Goal: Task Accomplishment & Management: Manage account settings

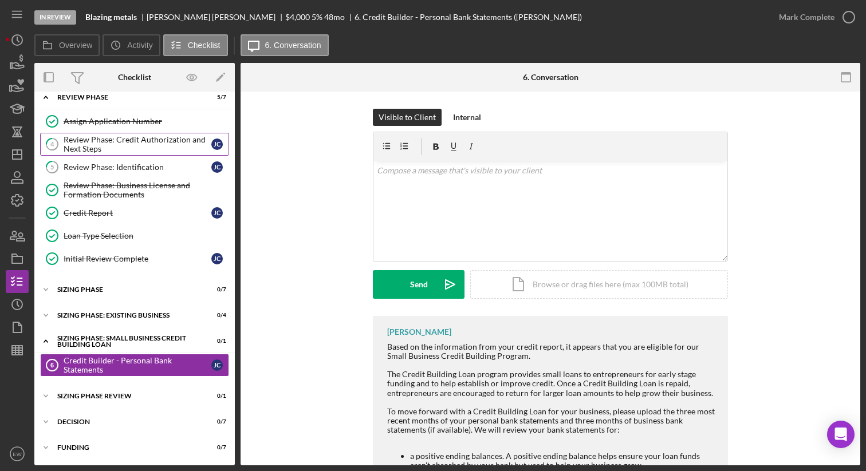
click at [157, 140] on div "Review Phase: Credit Authorization and Next Steps" at bounding box center [138, 144] width 148 height 18
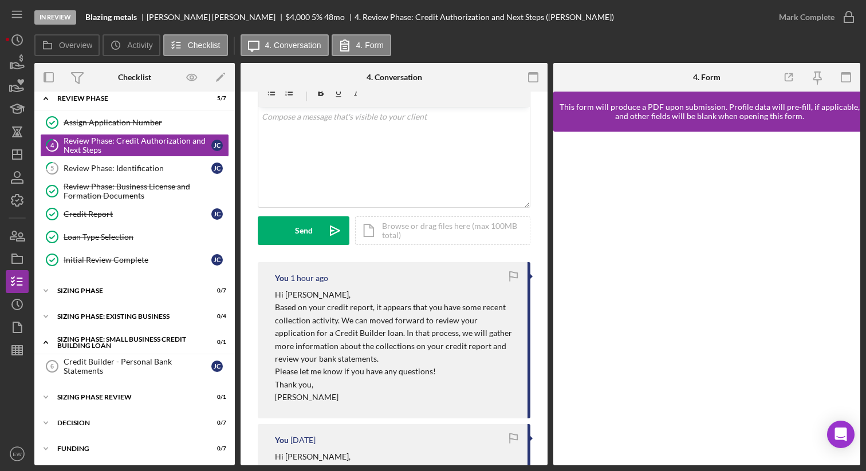
scroll to position [54, 0]
click at [21, 159] on polygon "button" at bounding box center [17, 154] width 9 height 9
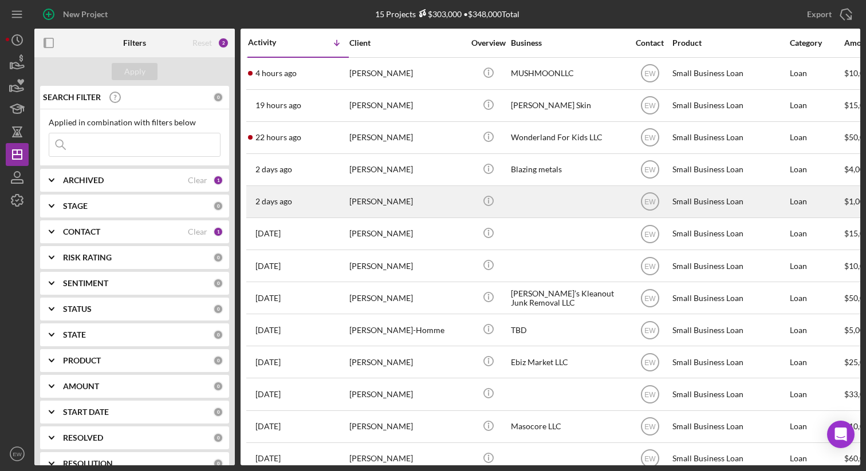
click at [334, 196] on div "2 days ago Kali Clark" at bounding box center [298, 202] width 100 height 30
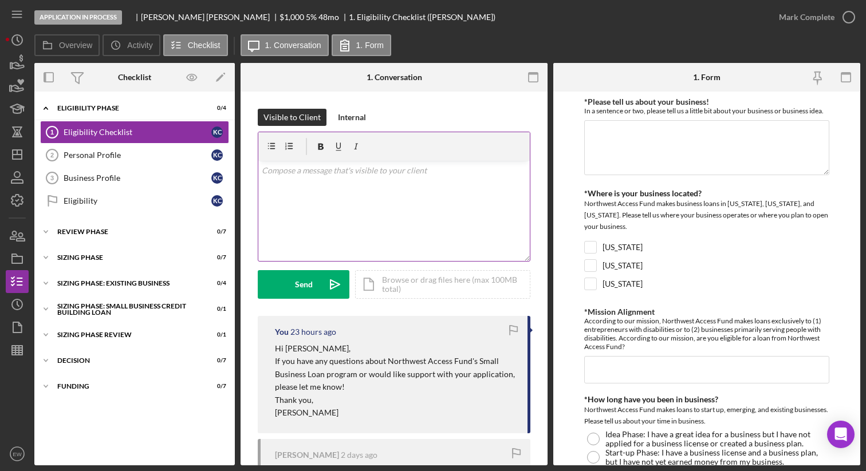
click at [321, 173] on p at bounding box center [394, 170] width 265 height 13
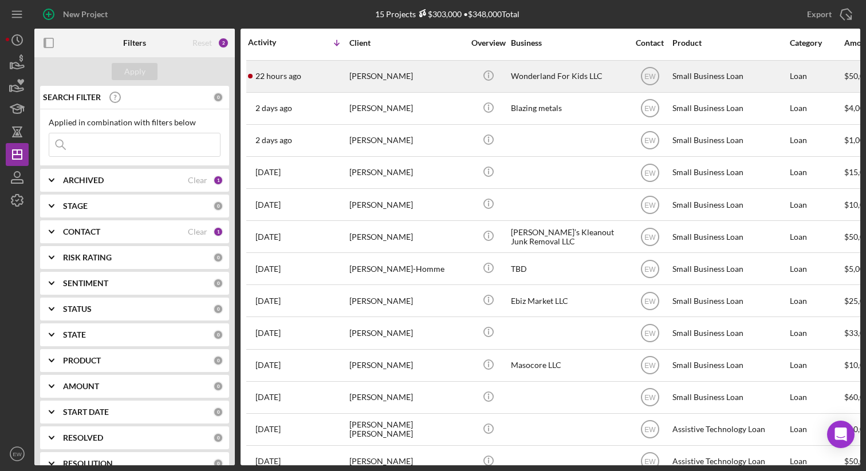
scroll to position [65, 0]
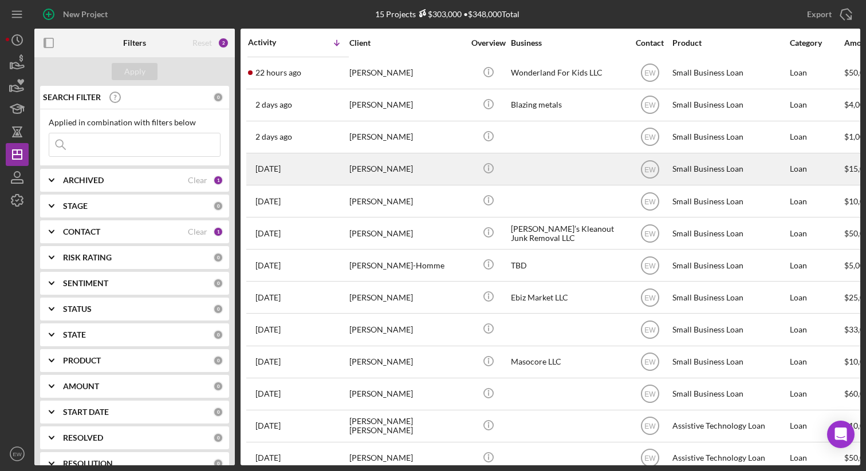
click at [452, 163] on div "Sara Rieker" at bounding box center [406, 169] width 114 height 30
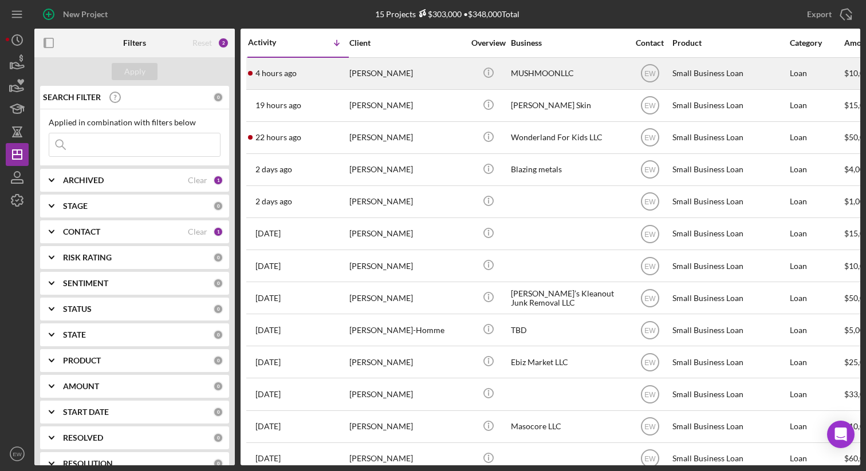
click at [314, 72] on div "4 hours ago Alexis Leilua" at bounding box center [298, 73] width 100 height 30
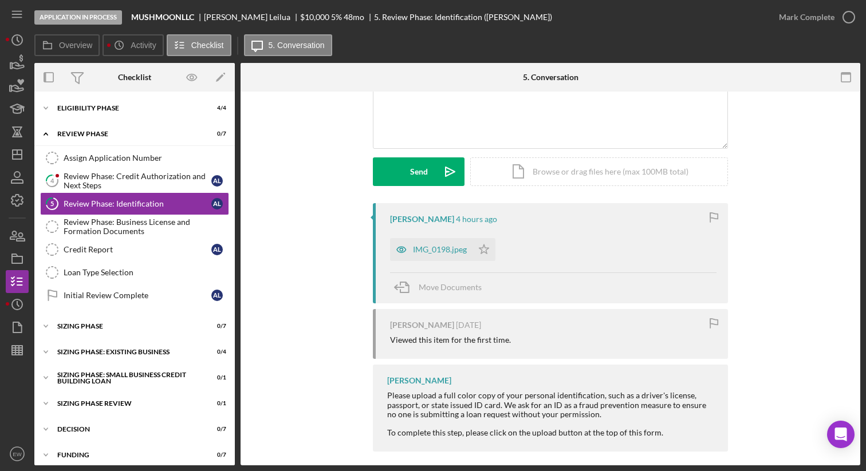
scroll to position [121, 0]
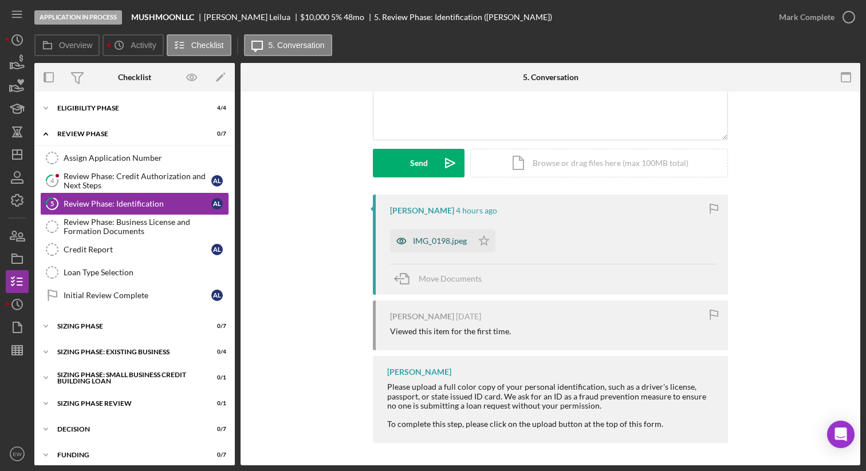
click at [422, 236] on div "IMG_0198.jpeg" at bounding box center [440, 240] width 54 height 9
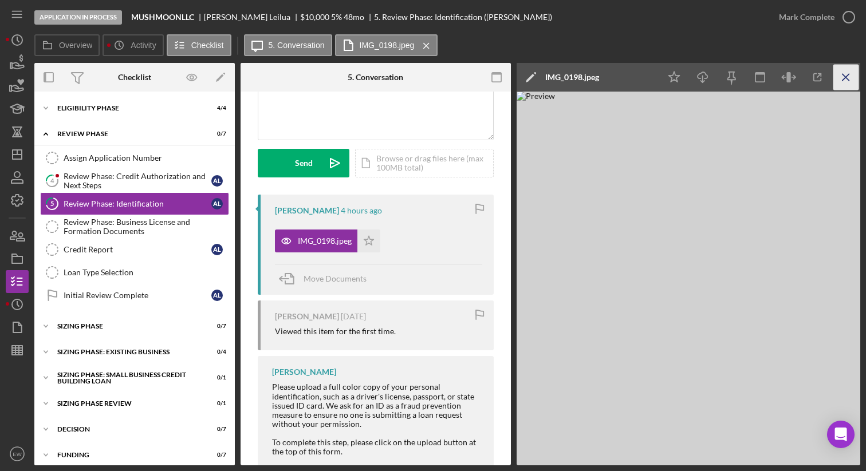
click at [846, 76] on line "button" at bounding box center [845, 77] width 6 height 6
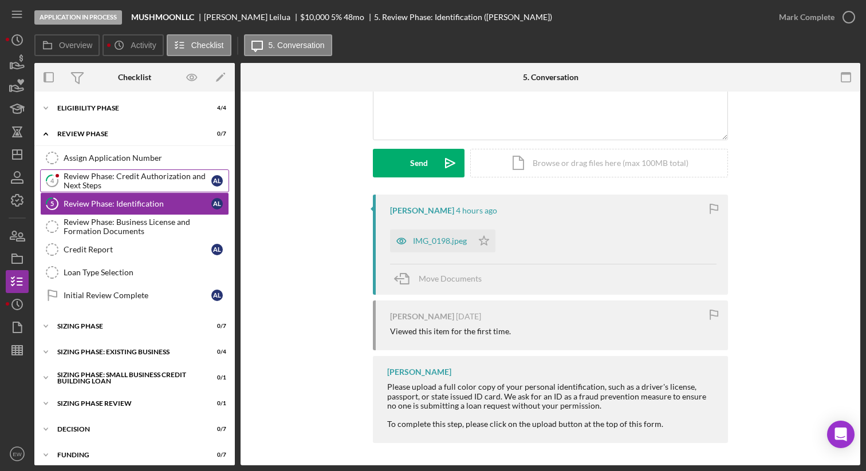
click at [150, 181] on div "Review Phase: Credit Authorization and Next Steps" at bounding box center [138, 181] width 148 height 18
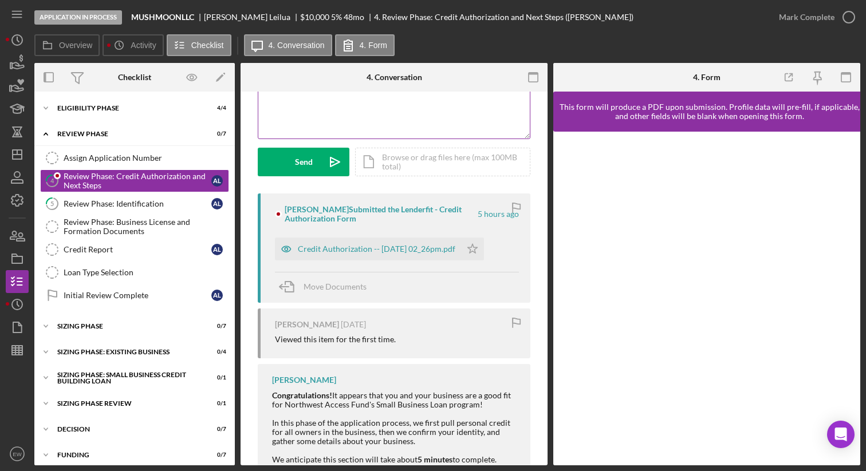
scroll to position [124, 0]
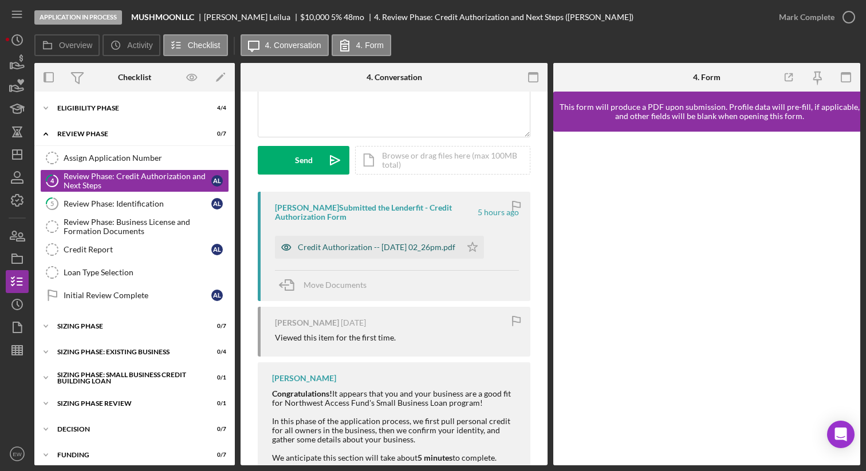
click at [395, 247] on div "Credit Authorization -- 2025-10-08 02_26pm.pdf" at bounding box center [376, 247] width 157 height 9
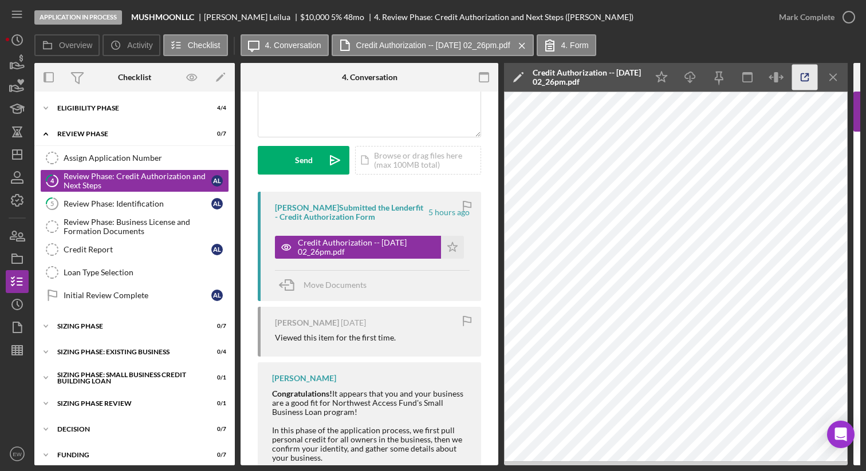
click at [807, 81] on icon "button" at bounding box center [805, 78] width 26 height 26
click at [167, 157] on div "Assign Application Number" at bounding box center [146, 157] width 165 height 9
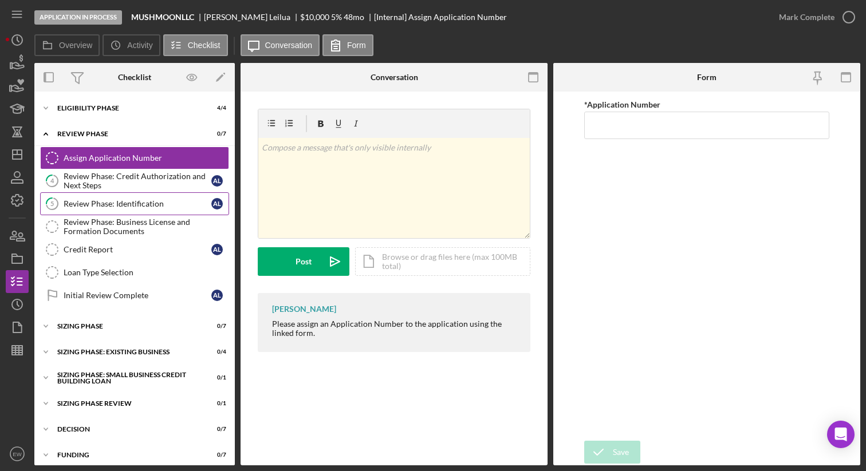
click at [173, 210] on link "5 Review Phase: Identification A L" at bounding box center [134, 203] width 189 height 23
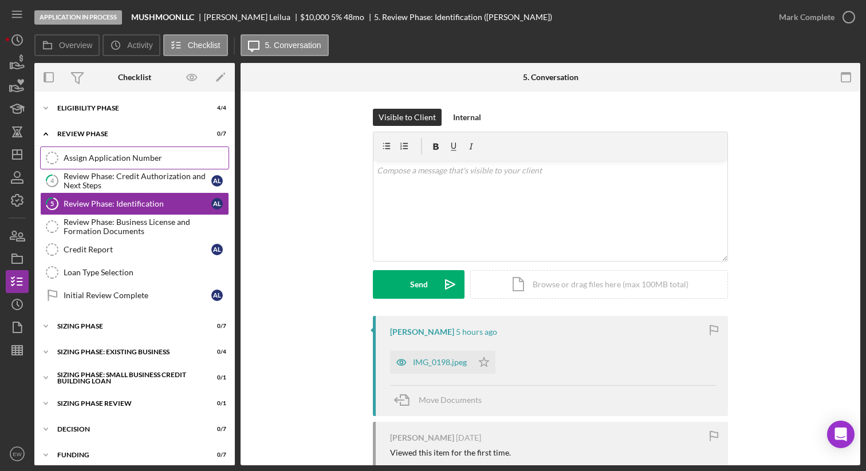
click at [129, 158] on div "Assign Application Number" at bounding box center [146, 157] width 165 height 9
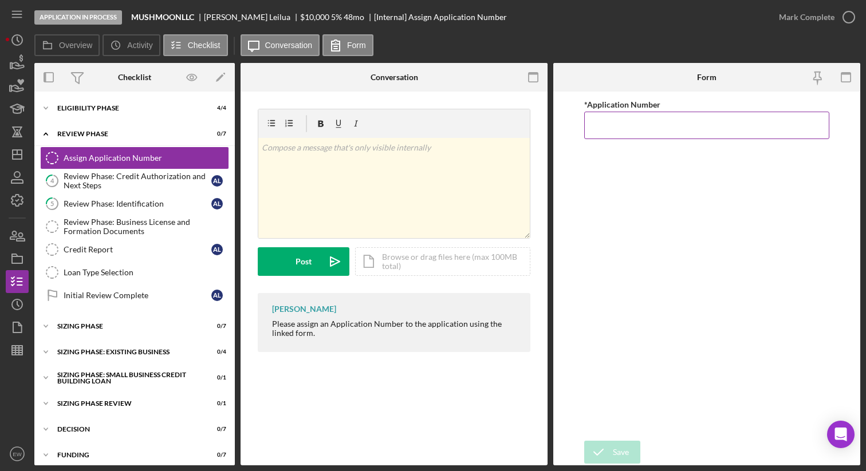
click at [605, 125] on input "*Application Number" at bounding box center [707, 125] width 246 height 27
type input "5579"
click at [850, 17] on icon "button" at bounding box center [848, 17] width 29 height 29
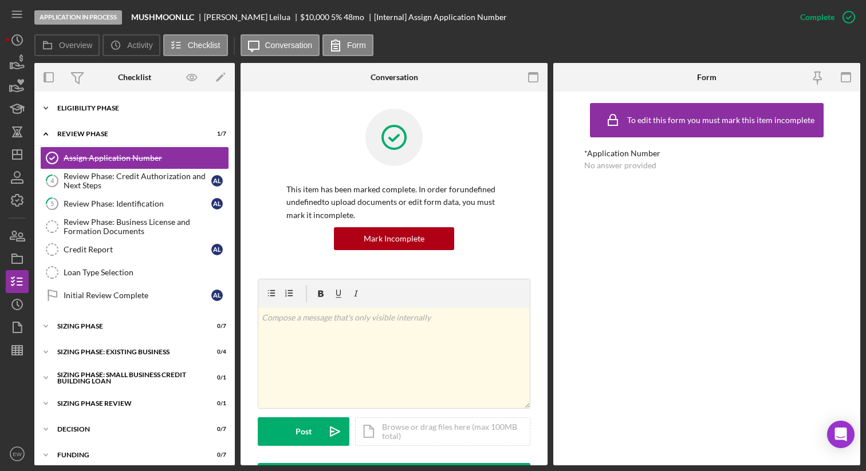
click at [114, 108] on div "Eligibility Phase" at bounding box center [138, 108] width 163 height 7
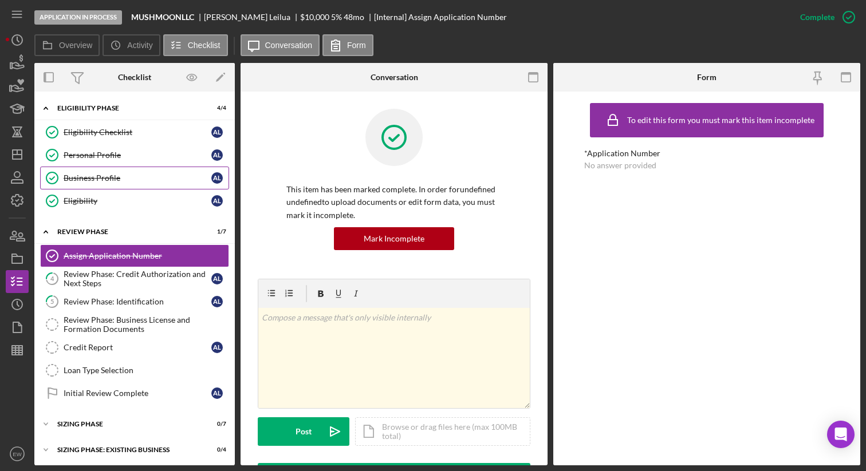
click at [122, 178] on div "Business Profile" at bounding box center [138, 177] width 148 height 9
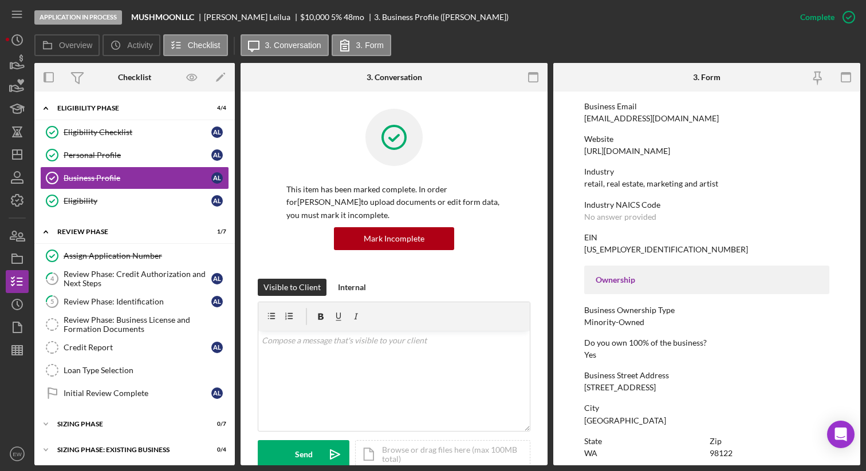
scroll to position [211, 0]
click at [116, 137] on link "Eligibility Checklist Eligibility Checklist A L" at bounding box center [134, 132] width 189 height 23
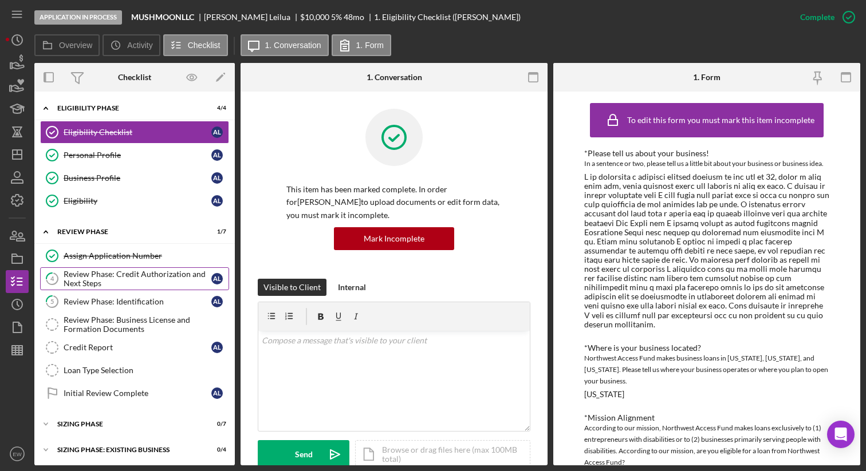
click at [172, 274] on div "Review Phase: Credit Authorization and Next Steps" at bounding box center [138, 279] width 148 height 18
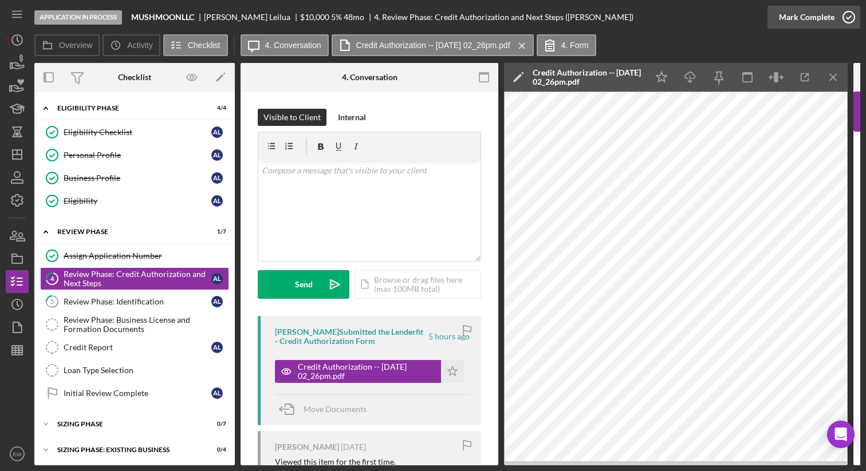
click at [847, 16] on icon "button" at bounding box center [848, 17] width 29 height 29
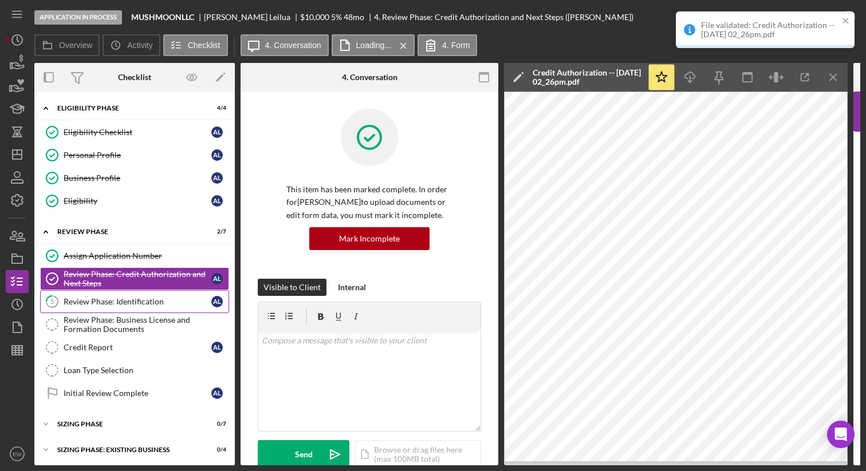
click at [189, 294] on link "5 Review Phase: Identification A L" at bounding box center [134, 301] width 189 height 23
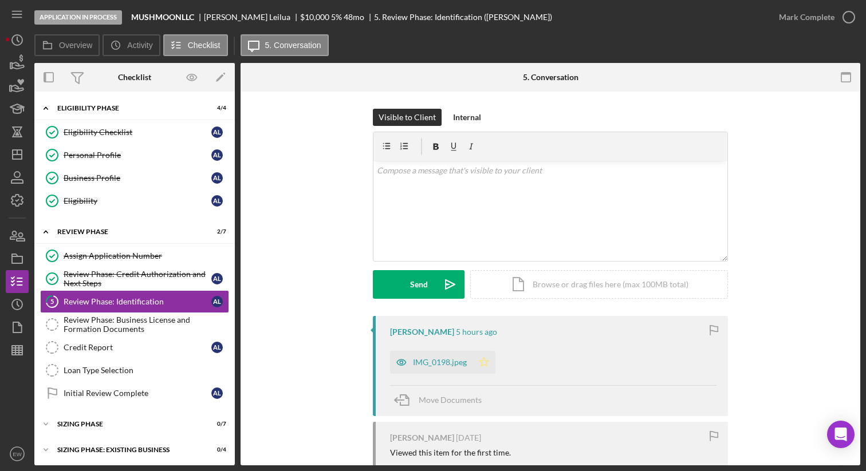
click at [481, 361] on icon "Icon/Star" at bounding box center [483, 362] width 23 height 23
click at [843, 18] on icon "button" at bounding box center [848, 17] width 29 height 29
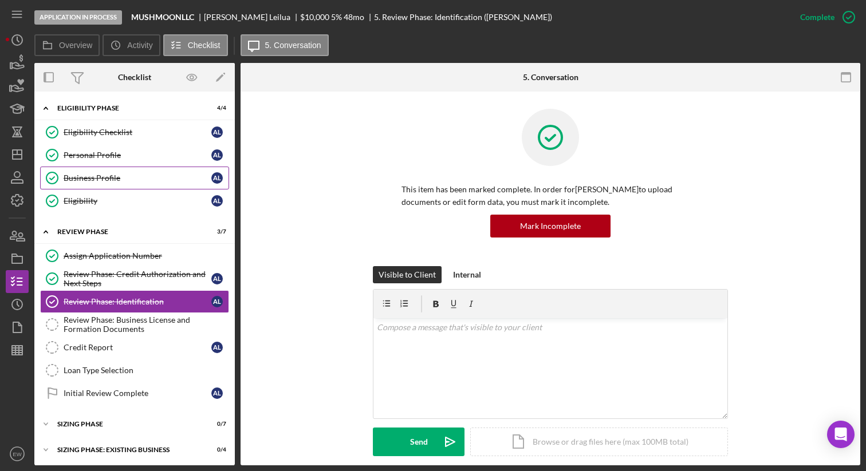
click at [128, 173] on div "Business Profile" at bounding box center [138, 177] width 148 height 9
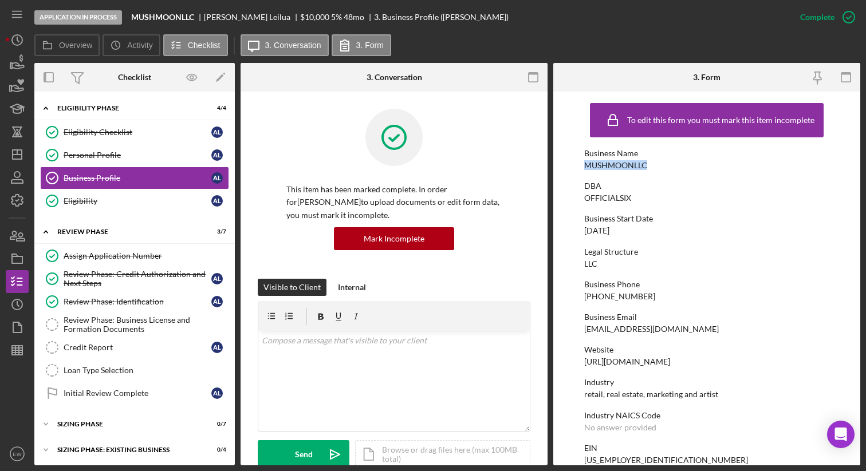
drag, startPoint x: 649, startPoint y: 162, endPoint x: 583, endPoint y: 167, distance: 66.0
click at [584, 167] on div "Business Name MUSHMOONLLC" at bounding box center [707, 159] width 246 height 21
click at [133, 327] on div "Review Phase: Business License and Formation Documents" at bounding box center [146, 324] width 165 height 18
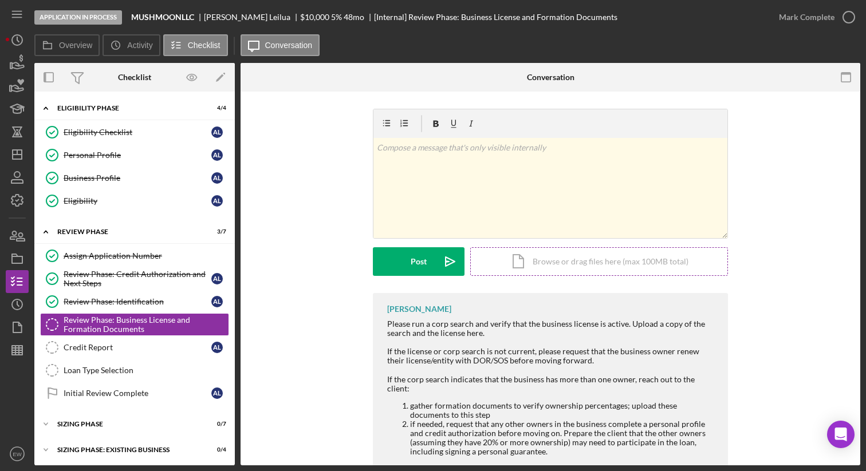
click at [567, 255] on div "Icon/Document Browse or drag files here (max 100MB total) Tap to choose files o…" at bounding box center [599, 261] width 258 height 29
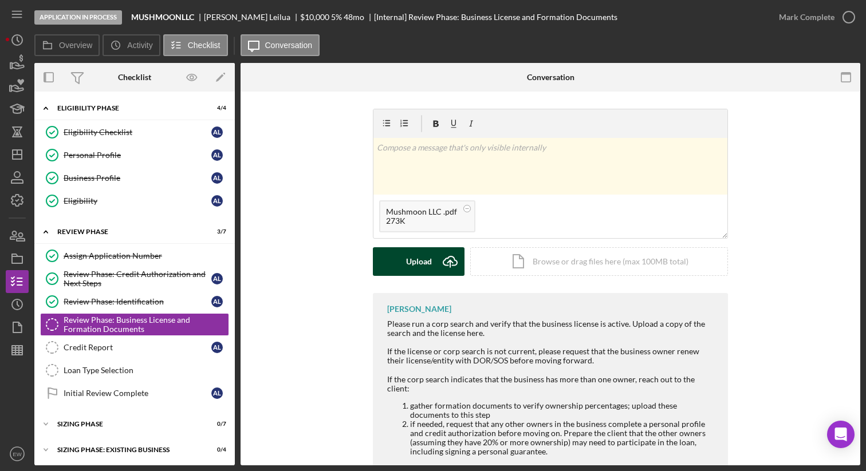
click at [422, 260] on div "Upload" at bounding box center [419, 261] width 26 height 29
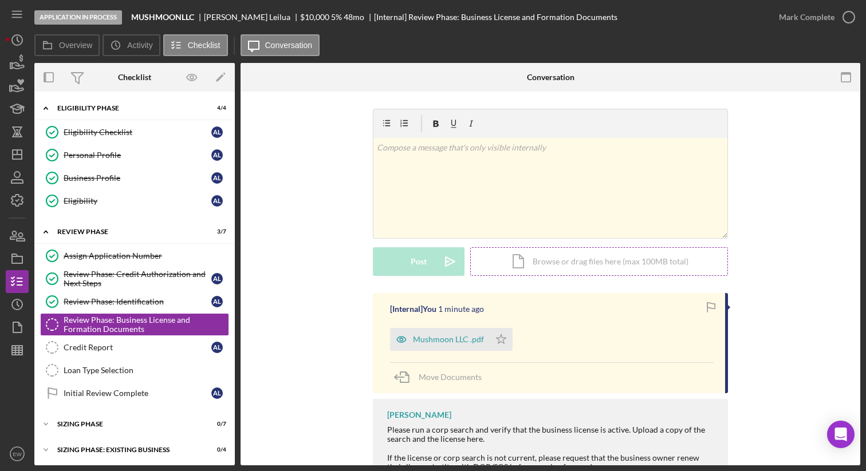
click at [575, 263] on div "Icon/Document Browse or drag files here (max 100MB total) Tap to choose files o…" at bounding box center [599, 261] width 258 height 29
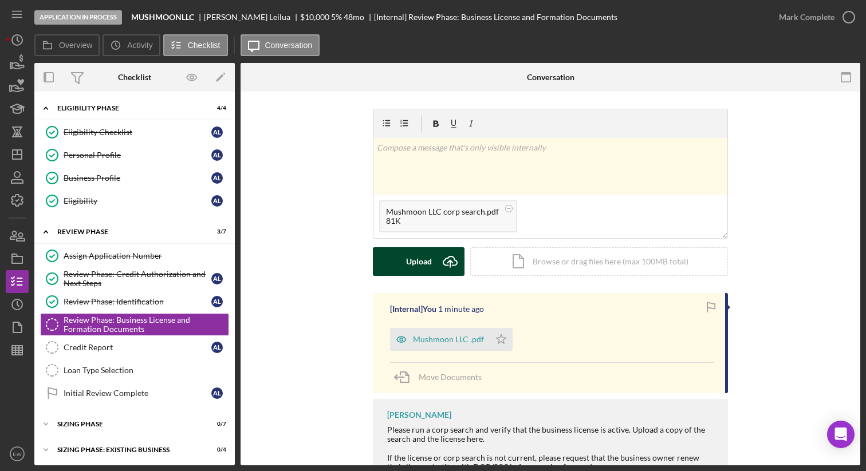
click at [414, 256] on div "Upload" at bounding box center [419, 261] width 26 height 29
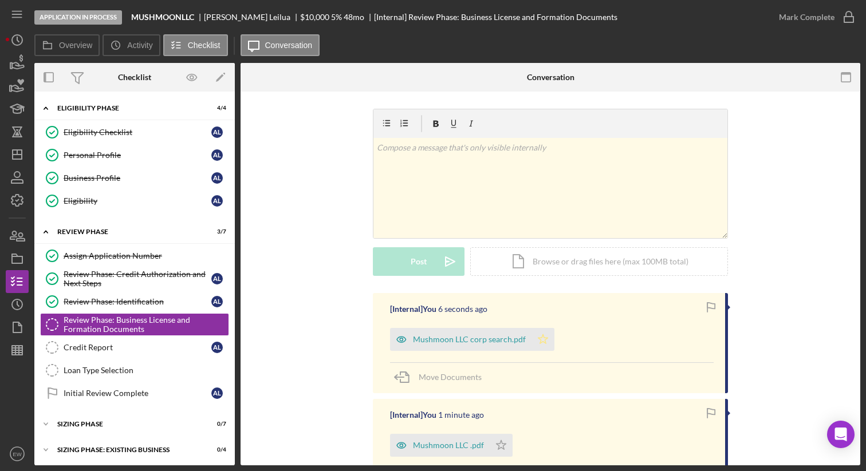
click at [538, 338] on polygon "button" at bounding box center [543, 338] width 10 height 9
click at [506, 443] on icon "Icon/Star" at bounding box center [500, 445] width 23 height 23
click at [788, 23] on div "Mark Complete" at bounding box center [807, 17] width 56 height 23
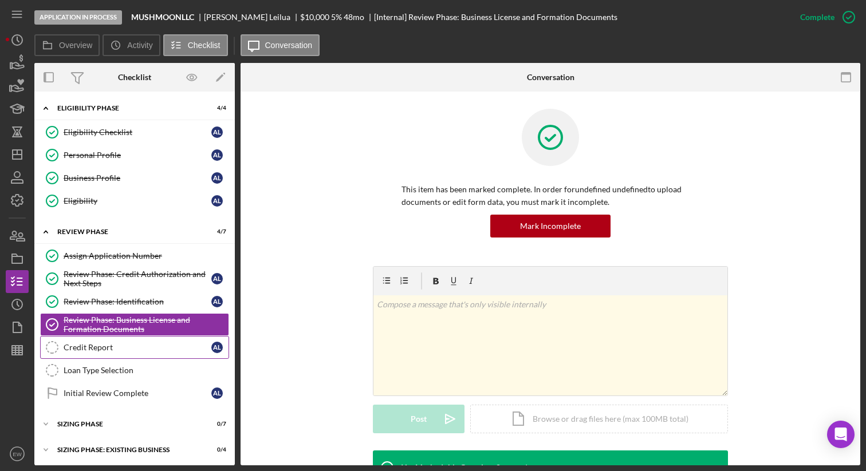
click at [114, 349] on div "Credit Report" at bounding box center [138, 347] width 148 height 9
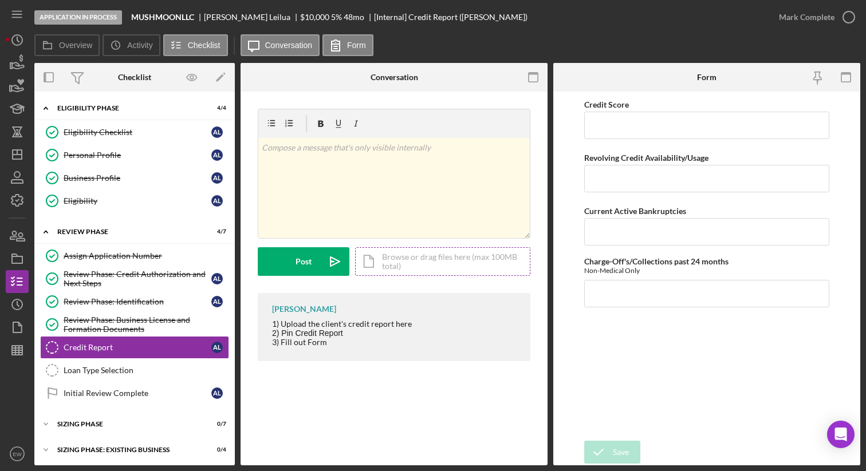
click at [390, 263] on div "Icon/Document Browse or drag files here (max 100MB total) Tap to choose files o…" at bounding box center [442, 261] width 175 height 29
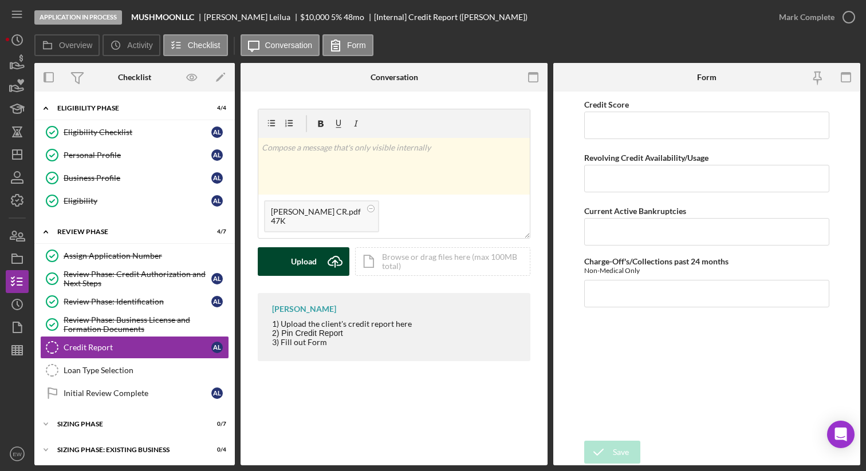
click at [313, 257] on div "Upload" at bounding box center [304, 261] width 26 height 29
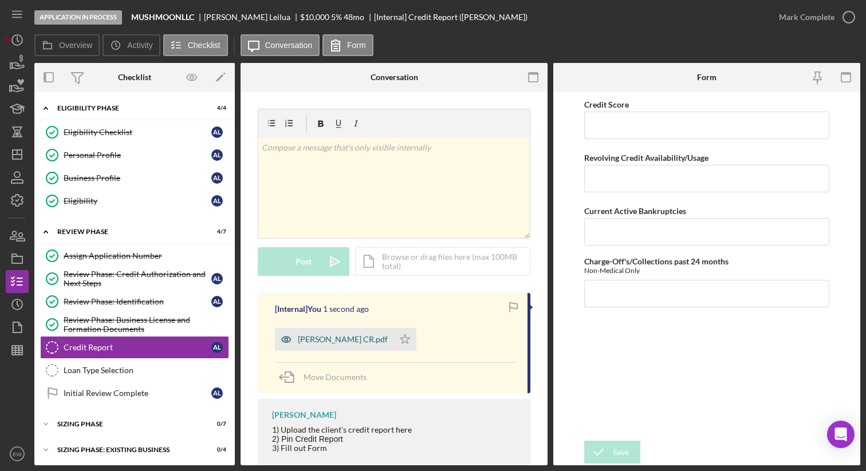
click at [350, 346] on div "Alexis Leilua CR.pdf" at bounding box center [334, 339] width 118 height 23
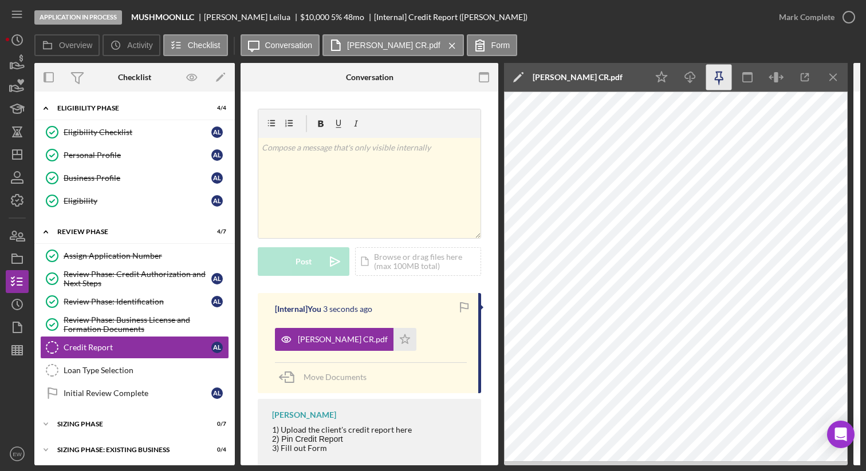
click at [712, 72] on icon "button" at bounding box center [719, 78] width 26 height 26
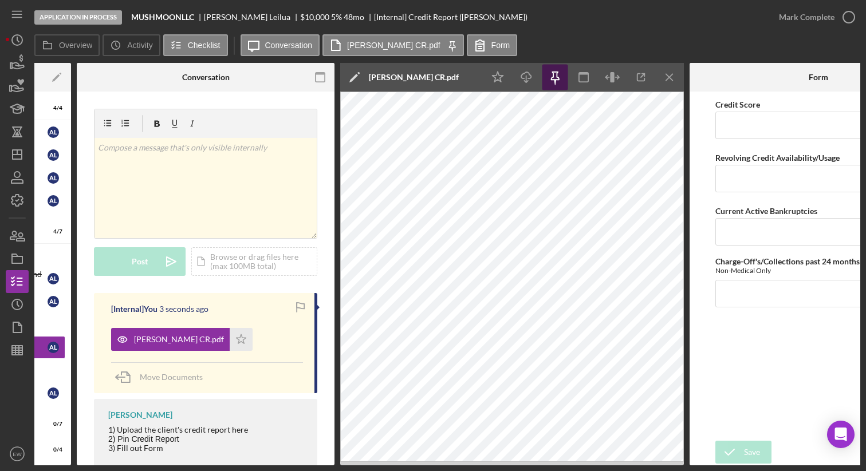
scroll to position [0, 251]
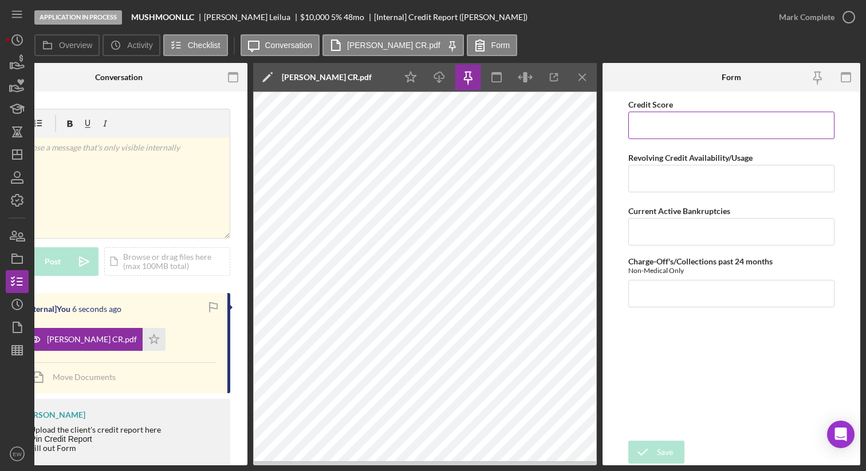
click at [661, 122] on input "Credit Score" at bounding box center [731, 125] width 206 height 27
type input "547"
click at [649, 184] on input "Revolving Credit Availability/Usage" at bounding box center [731, 178] width 206 height 27
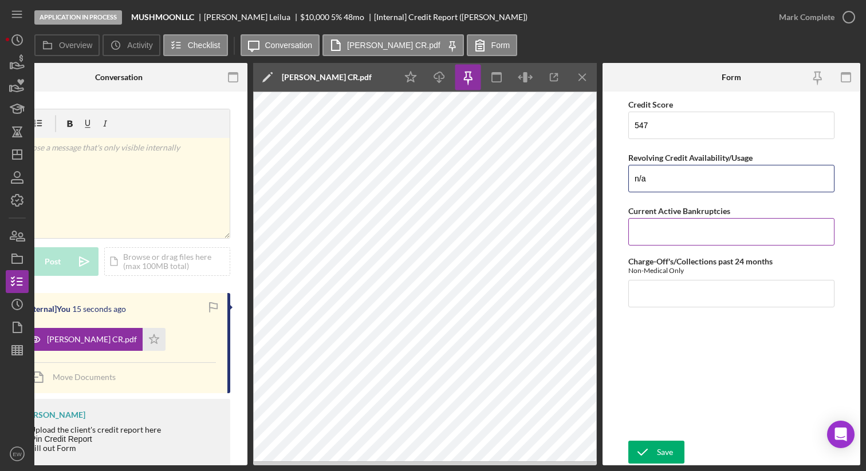
type input "n/a"
click at [693, 236] on input "Current Active Bankruptcies" at bounding box center [731, 231] width 206 height 27
type input "0"
click at [653, 295] on input "Charge-Off's/Collections past 24 months" at bounding box center [731, 293] width 206 height 27
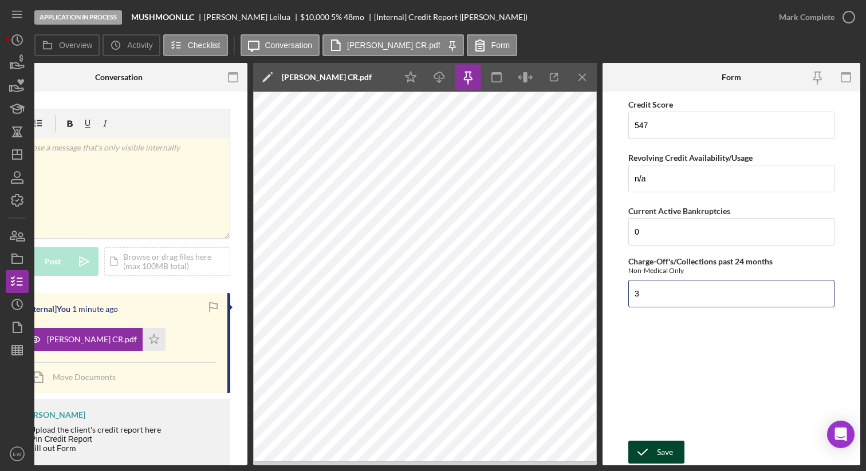
type input "3"
click at [657, 443] on div "Save" at bounding box center [665, 452] width 16 height 23
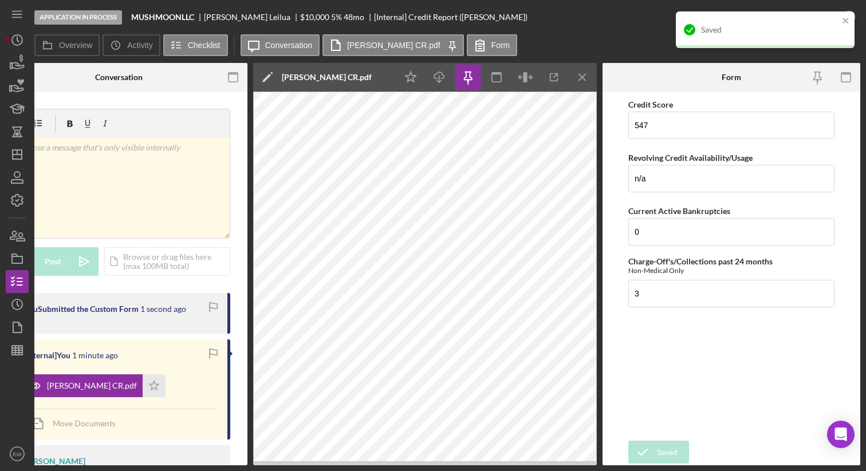
scroll to position [0, 0]
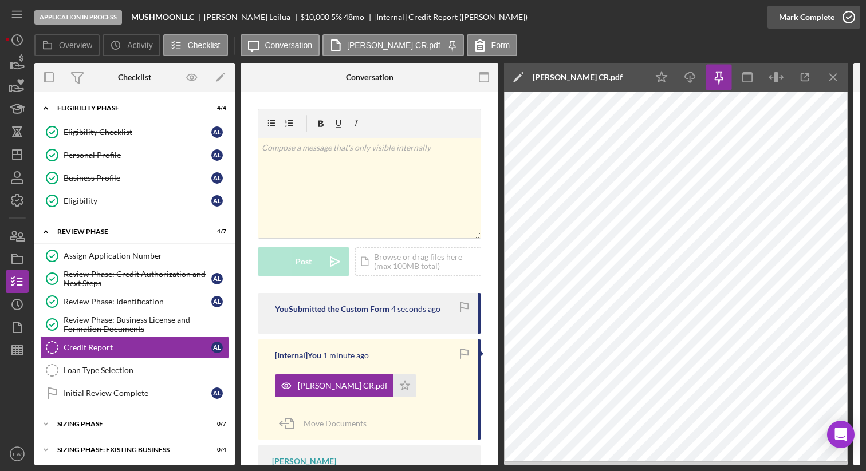
click at [850, 15] on icon "button" at bounding box center [848, 17] width 29 height 29
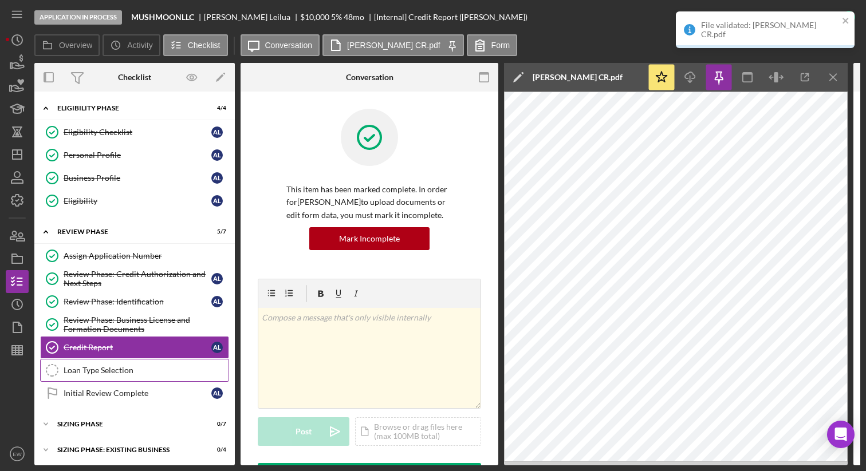
click at [159, 366] on div "Loan Type Selection" at bounding box center [146, 370] width 165 height 9
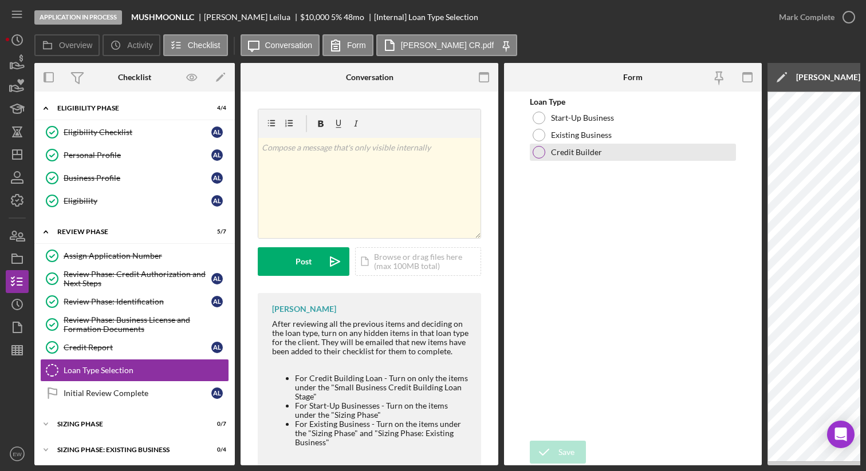
click at [543, 151] on div at bounding box center [538, 152] width 13 height 13
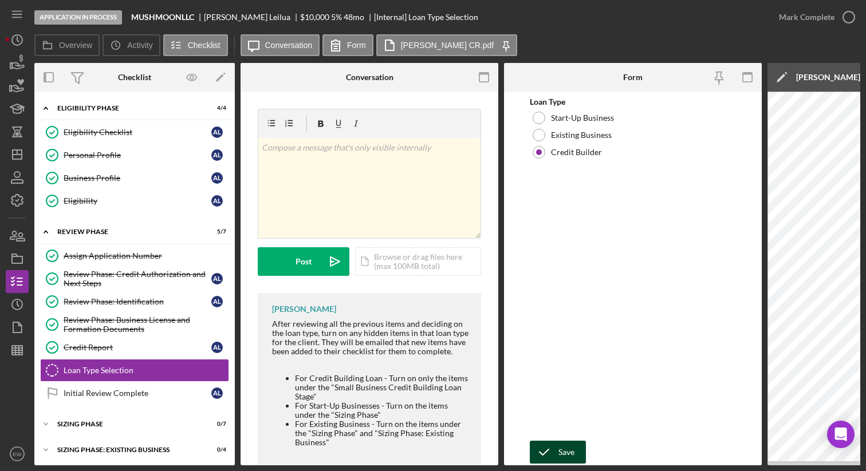
click at [564, 441] on div "Save" at bounding box center [566, 452] width 16 height 23
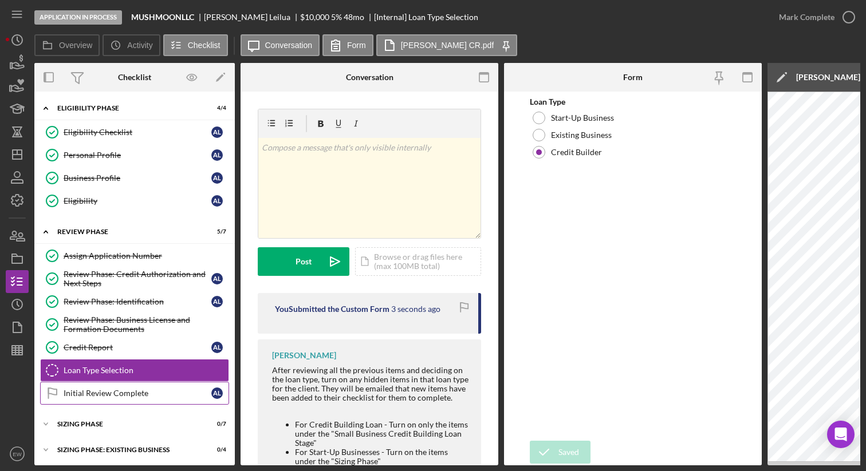
click at [168, 399] on link "Initial Review Complete Initial Review Complete A L" at bounding box center [134, 393] width 189 height 23
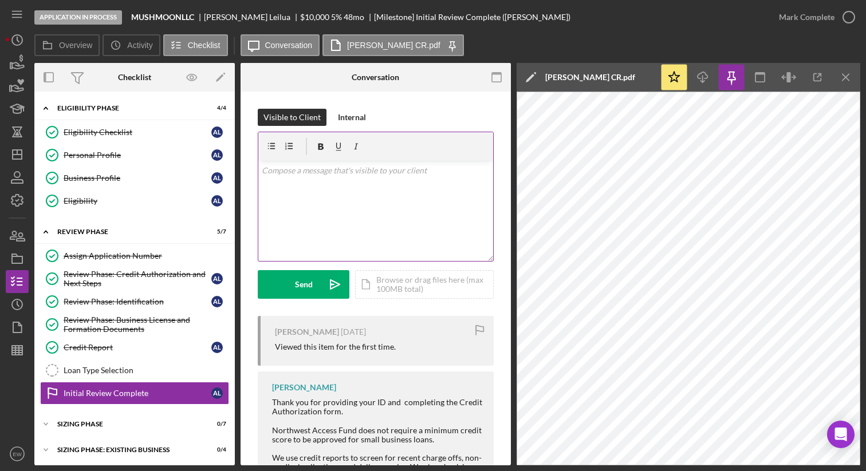
click at [326, 172] on p at bounding box center [376, 170] width 228 height 13
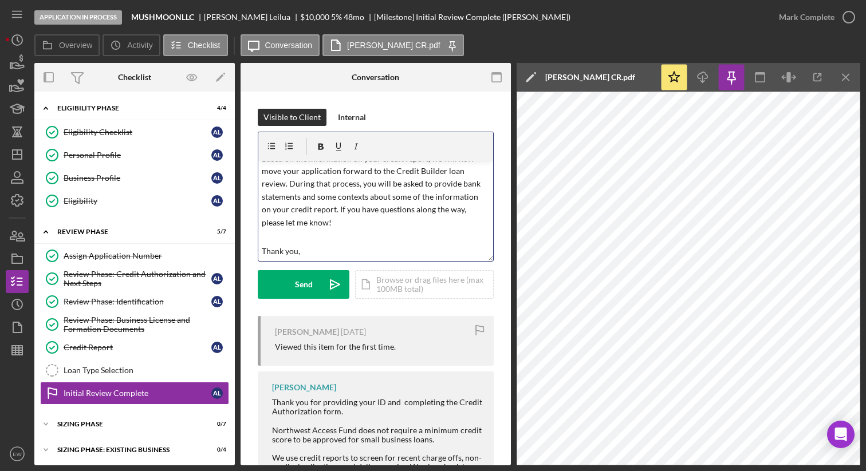
scroll to position [58, 0]
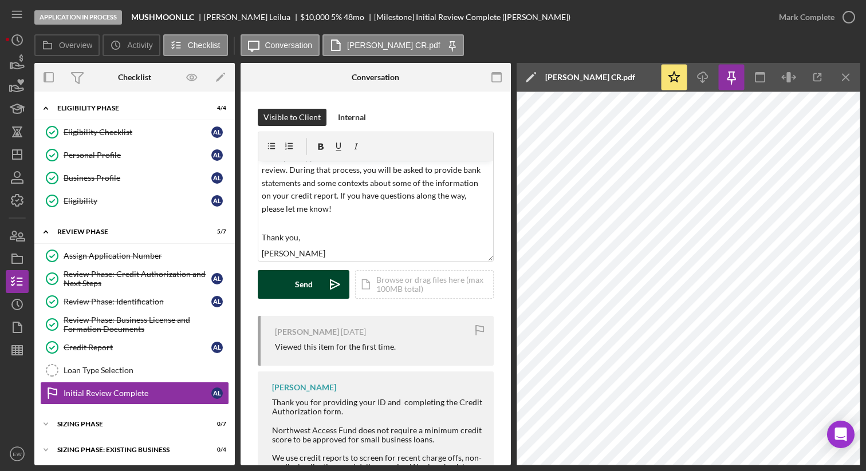
click at [289, 279] on button "Send Icon/icon-invite-send" at bounding box center [304, 284] width 92 height 29
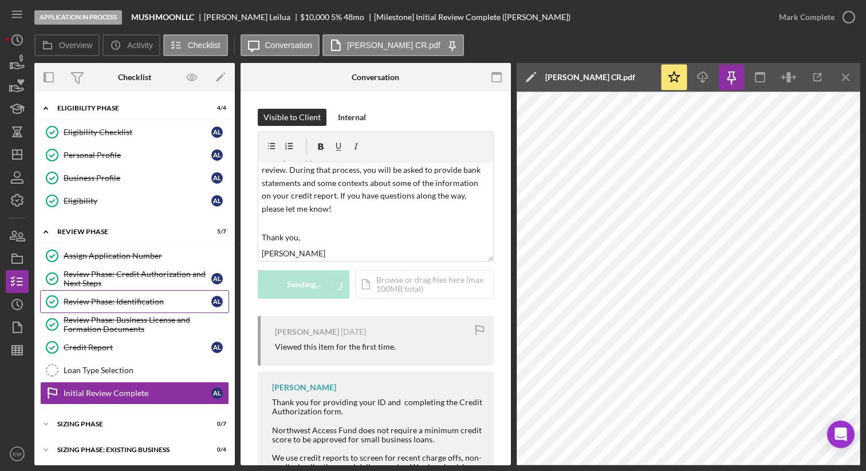
scroll to position [0, 0]
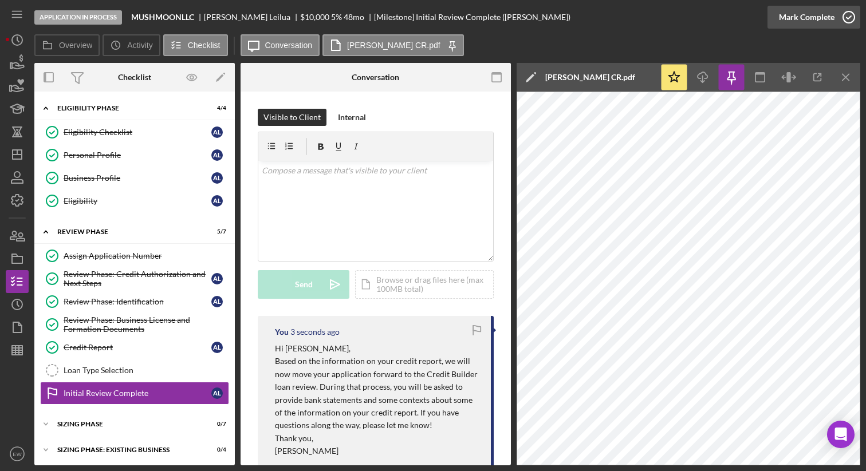
click at [850, 16] on icon "button" at bounding box center [848, 17] width 29 height 29
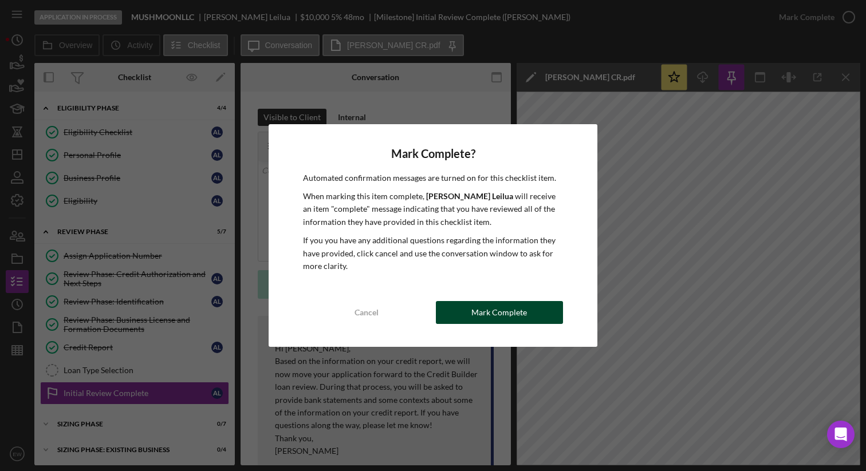
click at [537, 314] on button "Mark Complete" at bounding box center [499, 312] width 127 height 23
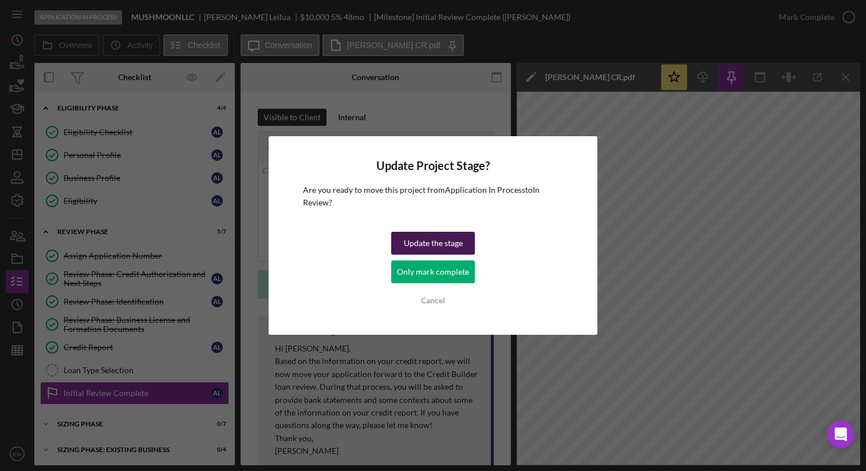
click at [401, 247] on button "Update the stage" at bounding box center [433, 243] width 84 height 23
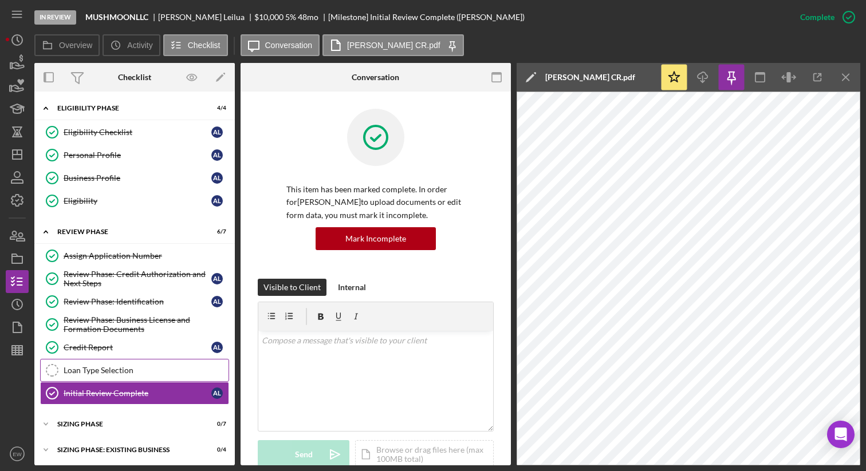
click at [164, 368] on div "Loan Type Selection" at bounding box center [146, 370] width 165 height 9
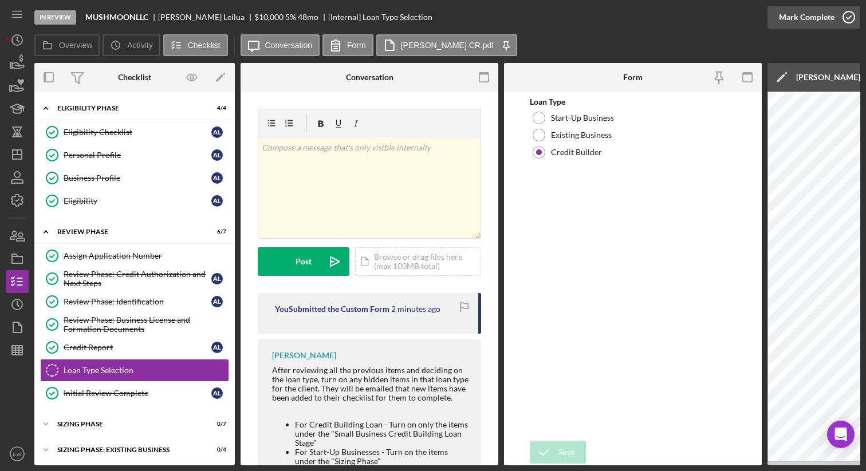
click at [846, 18] on icon "button" at bounding box center [848, 17] width 29 height 29
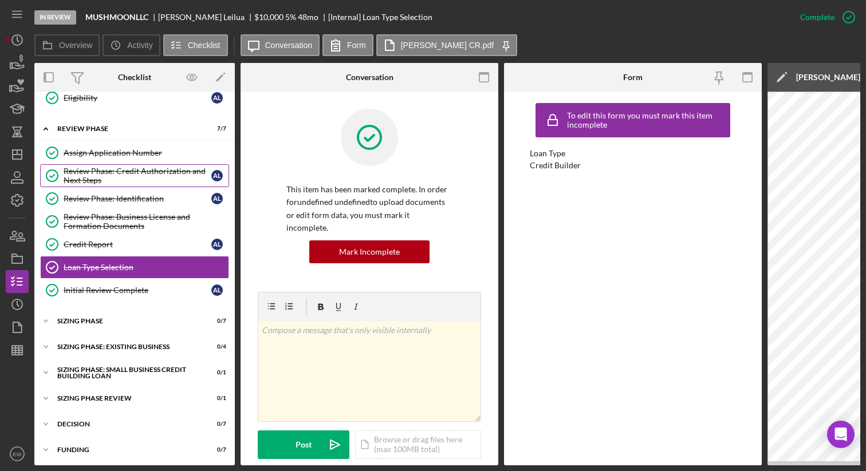
scroll to position [109, 0]
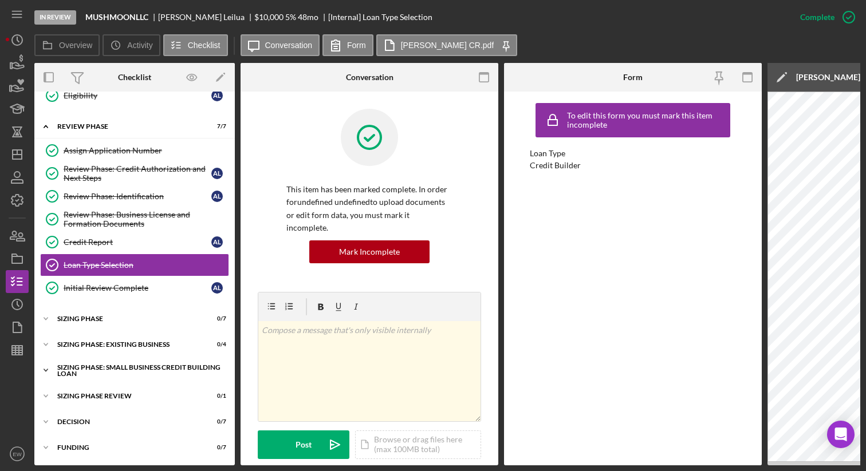
click at [81, 365] on div "Sizing Phase: Small Business Credit Building Loan" at bounding box center [138, 370] width 163 height 13
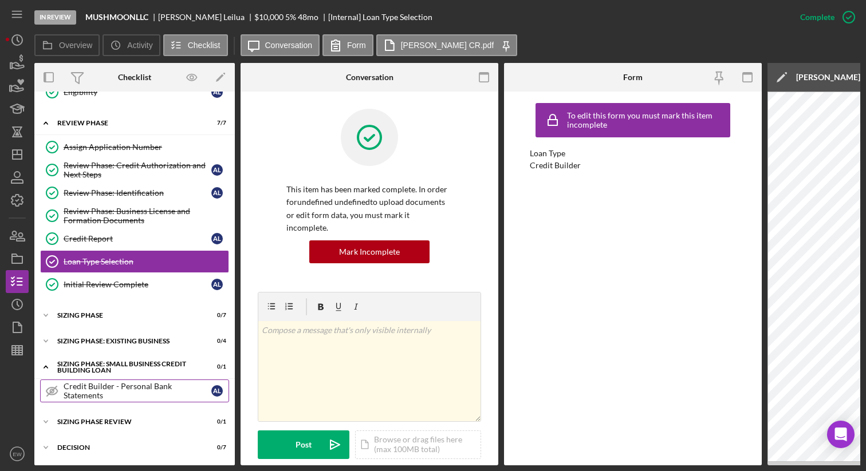
click at [58, 391] on icon "Credit Builder - Personal Bank Statements" at bounding box center [52, 391] width 29 height 29
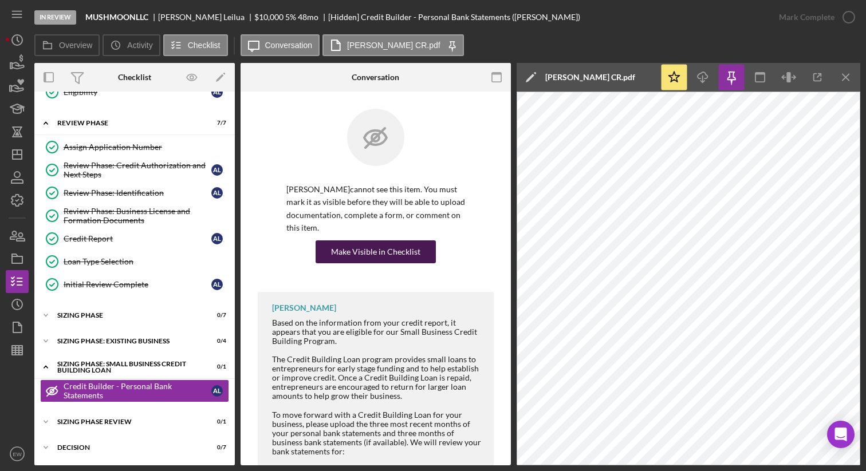
click at [368, 252] on div "Make Visible in Checklist" at bounding box center [375, 251] width 89 height 23
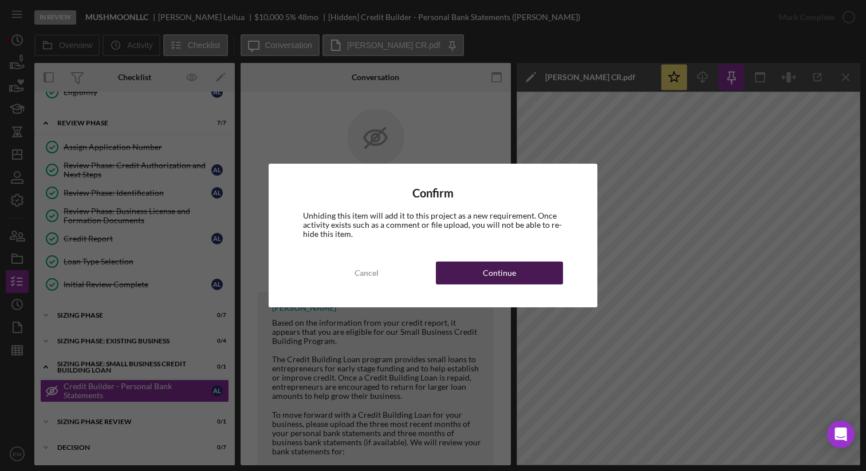
click at [483, 267] on div "Continue" at bounding box center [499, 273] width 33 height 23
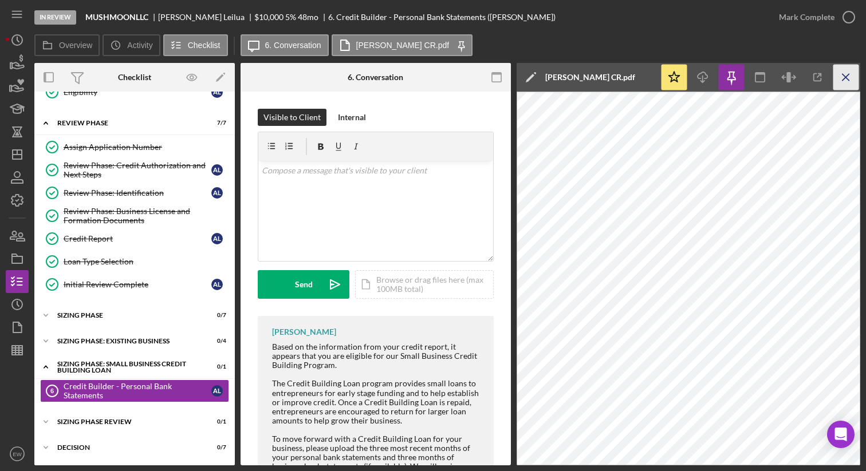
click at [844, 77] on line "button" at bounding box center [845, 77] width 6 height 6
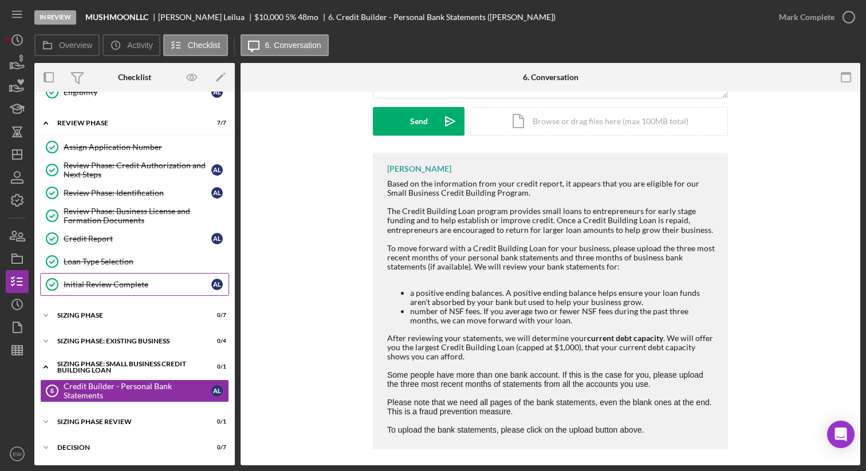
scroll to position [86, 0]
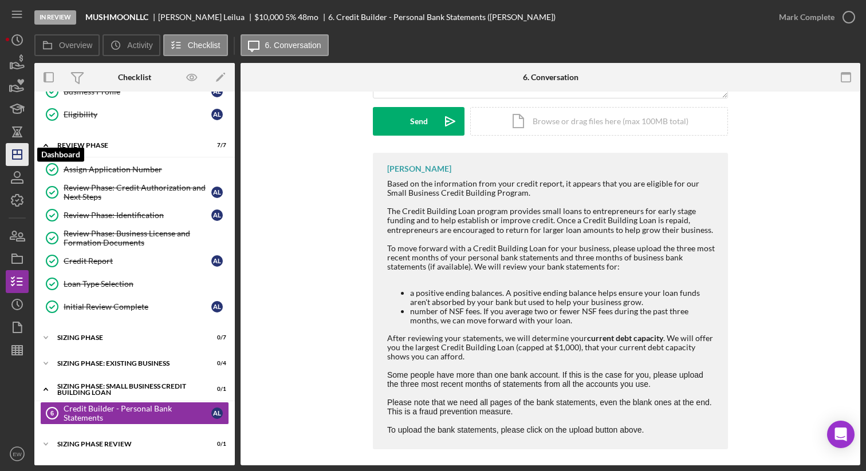
click at [19, 158] on icon "Icon/Dashboard" at bounding box center [17, 154] width 29 height 29
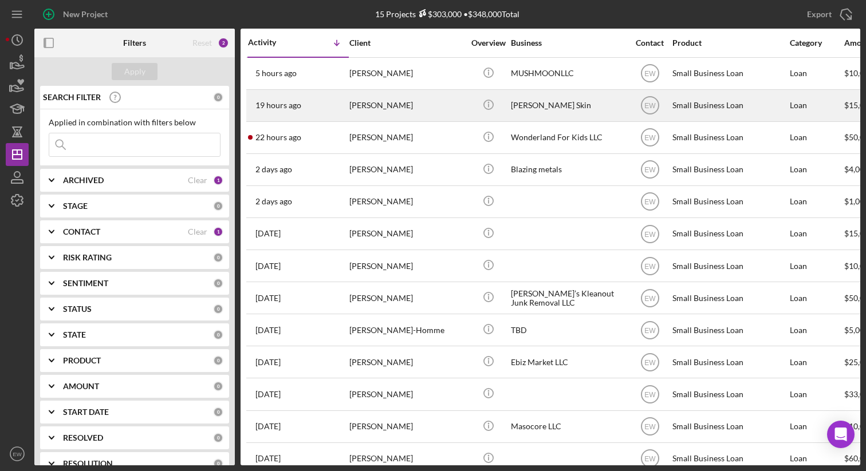
click at [385, 104] on div "[PERSON_NAME]" at bounding box center [406, 105] width 114 height 30
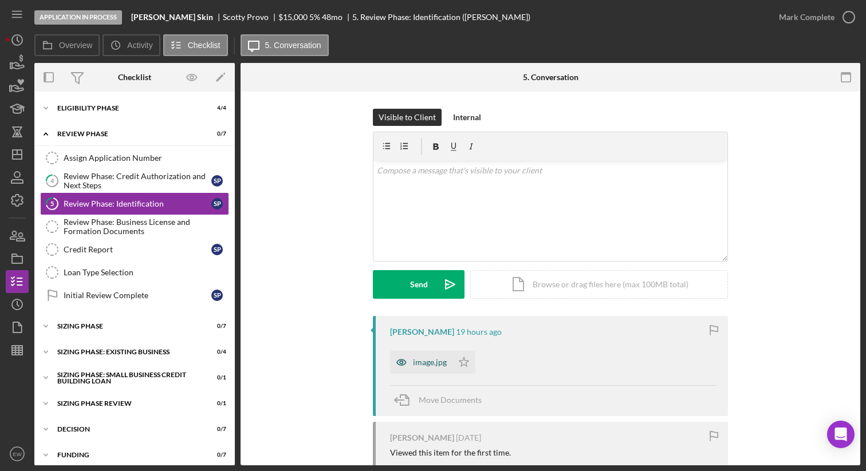
click at [420, 362] on div "image.jpg" at bounding box center [430, 362] width 34 height 9
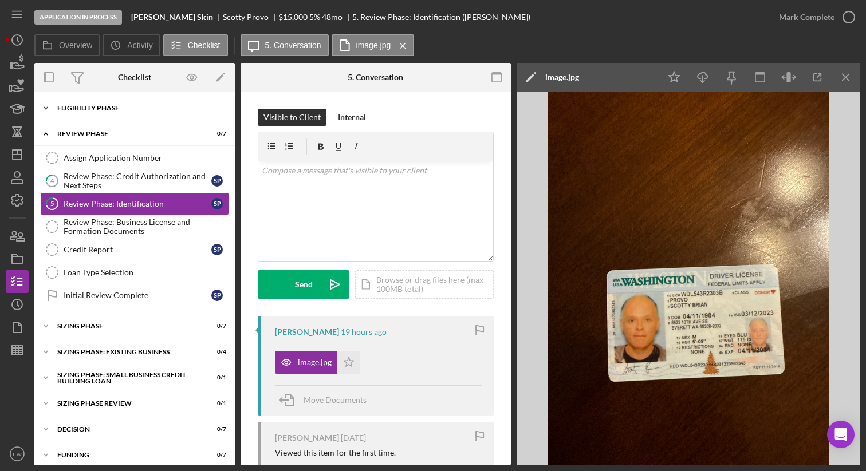
click at [120, 104] on div "Icon/Expander Eligibility Phase 4 / 4" at bounding box center [134, 108] width 200 height 23
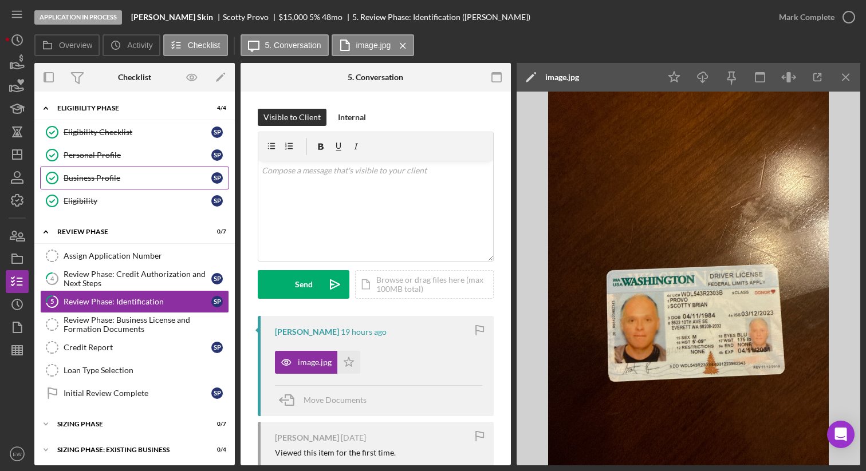
click at [128, 176] on div "Business Profile" at bounding box center [138, 177] width 148 height 9
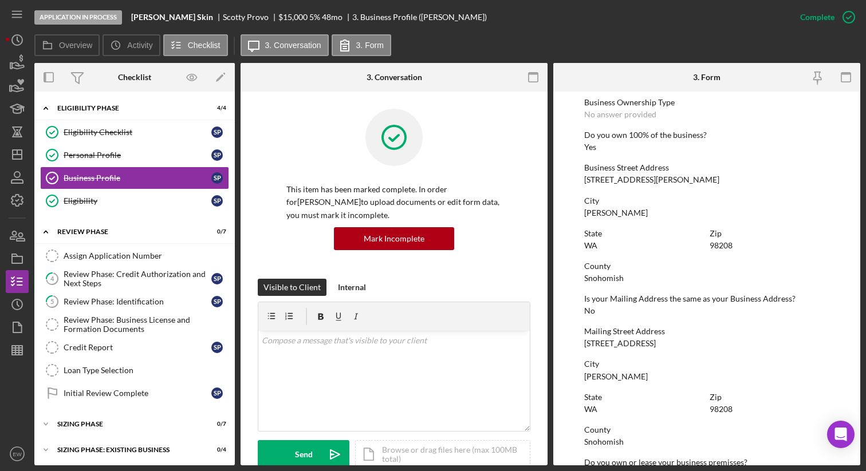
scroll to position [431, 0]
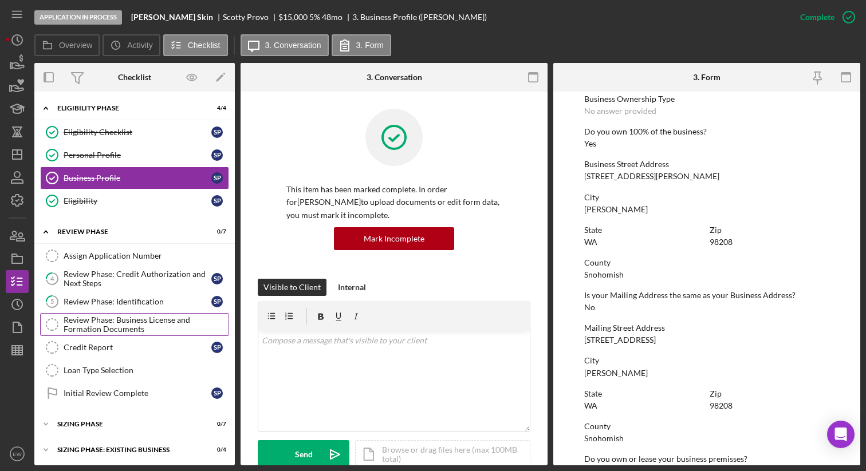
click at [163, 318] on div "Review Phase: Business License and Formation Documents" at bounding box center [146, 324] width 165 height 18
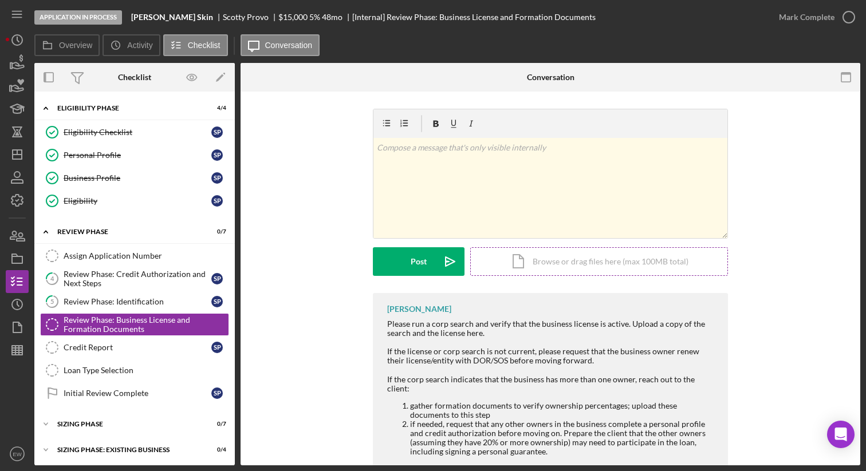
click at [528, 268] on div "Icon/Document Browse or drag files here (max 100MB total) Tap to choose files o…" at bounding box center [599, 261] width 258 height 29
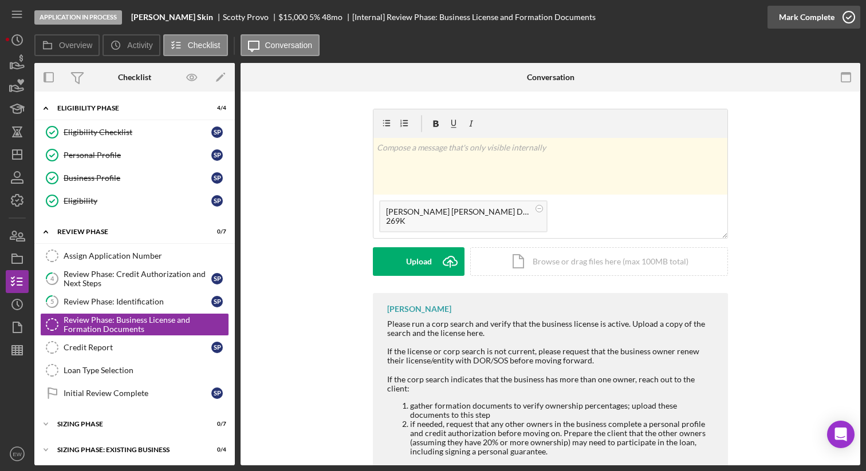
click at [847, 14] on icon "button" at bounding box center [848, 17] width 29 height 29
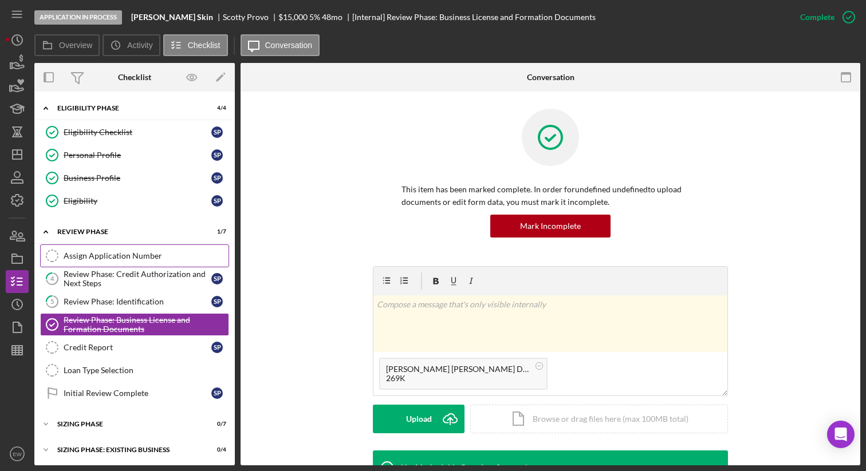
click at [149, 251] on div "Assign Application Number" at bounding box center [146, 255] width 165 height 9
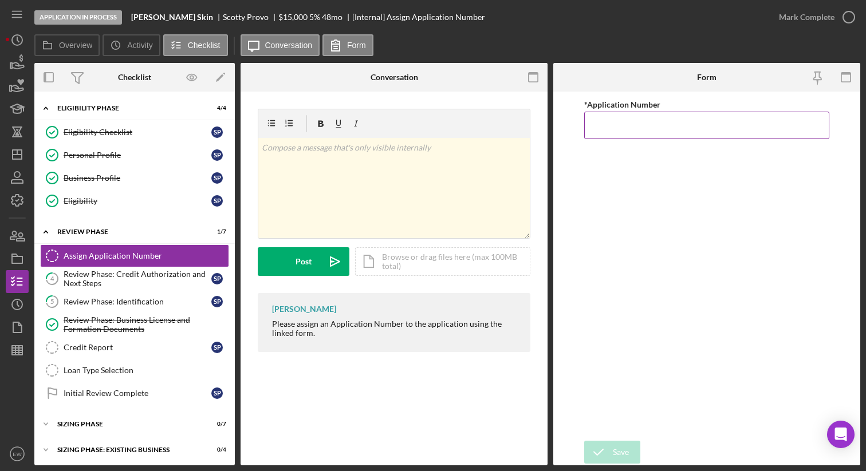
click at [605, 132] on input "*Application Number" at bounding box center [707, 125] width 246 height 27
type input "5580"
click at [623, 456] on div "Save" at bounding box center [621, 452] width 16 height 23
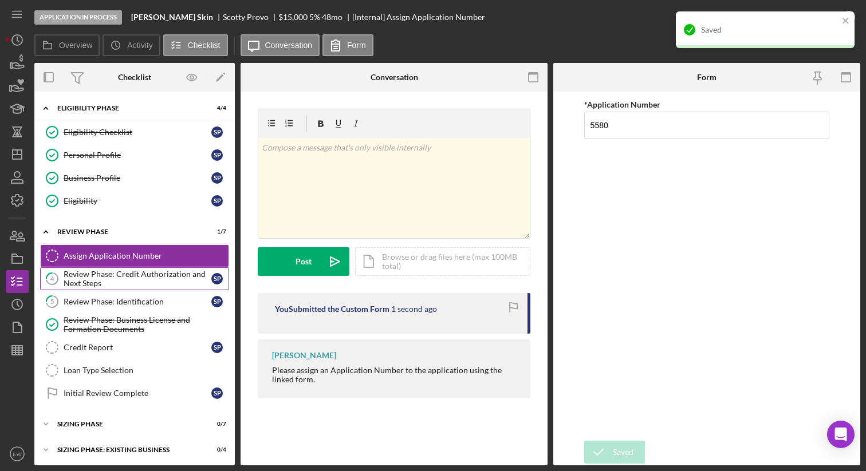
click at [163, 275] on div "Review Phase: Credit Authorization and Next Steps" at bounding box center [138, 279] width 148 height 18
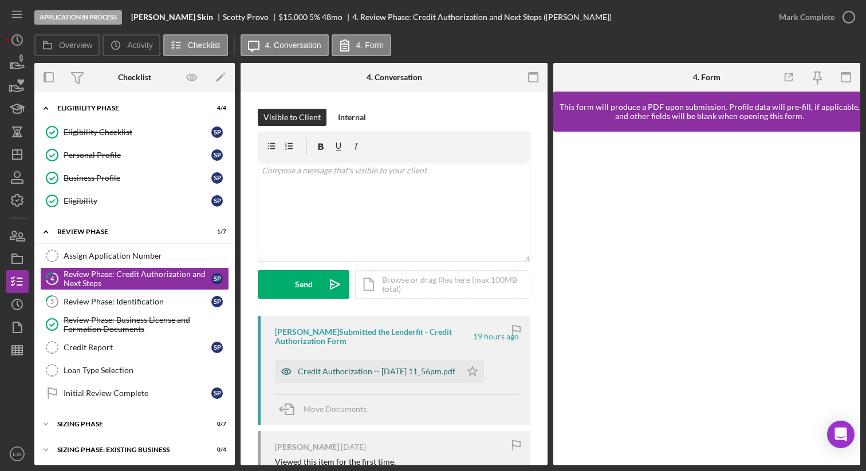
click at [434, 372] on div "Credit Authorization -- 2025-10-07 11_56pm.pdf" at bounding box center [376, 371] width 157 height 9
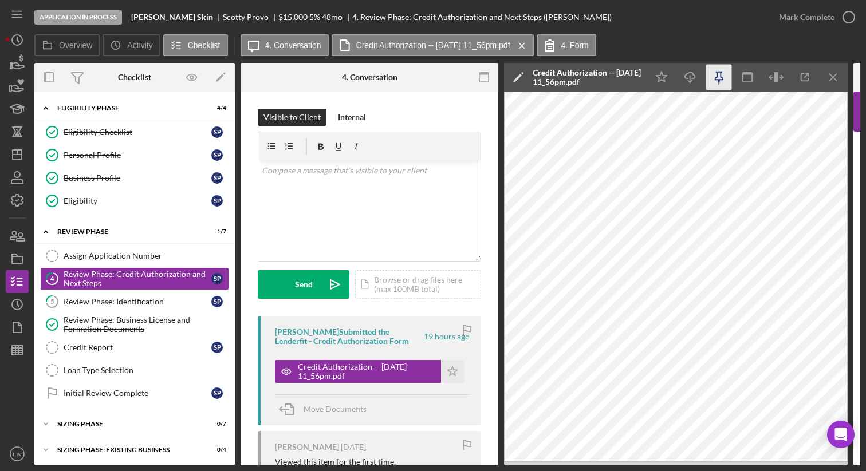
click at [716, 85] on icon "button" at bounding box center [719, 78] width 26 height 26
click at [803, 72] on icon "button" at bounding box center [805, 78] width 26 height 26
click at [142, 346] on div "Credit Report" at bounding box center [138, 347] width 148 height 9
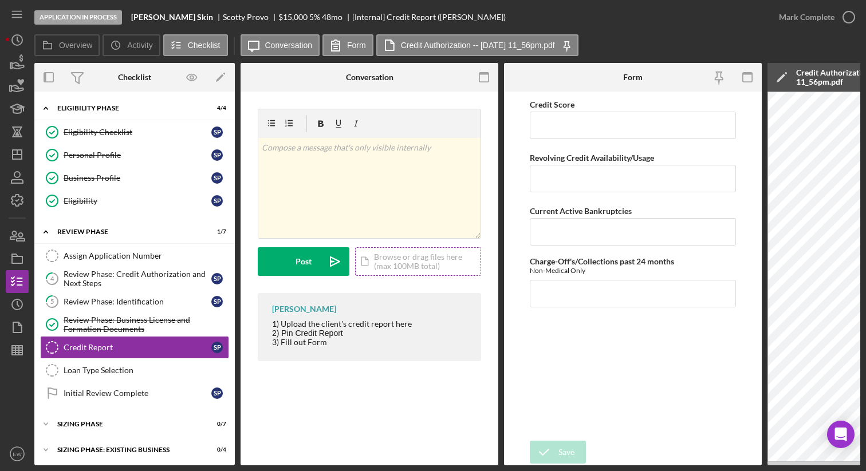
click at [394, 259] on div "Icon/Document Browse or drag files here (max 100MB total) Tap to choose files o…" at bounding box center [418, 261] width 126 height 29
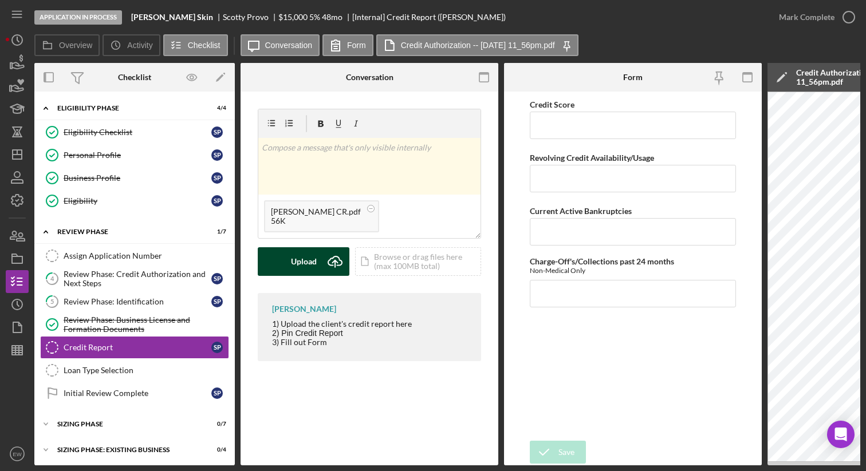
click at [290, 255] on button "Upload Icon/Upload" at bounding box center [304, 261] width 92 height 29
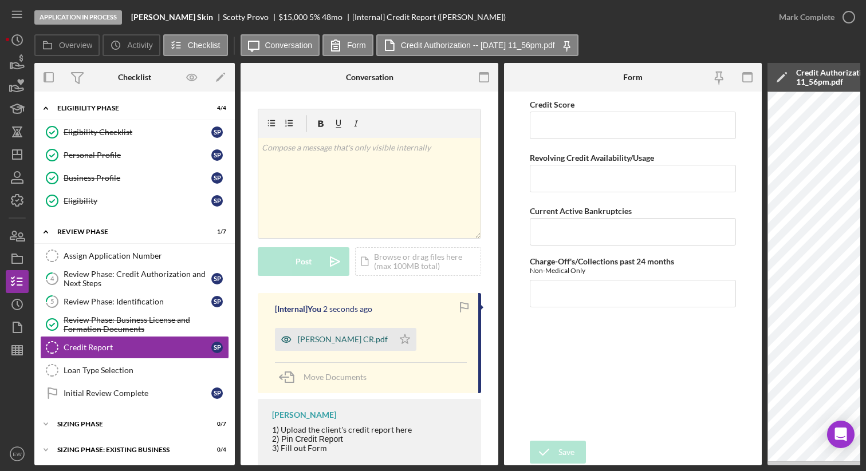
click at [330, 339] on div "Scotty Provo CR.pdf" at bounding box center [343, 339] width 90 height 9
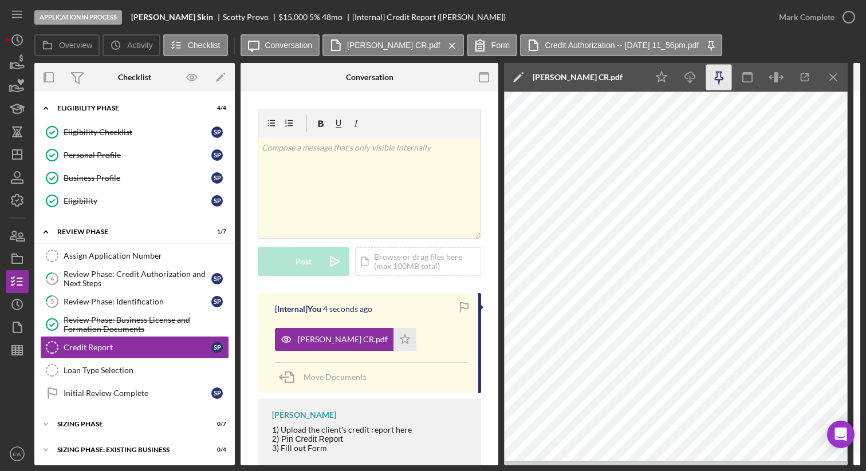
click at [714, 77] on icon "button" at bounding box center [719, 78] width 26 height 26
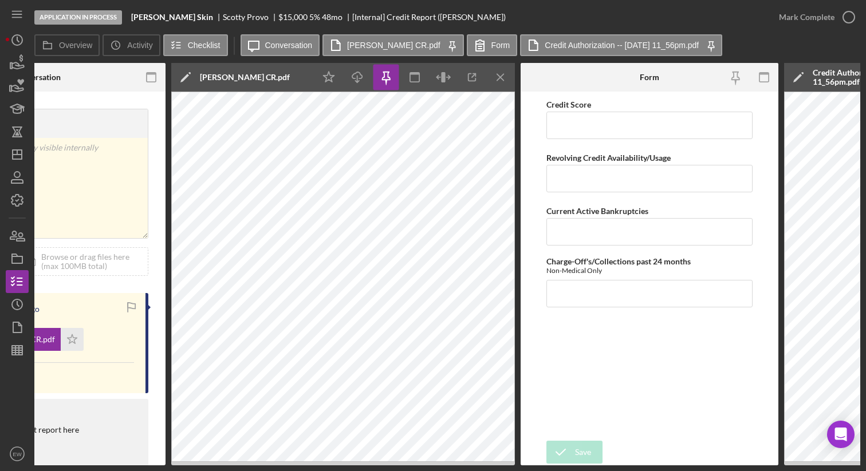
scroll to position [0, 352]
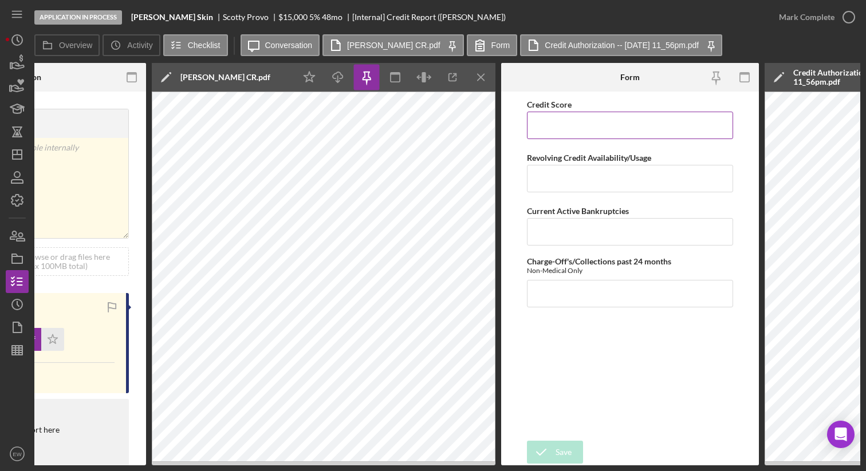
click at [561, 127] on input "Credit Score" at bounding box center [630, 125] width 206 height 27
type input "478"
click at [540, 175] on input "Revolving Credit Availability/Usage" at bounding box center [630, 178] width 206 height 27
type input "91%"
click at [548, 236] on input "Current Active Bankruptcies" at bounding box center [630, 231] width 206 height 27
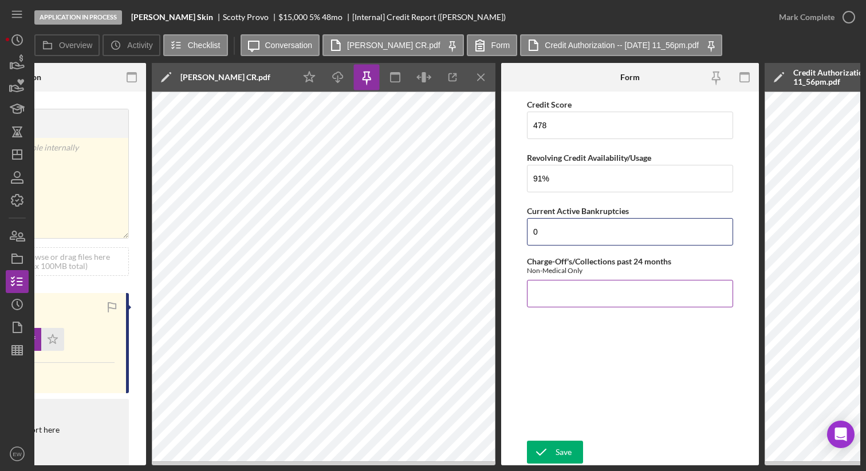
type input "0"
click at [552, 283] on input "Charge-Off's/Collections past 24 months" at bounding box center [630, 293] width 206 height 27
type input "3"
click at [560, 446] on div "Save" at bounding box center [563, 452] width 16 height 23
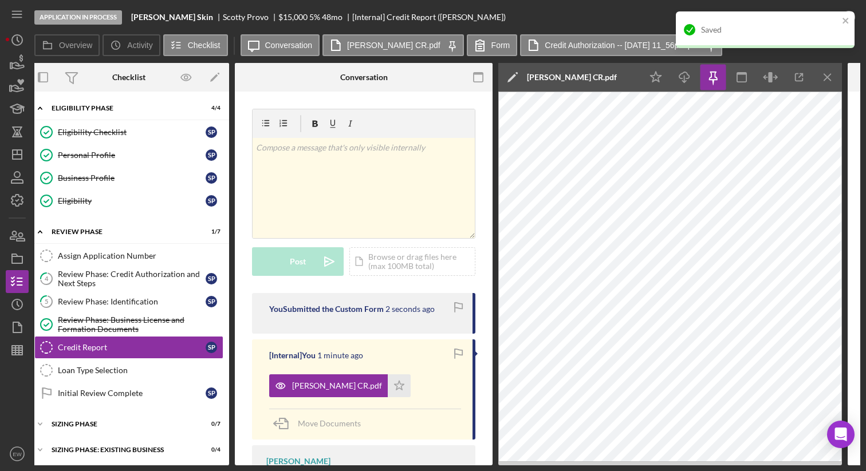
scroll to position [0, 0]
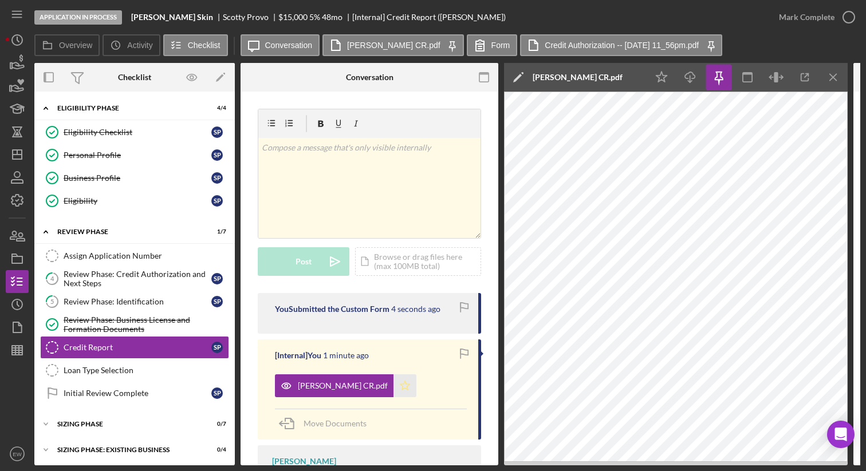
click at [400, 388] on polygon "button" at bounding box center [405, 385] width 10 height 9
click at [173, 300] on div "Review Phase: Identification" at bounding box center [138, 301] width 148 height 9
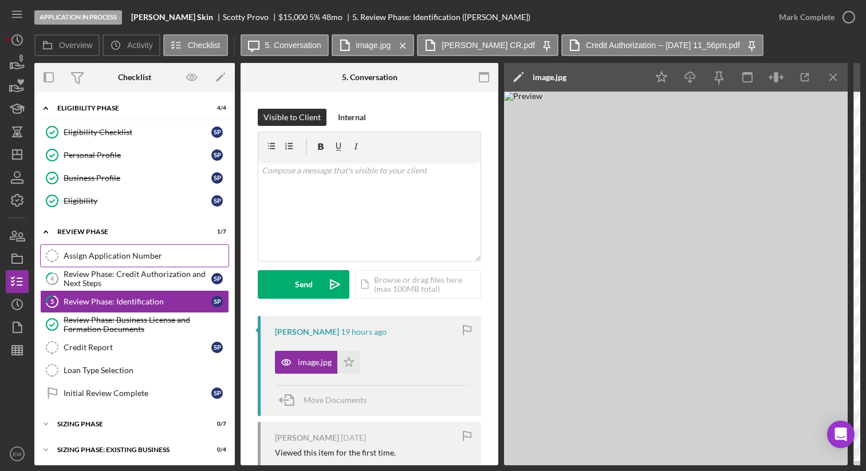
click at [176, 248] on link "Assign Application Number Assign Application Number" at bounding box center [134, 255] width 189 height 23
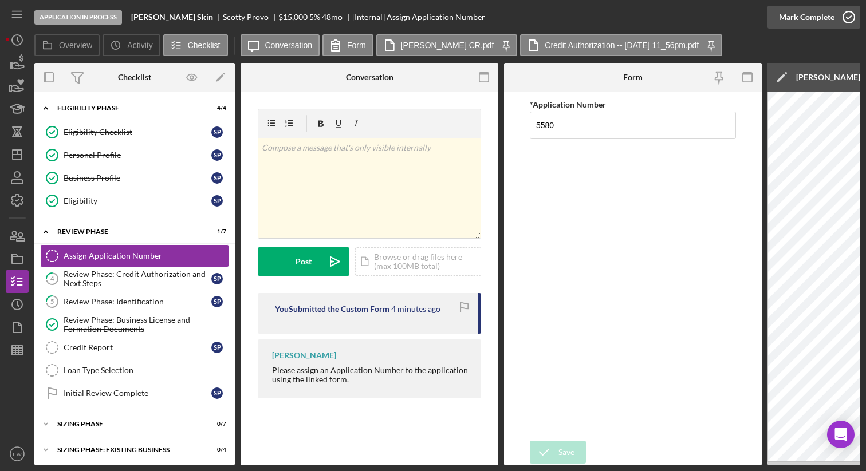
click at [849, 21] on icon "button" at bounding box center [848, 17] width 29 height 29
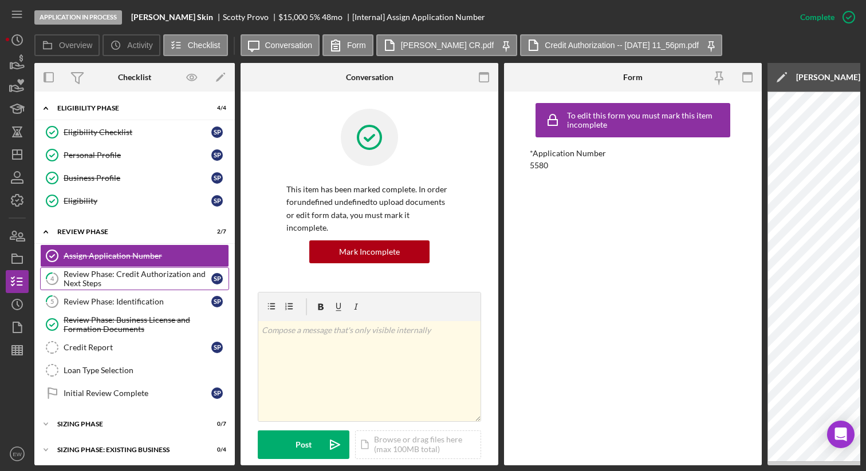
click at [162, 277] on div "Review Phase: Credit Authorization and Next Steps" at bounding box center [138, 279] width 148 height 18
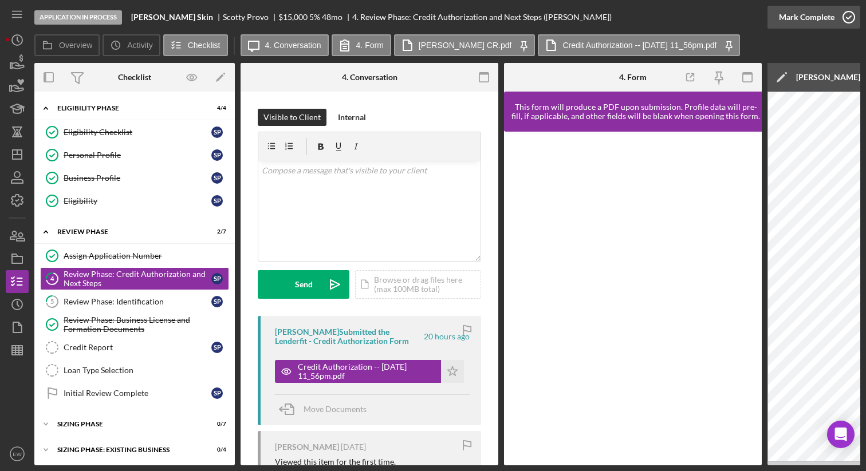
click at [846, 14] on icon "button" at bounding box center [848, 17] width 29 height 29
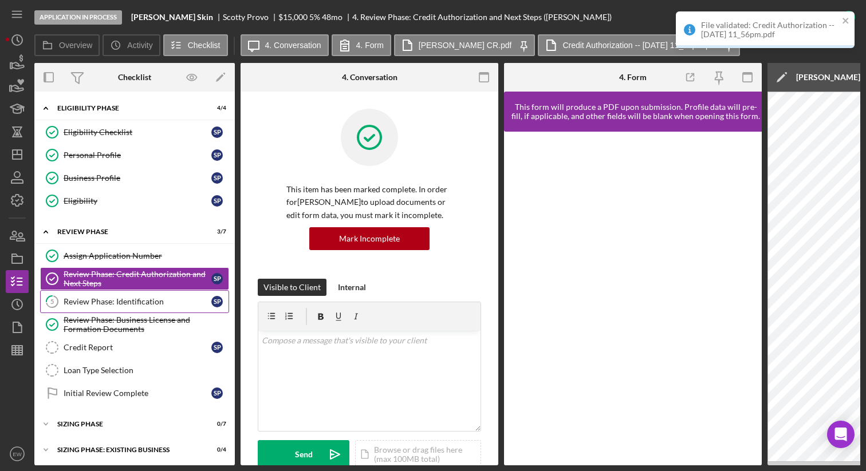
click at [164, 302] on div "Review Phase: Identification" at bounding box center [138, 301] width 148 height 9
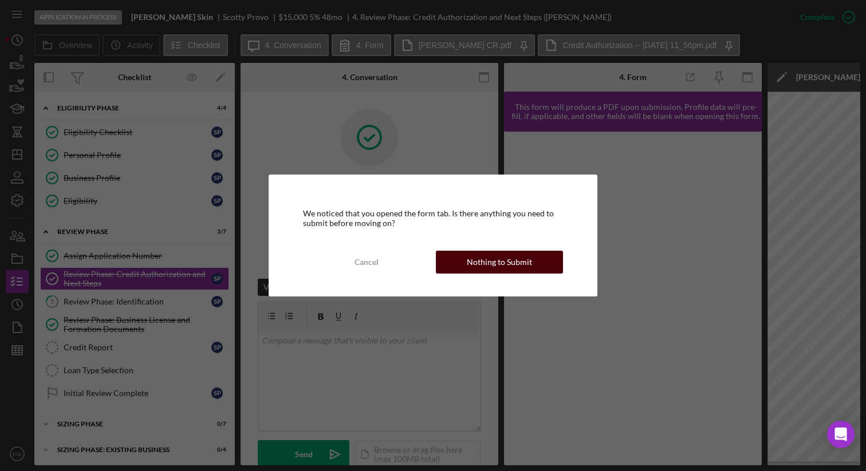
click at [536, 261] on button "Nothing to Submit" at bounding box center [499, 262] width 127 height 23
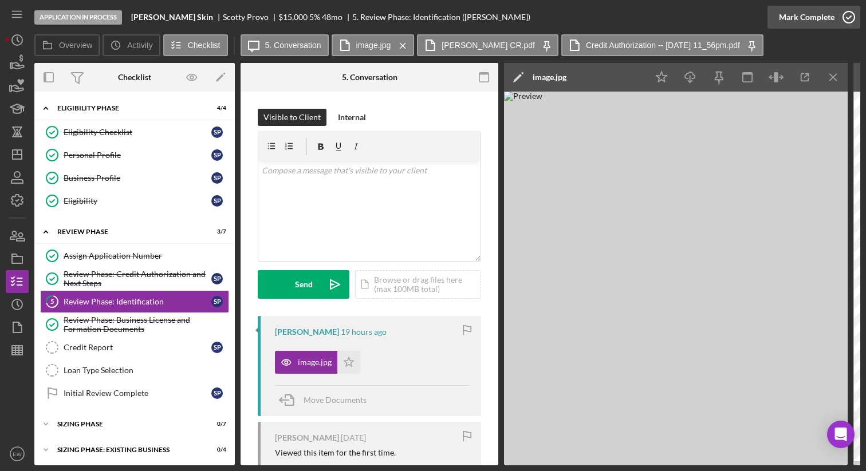
click at [851, 15] on icon "button" at bounding box center [848, 17] width 29 height 29
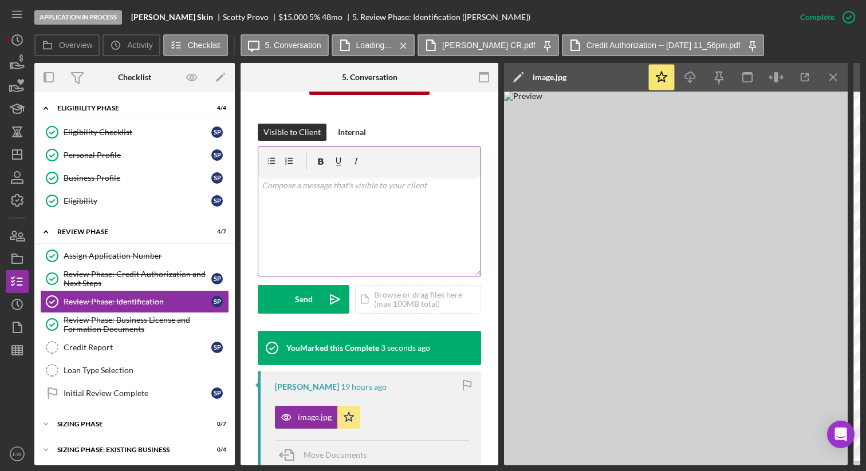
scroll to position [159, 0]
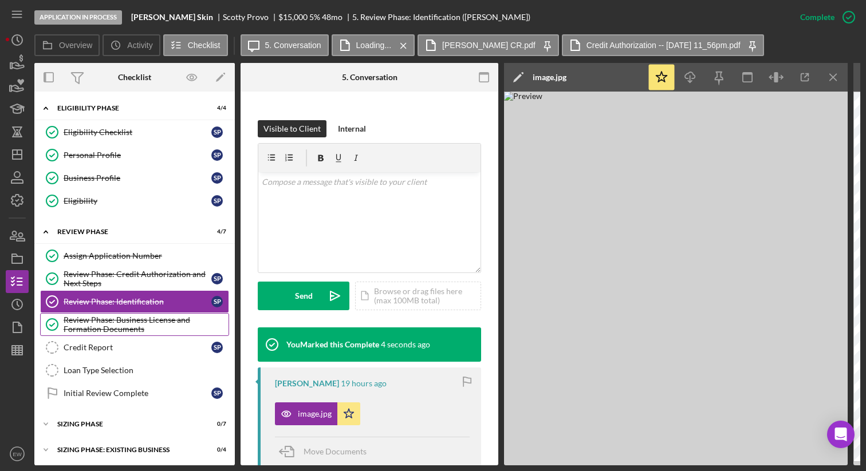
click at [127, 329] on div "Review Phase: Business License and Formation Documents" at bounding box center [146, 324] width 165 height 18
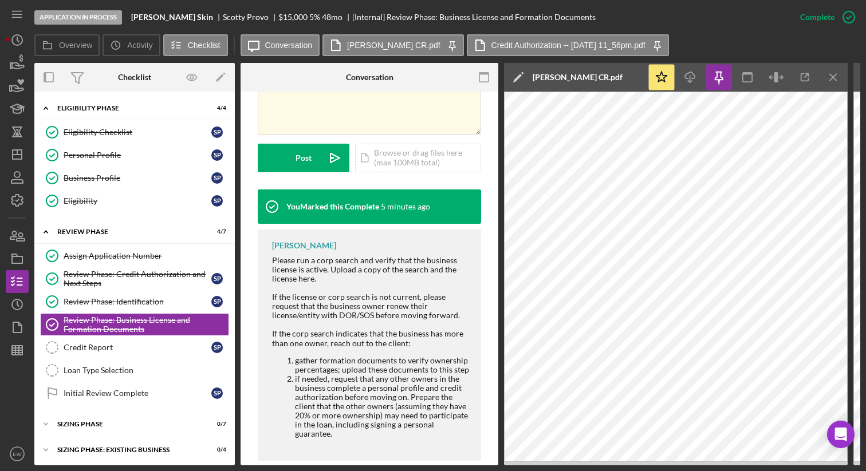
scroll to position [305, 0]
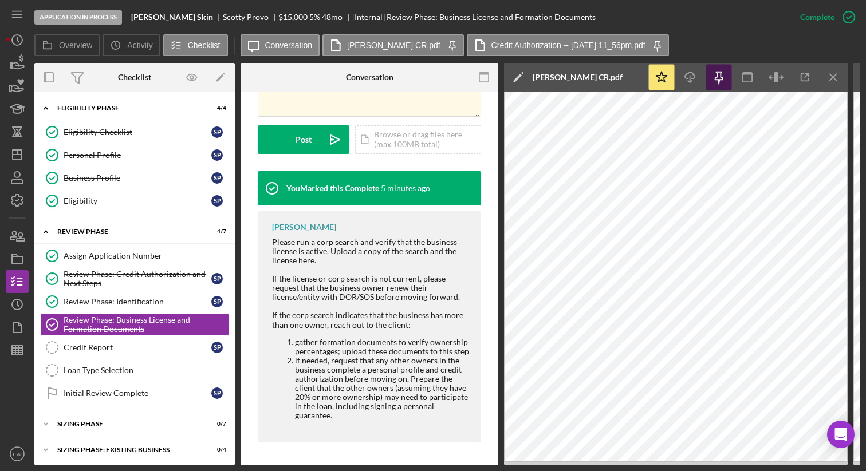
click at [720, 74] on icon "button" at bounding box center [719, 78] width 26 height 26
click at [152, 344] on div "Credit Report" at bounding box center [138, 347] width 148 height 9
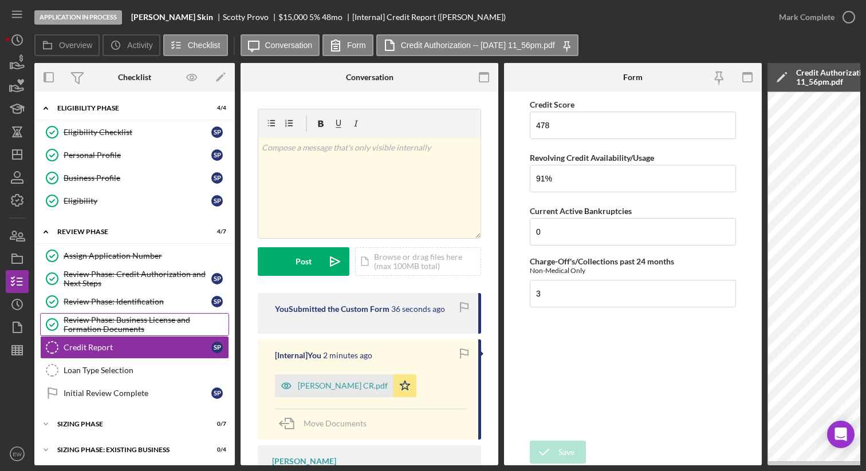
click at [155, 317] on div "Review Phase: Business License and Formation Documents" at bounding box center [146, 324] width 165 height 18
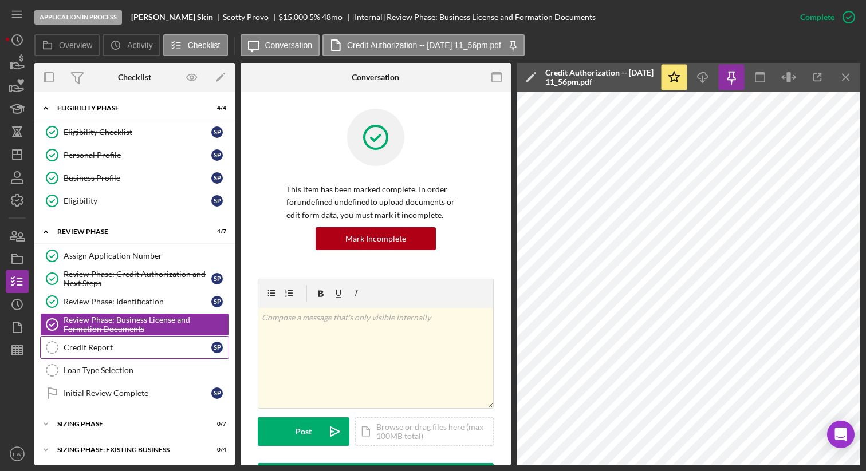
click at [160, 350] on div "Credit Report" at bounding box center [138, 347] width 148 height 9
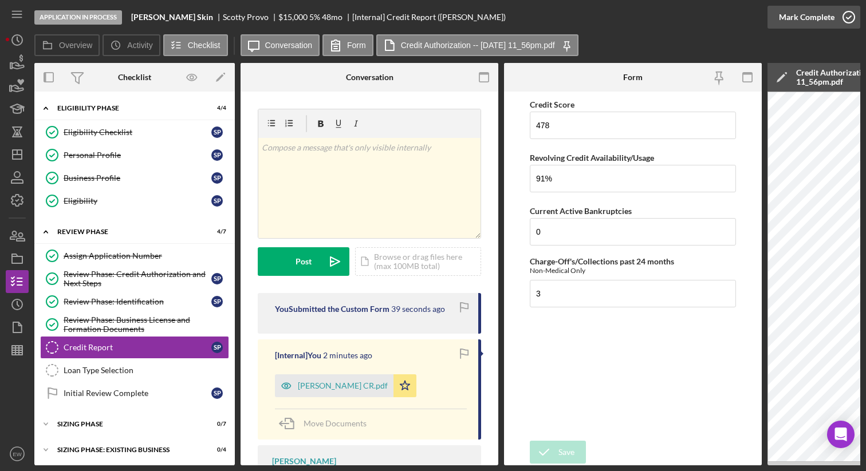
click at [848, 15] on icon "button" at bounding box center [848, 17] width 29 height 29
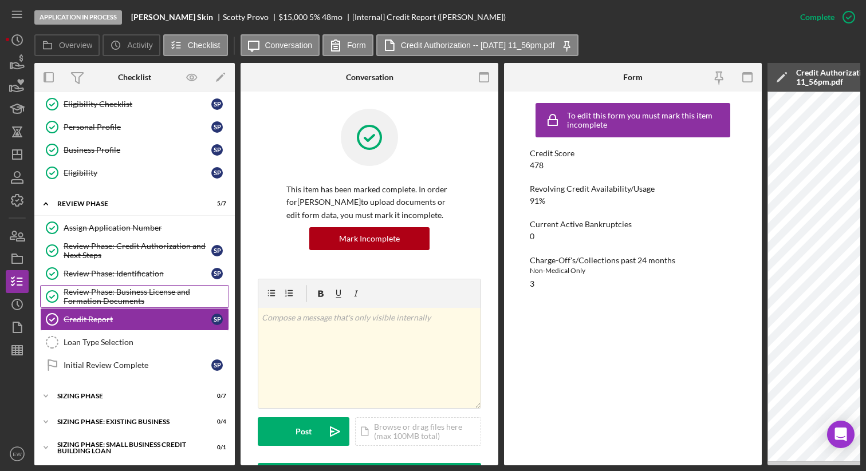
scroll to position [33, 0]
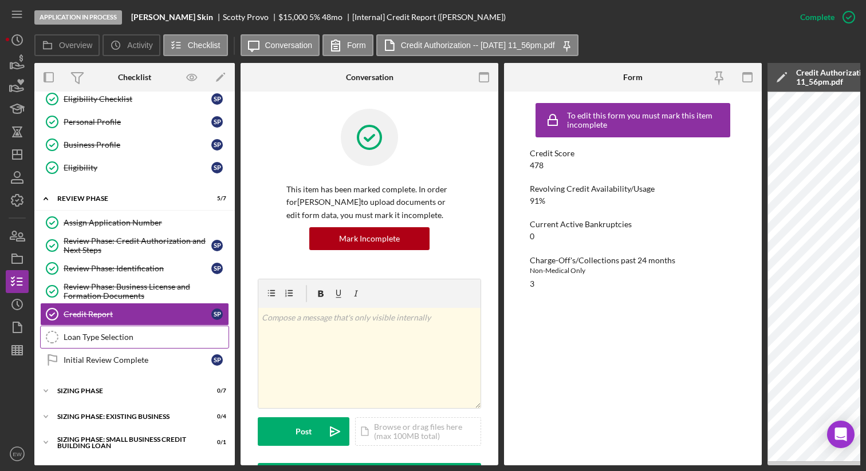
click at [139, 345] on link "Loan Type Selection Loan Type Selection" at bounding box center [134, 337] width 189 height 23
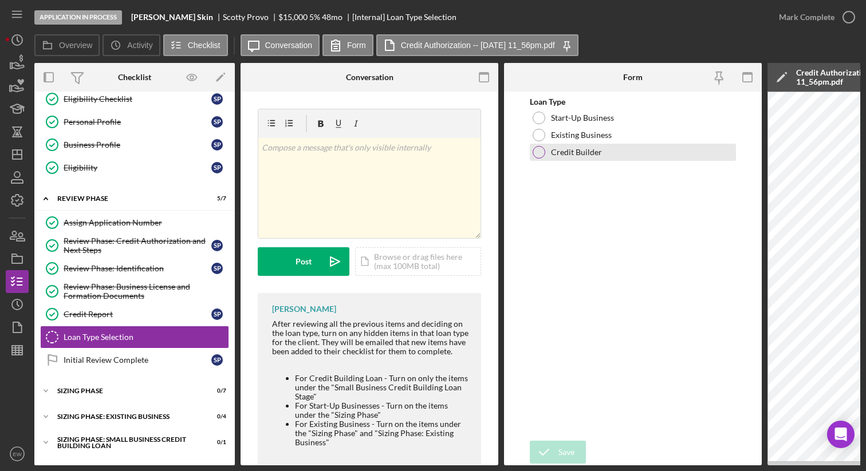
click at [539, 151] on div at bounding box center [538, 152] width 13 height 13
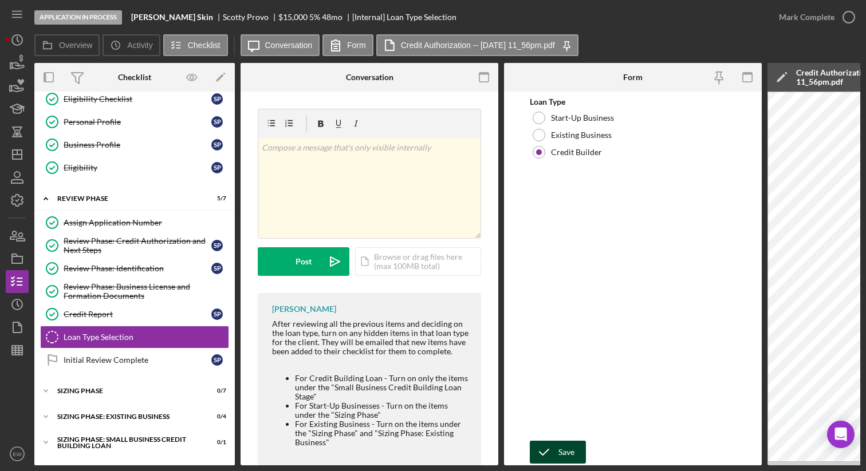
click at [570, 444] on div "Save" at bounding box center [566, 452] width 16 height 23
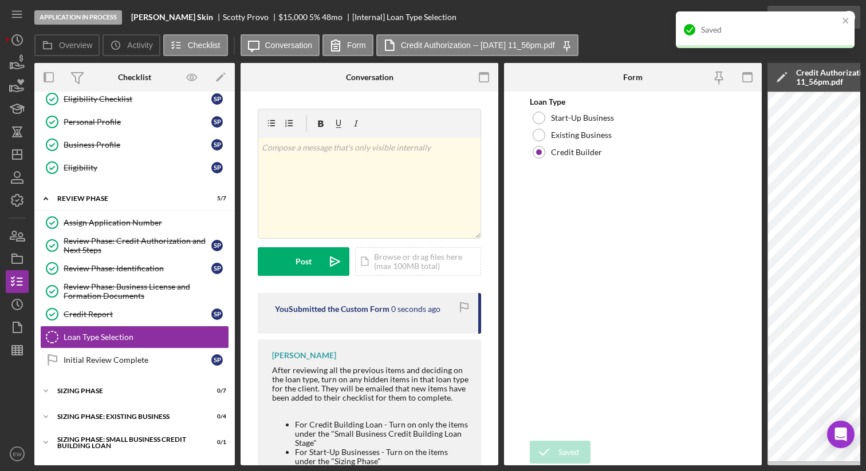
click at [846, 14] on div "Saved" at bounding box center [764, 34] width 183 height 50
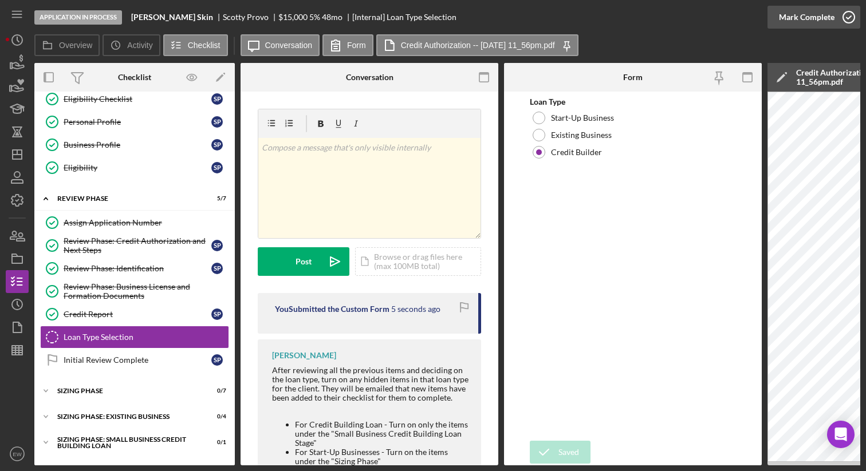
click at [852, 19] on icon "button" at bounding box center [848, 17] width 29 height 29
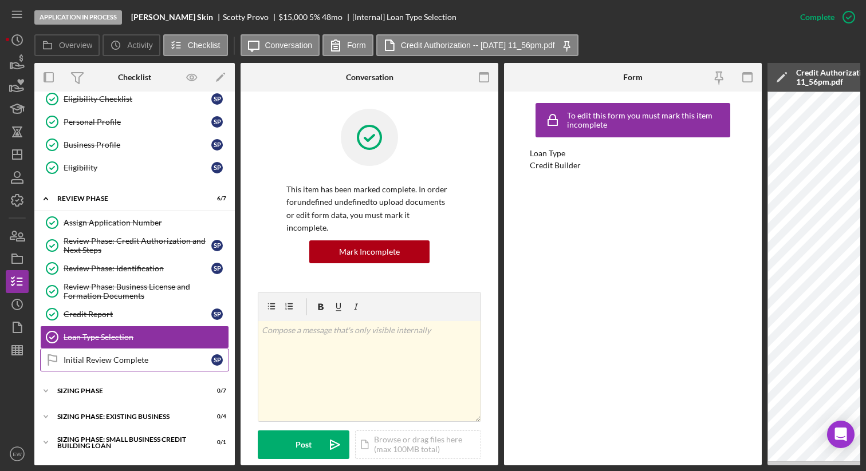
click at [124, 352] on link "Initial Review Complete Initial Review Complete S P" at bounding box center [134, 360] width 189 height 23
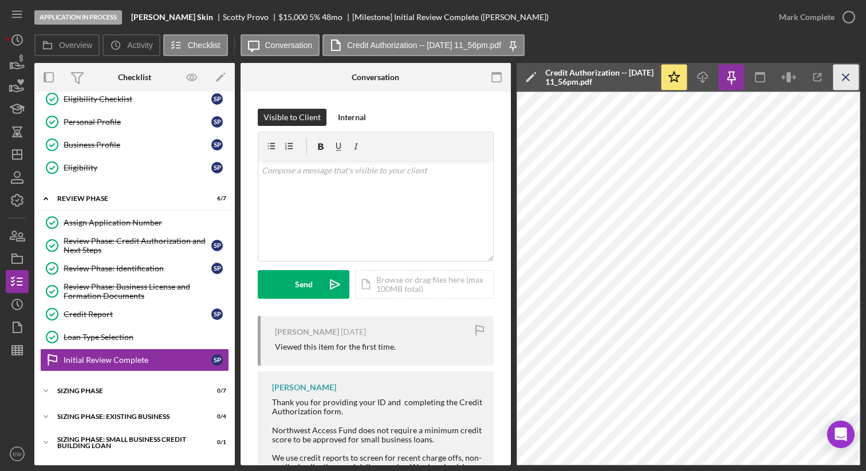
click at [844, 81] on icon "Icon/Menu Close" at bounding box center [846, 78] width 26 height 26
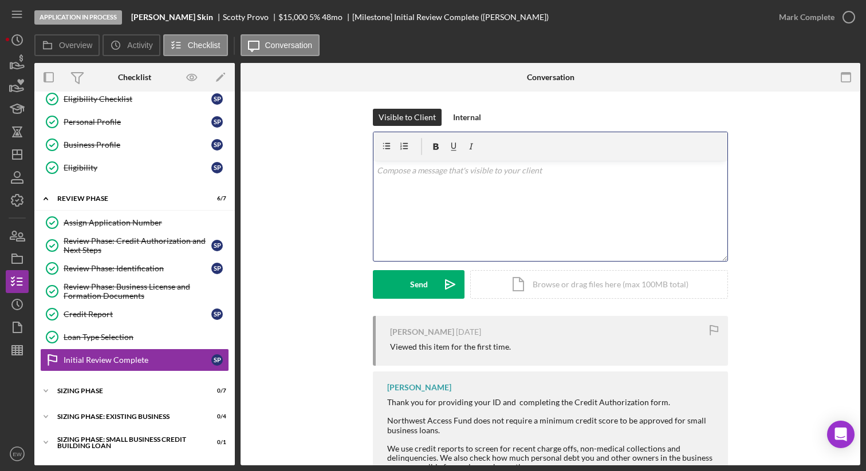
click at [406, 172] on p at bounding box center [550, 170] width 347 height 13
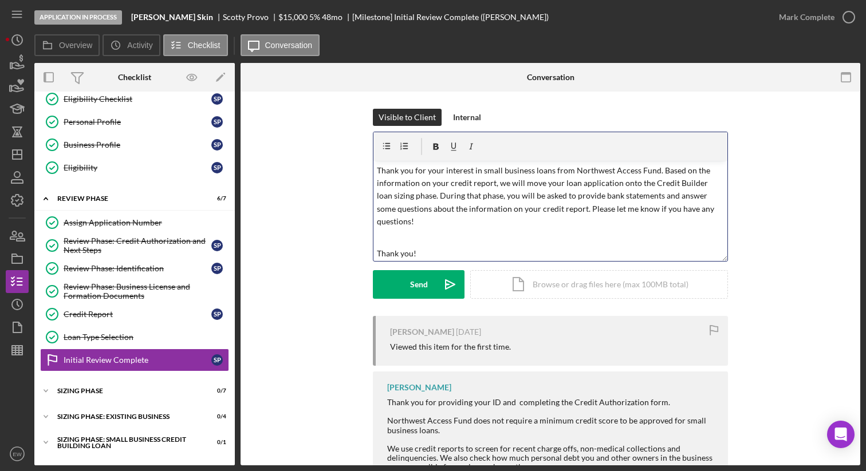
scroll to position [48, 0]
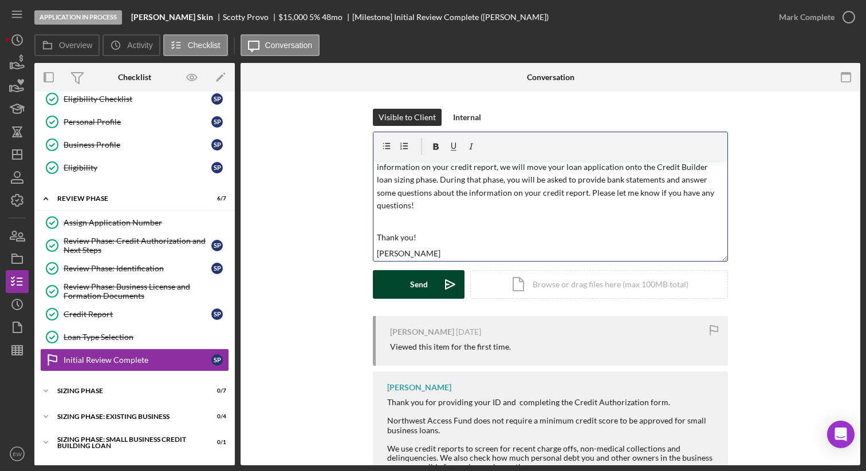
click at [410, 278] on div "Send" at bounding box center [419, 284] width 18 height 29
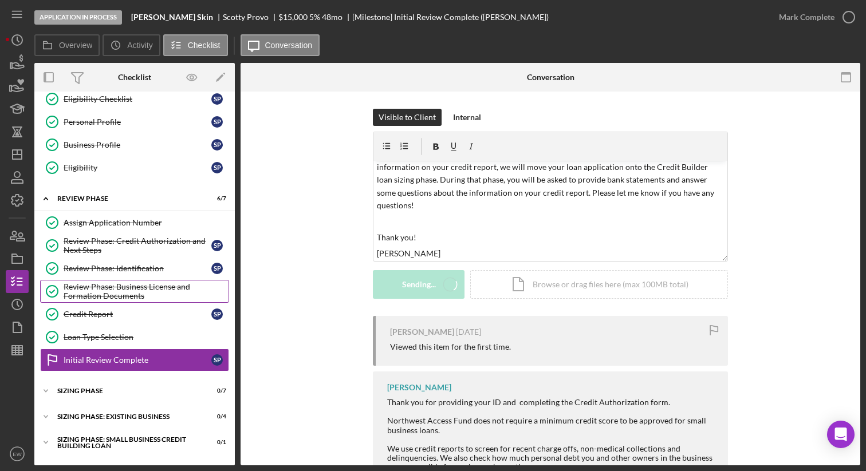
scroll to position [0, 0]
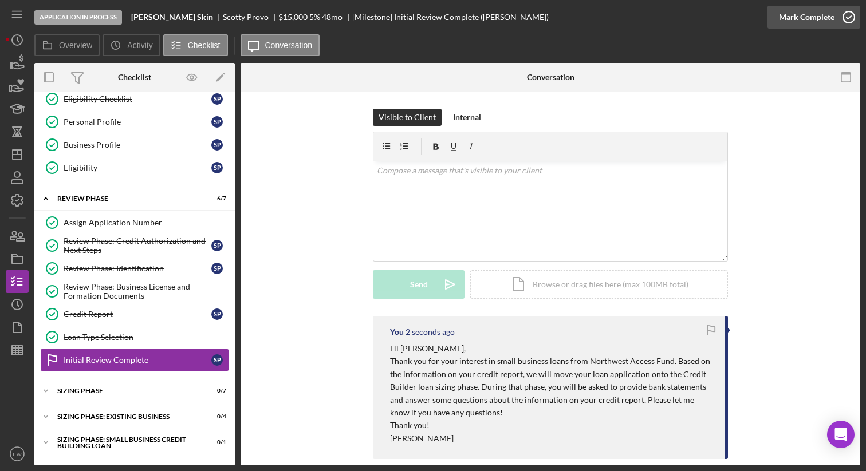
click at [842, 19] on icon "button" at bounding box center [848, 17] width 29 height 29
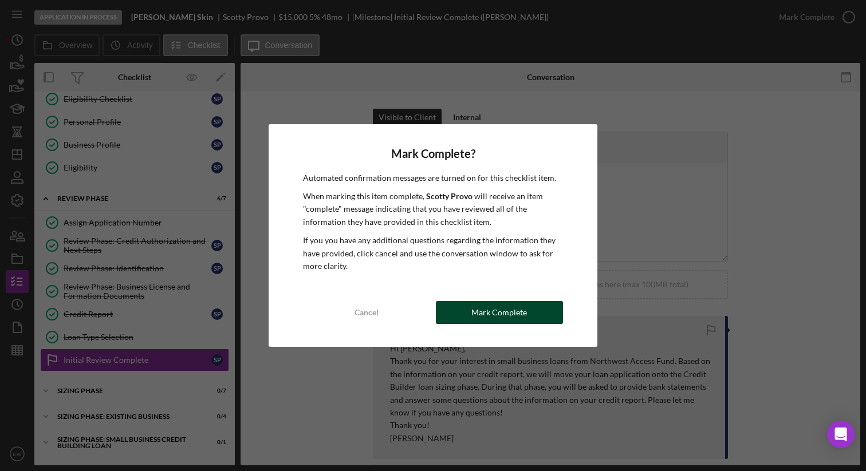
click at [473, 309] on div "Mark Complete" at bounding box center [499, 312] width 56 height 23
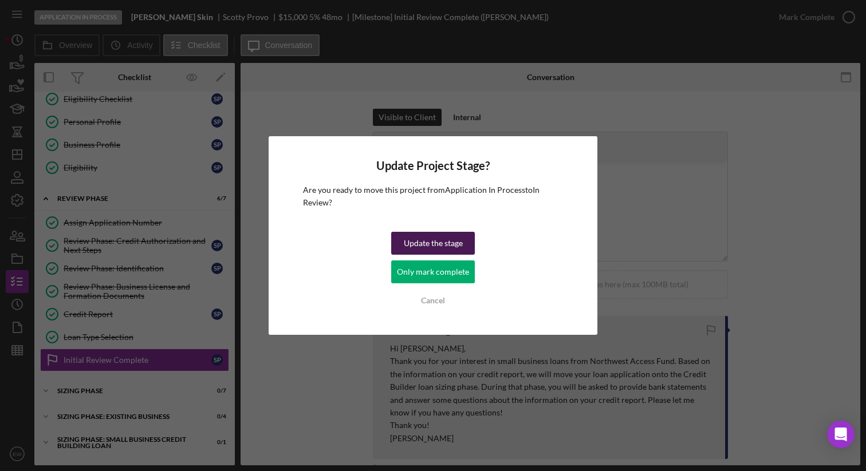
click at [406, 243] on div "Update the stage" at bounding box center [433, 243] width 59 height 23
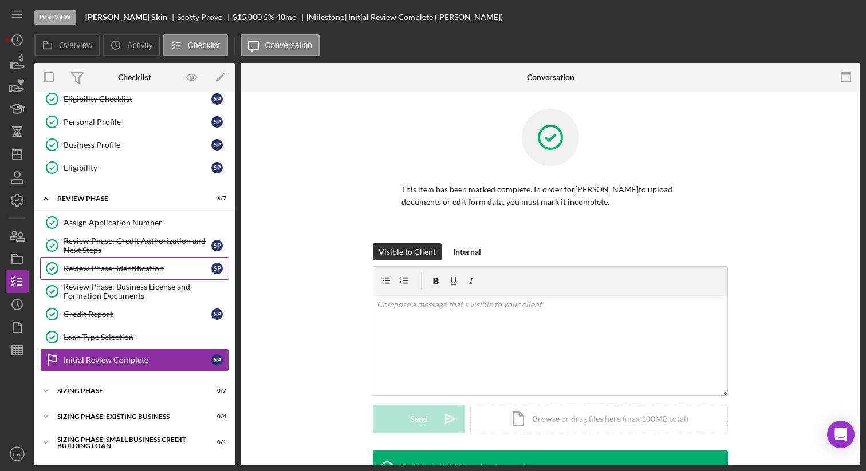
scroll to position [105, 0]
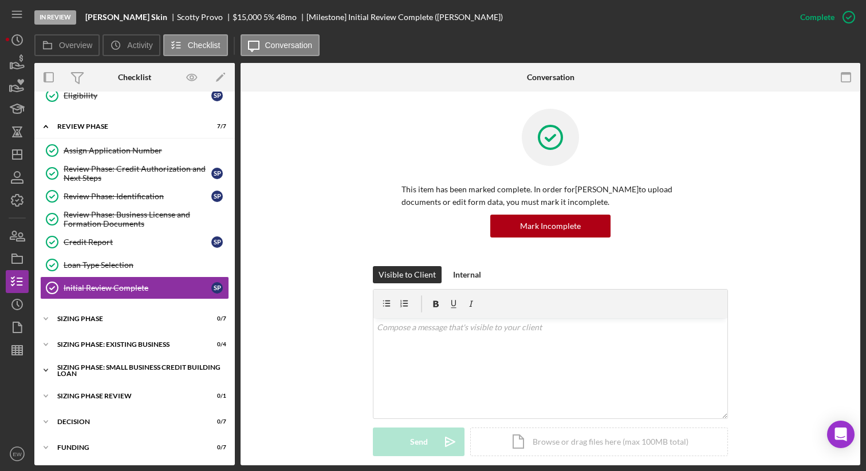
click at [62, 370] on div "Sizing Phase: Small Business Credit Building Loan" at bounding box center [138, 370] width 163 height 13
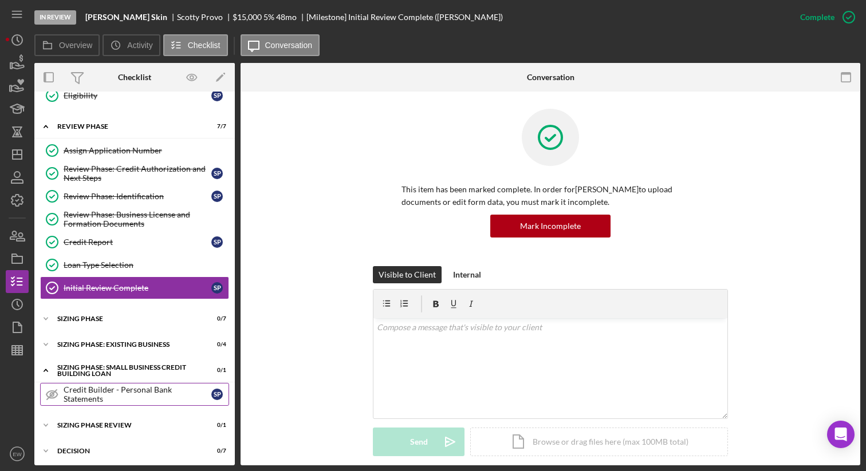
click at [55, 394] on icon "Credit Builder - Personal Bank Statements" at bounding box center [52, 394] width 29 height 29
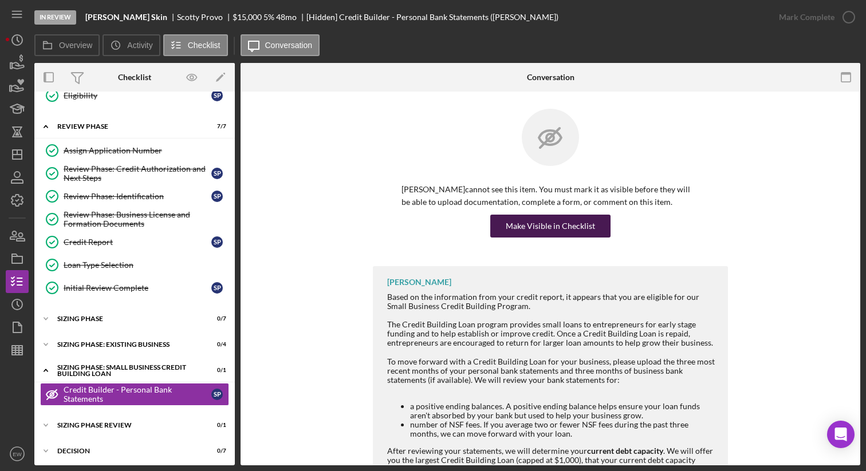
click at [563, 222] on div "Make Visible in Checklist" at bounding box center [549, 226] width 89 height 23
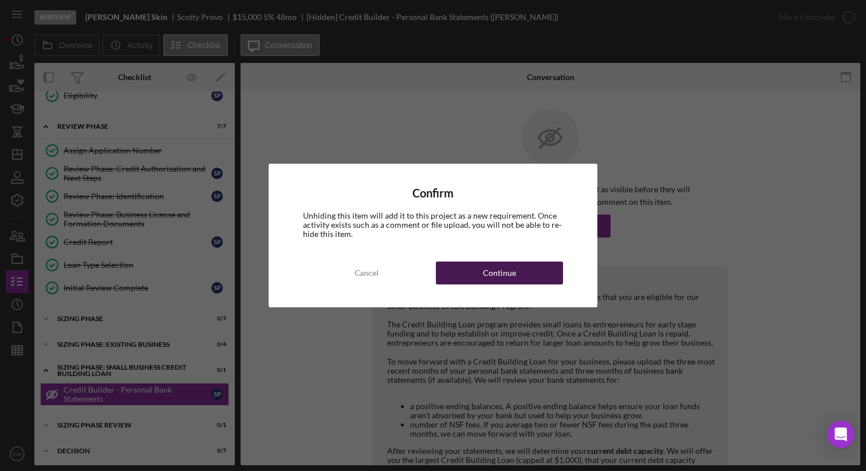
click at [523, 274] on button "Continue" at bounding box center [499, 273] width 127 height 23
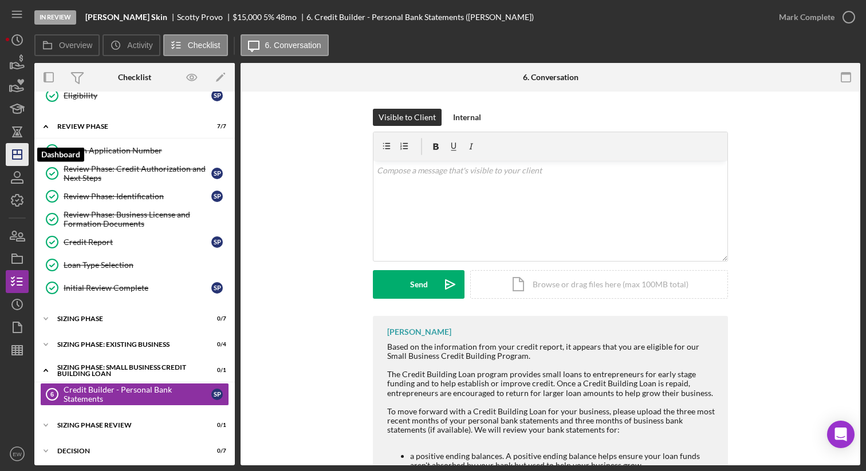
click at [19, 156] on icon "Icon/Dashboard" at bounding box center [17, 154] width 29 height 29
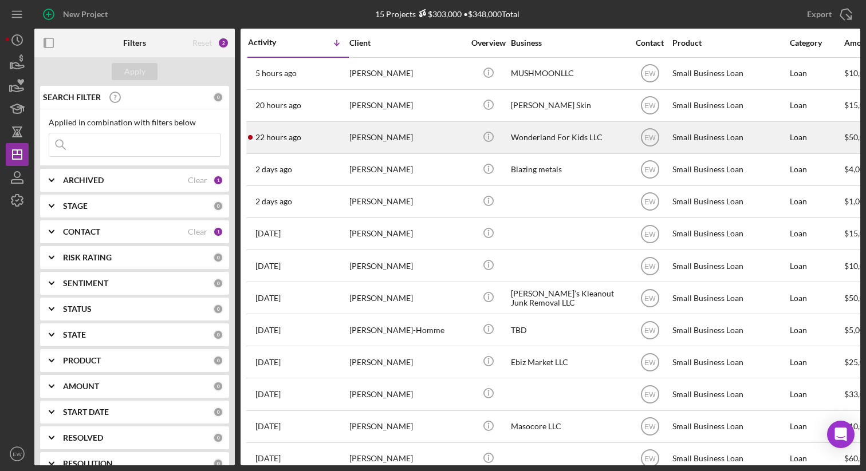
click at [342, 141] on div "22 hours ago Zara Trye" at bounding box center [298, 138] width 100 height 30
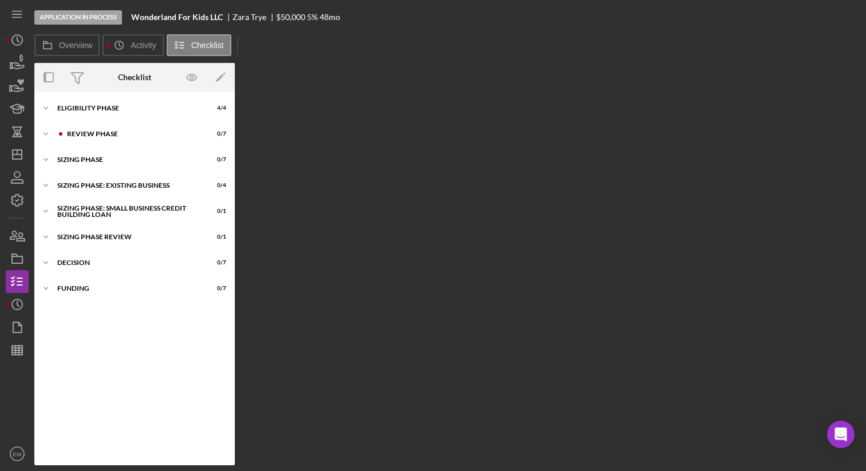
scroll to position [6, 0]
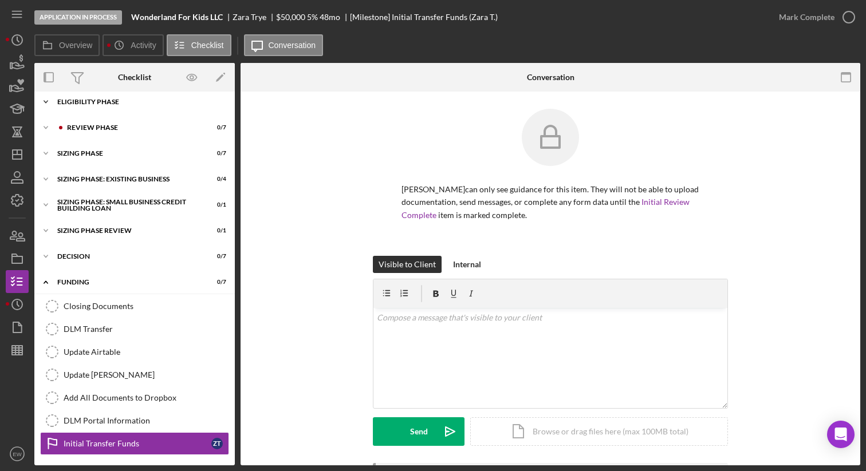
click at [157, 100] on div "Eligibility Phase" at bounding box center [138, 101] width 163 height 7
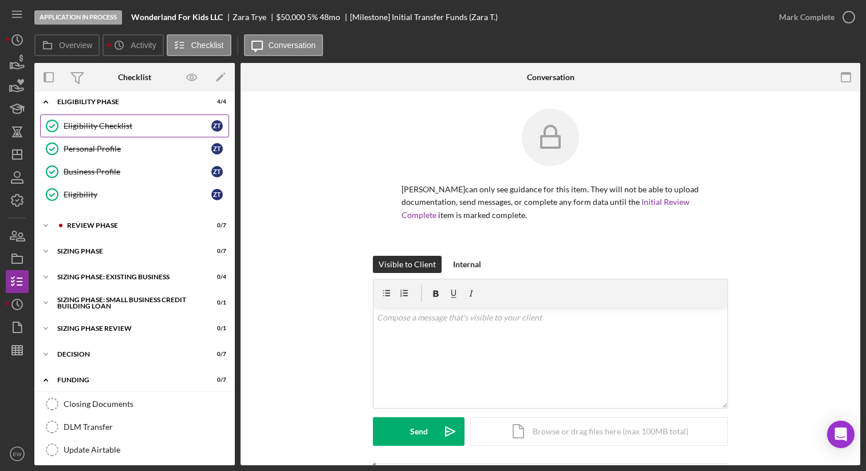
click at [144, 127] on div "Eligibility Checklist" at bounding box center [138, 125] width 148 height 9
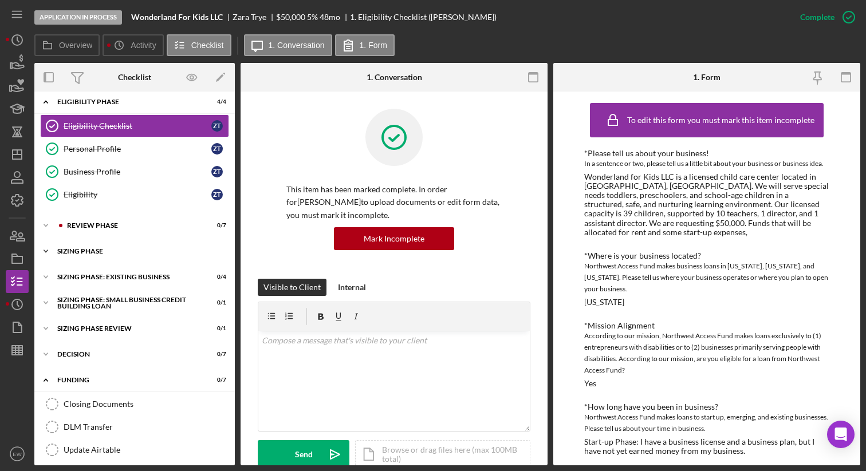
click at [105, 247] on div "Icon/Expander Sizing Phase 0 / 7" at bounding box center [134, 251] width 200 height 23
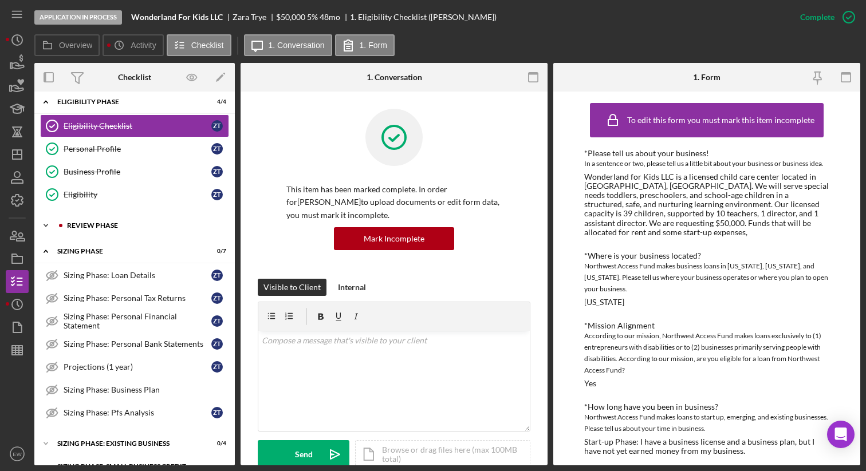
click at [101, 226] on div "REVIEW PHASE" at bounding box center [143, 225] width 153 height 7
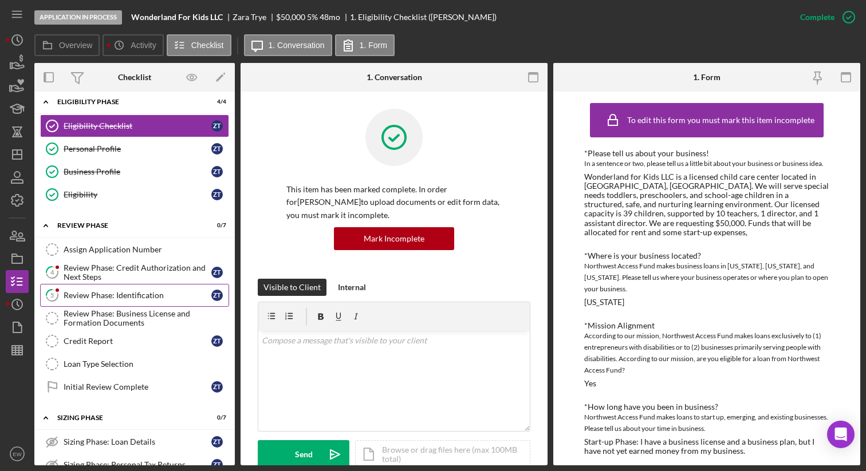
click at [150, 297] on div "Review Phase: Identification" at bounding box center [138, 295] width 148 height 9
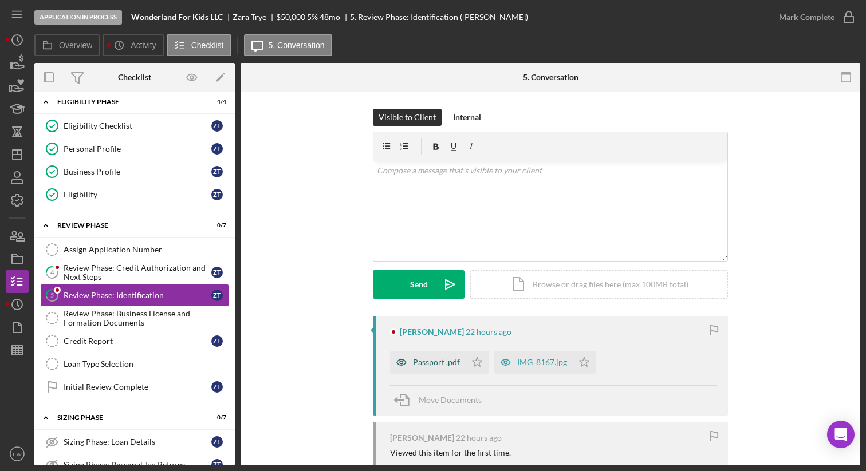
click at [432, 362] on div "Passport .pdf" at bounding box center [436, 362] width 47 height 9
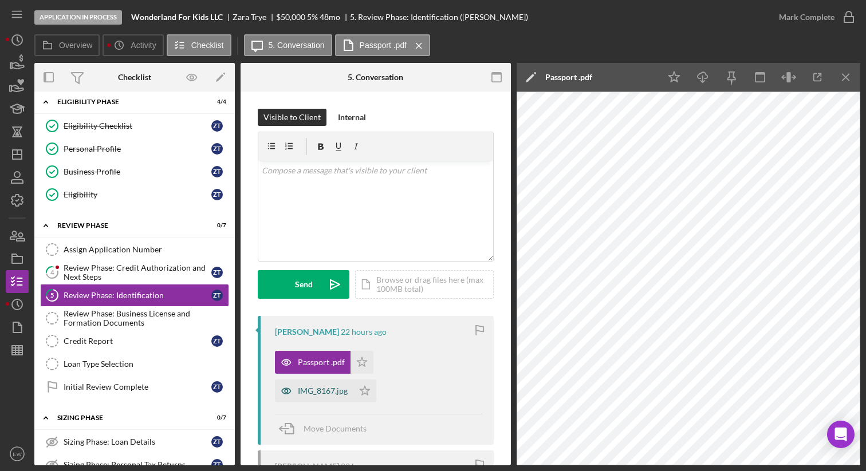
click at [327, 386] on div "IMG_8167.jpg" at bounding box center [323, 390] width 50 height 9
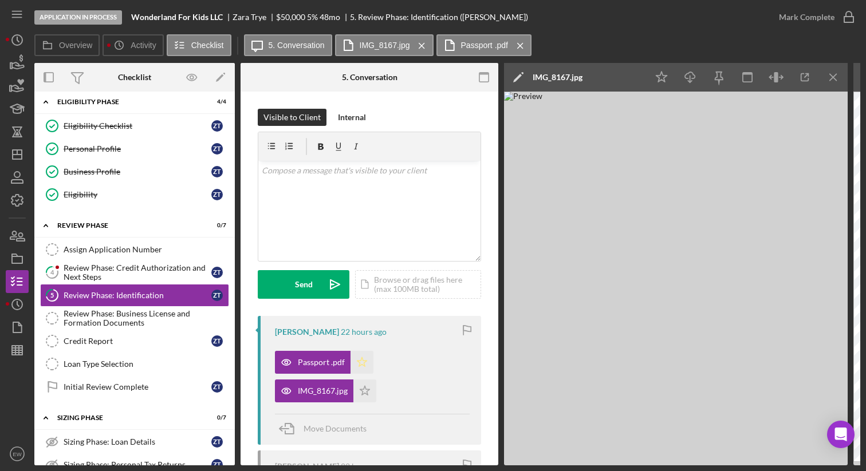
click at [358, 360] on polygon "button" at bounding box center [362, 361] width 10 height 9
click at [361, 387] on icon "Icon/Star" at bounding box center [364, 391] width 23 height 23
click at [856, 14] on icon "button" at bounding box center [848, 17] width 29 height 29
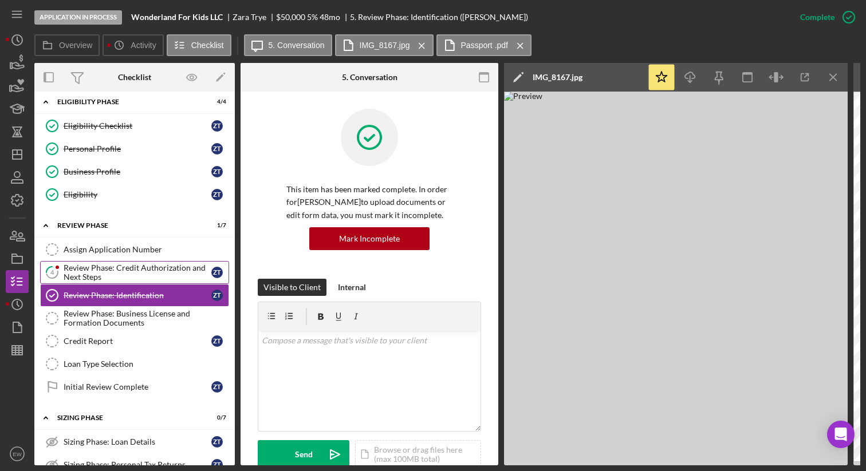
click at [162, 266] on div "Review Phase: Credit Authorization and Next Steps" at bounding box center [138, 272] width 148 height 18
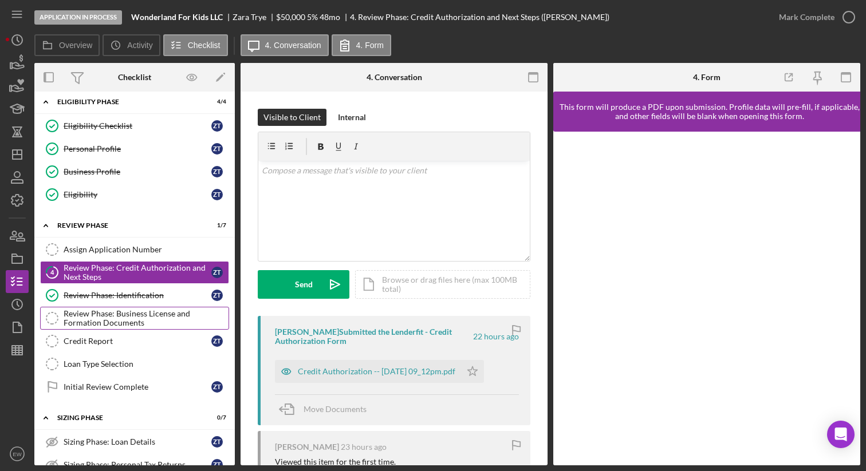
click at [120, 318] on div "Review Phase: Business License and Formation Documents" at bounding box center [146, 318] width 165 height 18
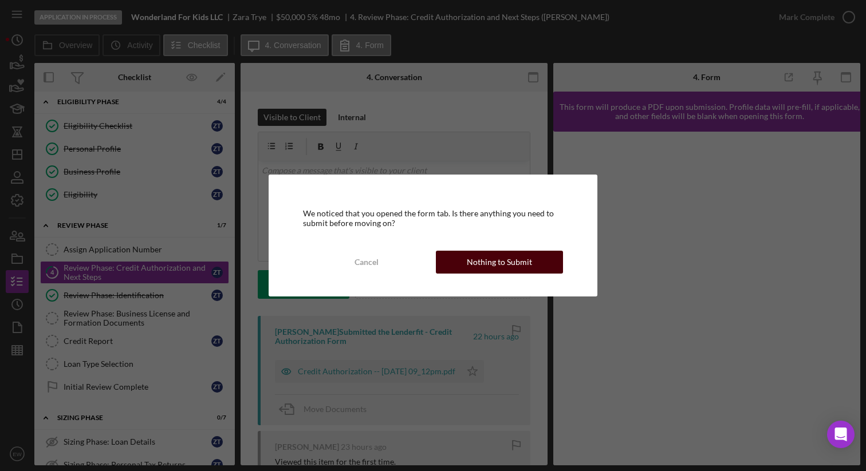
click at [469, 251] on div "Cancel Nothing to Submit" at bounding box center [433, 262] width 260 height 23
click at [468, 265] on div "Nothing to Submit" at bounding box center [499, 262] width 65 height 23
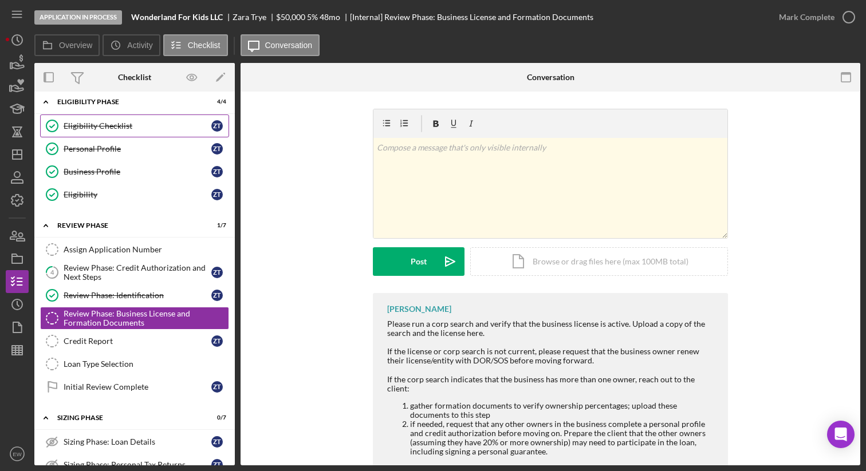
click at [134, 122] on div "Eligibility Checklist" at bounding box center [138, 125] width 148 height 9
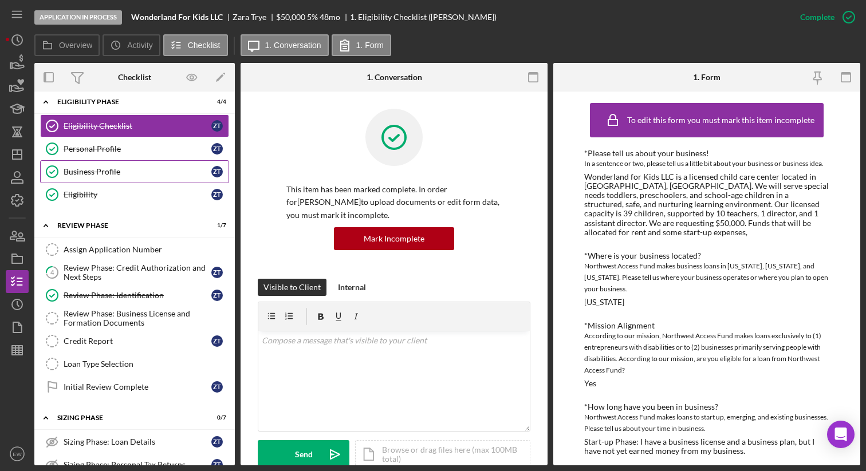
click at [133, 167] on div "Business Profile" at bounding box center [138, 171] width 148 height 9
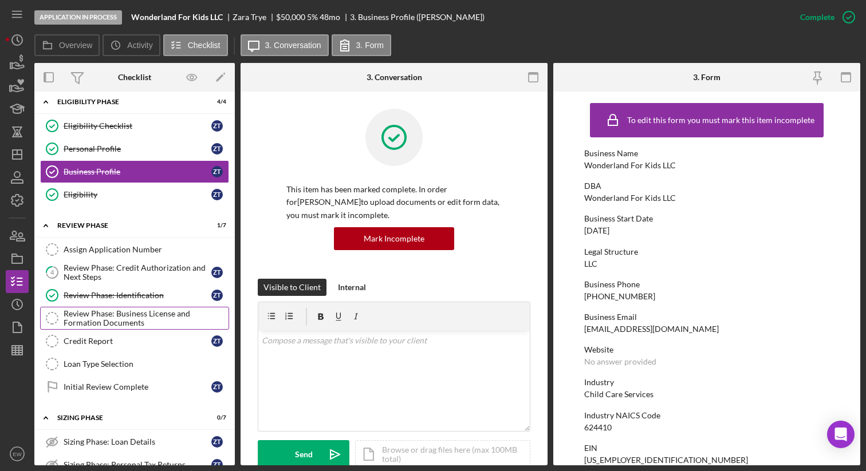
click at [145, 315] on div "Review Phase: Business License and Formation Documents" at bounding box center [146, 318] width 165 height 18
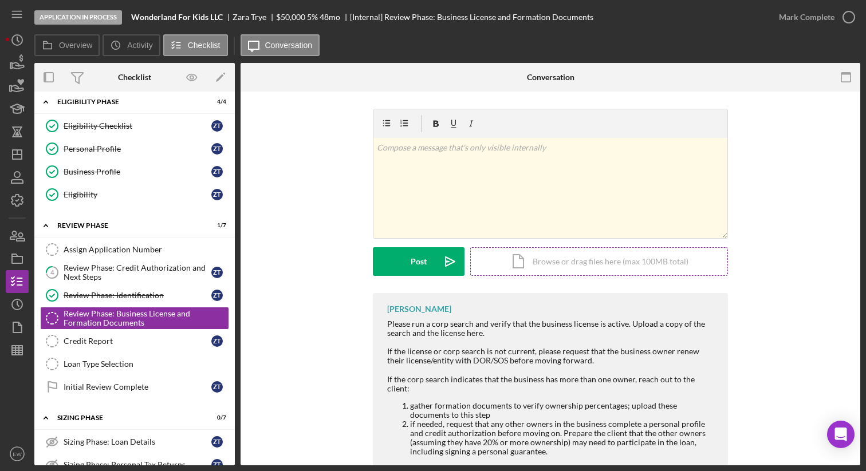
click at [546, 256] on div "Icon/Document Browse or drag files here (max 100MB total) Tap to choose files o…" at bounding box center [599, 261] width 258 height 29
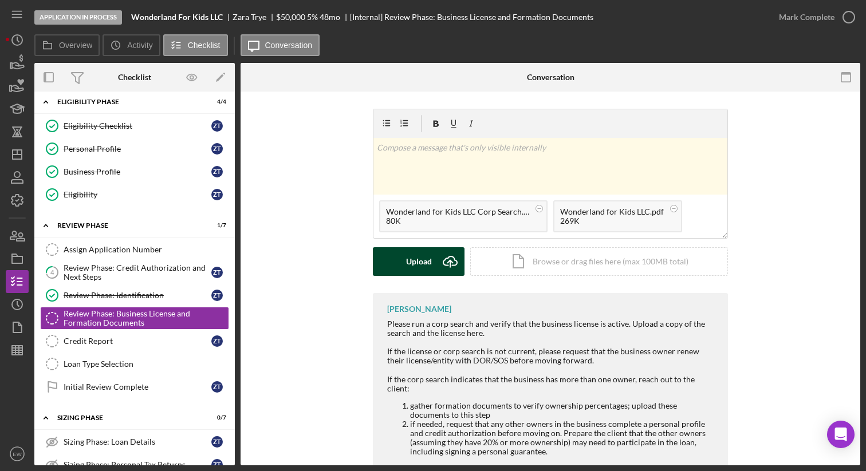
click at [425, 260] on div "Upload" at bounding box center [419, 261] width 26 height 29
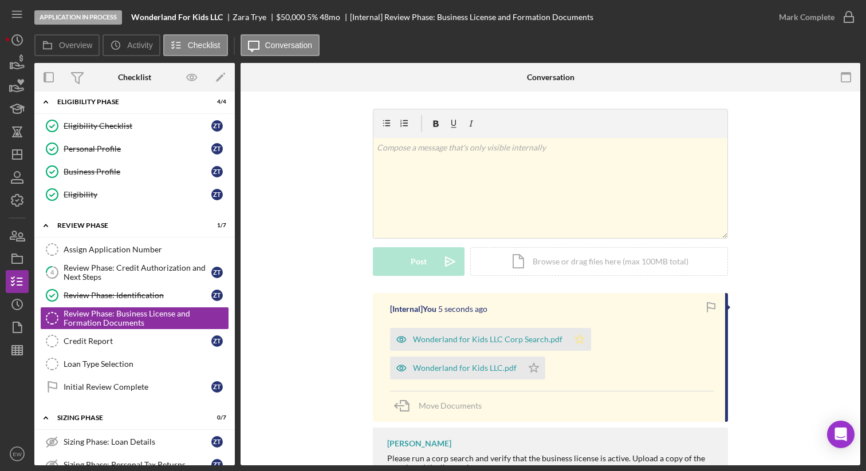
click at [575, 337] on polygon "button" at bounding box center [580, 338] width 10 height 9
click at [531, 370] on icon "Icon/Star" at bounding box center [533, 368] width 23 height 23
click at [843, 19] on icon "button" at bounding box center [848, 17] width 29 height 29
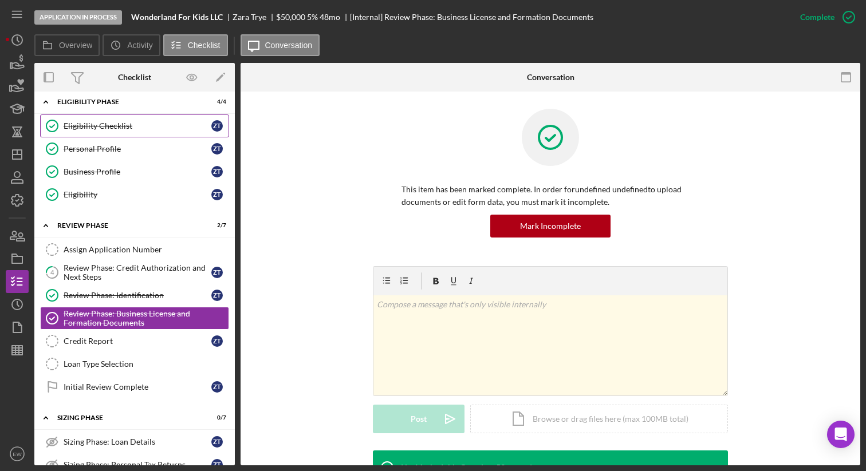
click at [143, 130] on div "Eligibility Checklist" at bounding box center [138, 125] width 148 height 9
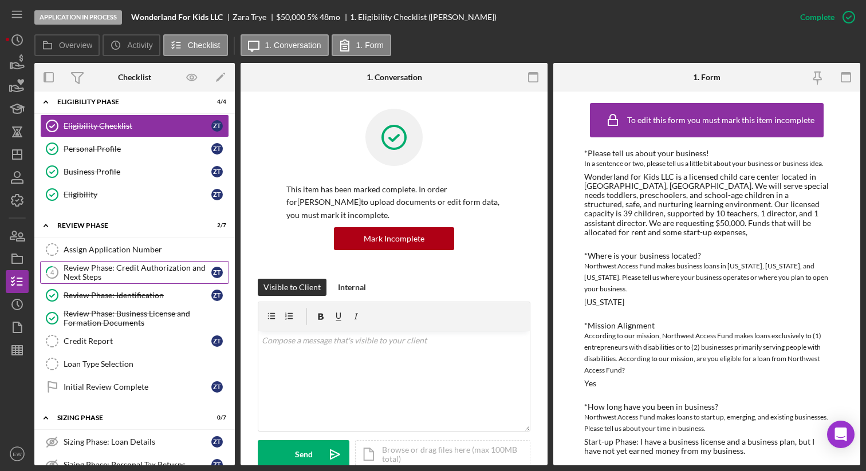
click at [110, 271] on div "Review Phase: Credit Authorization and Next Steps" at bounding box center [138, 272] width 148 height 18
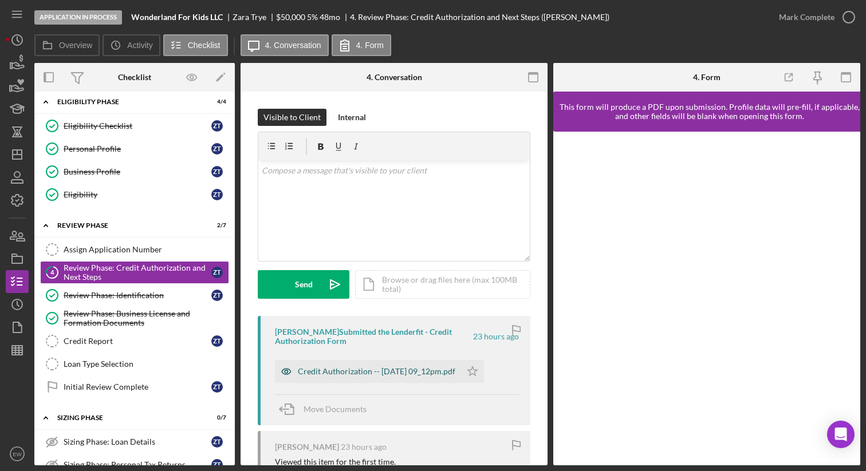
click at [328, 366] on div "Credit Authorization -- 2025-10-07 09_12pm.pdf" at bounding box center [368, 371] width 186 height 23
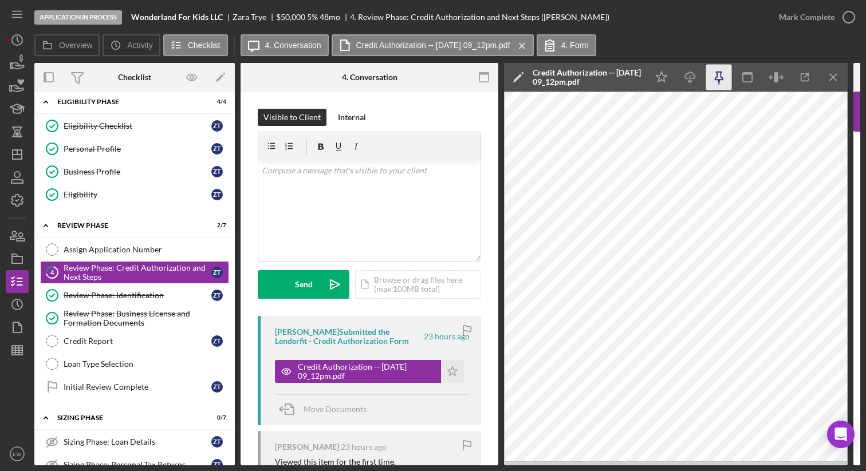
click at [715, 77] on icon "button" at bounding box center [719, 78] width 26 height 26
click at [811, 77] on icon "button" at bounding box center [805, 78] width 26 height 26
click at [153, 250] on div "Assign Application Number" at bounding box center [146, 249] width 165 height 9
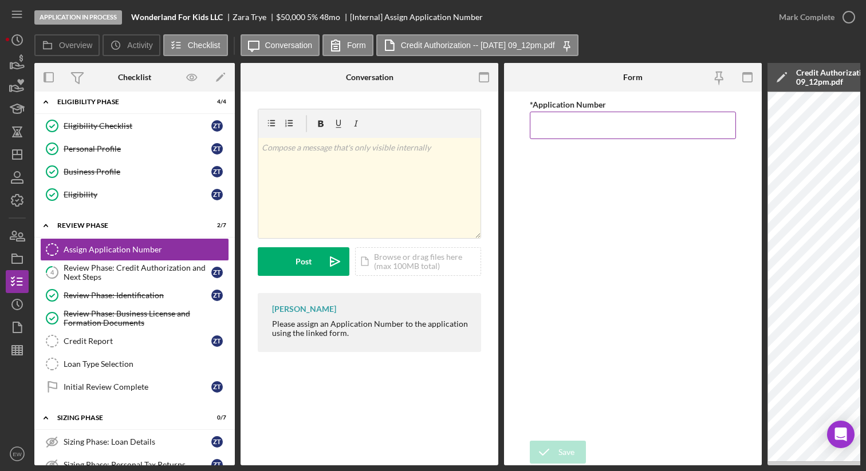
click at [549, 114] on input "*Application Number" at bounding box center [633, 125] width 206 height 27
type input "5581"
click at [568, 447] on div "Save" at bounding box center [566, 452] width 16 height 23
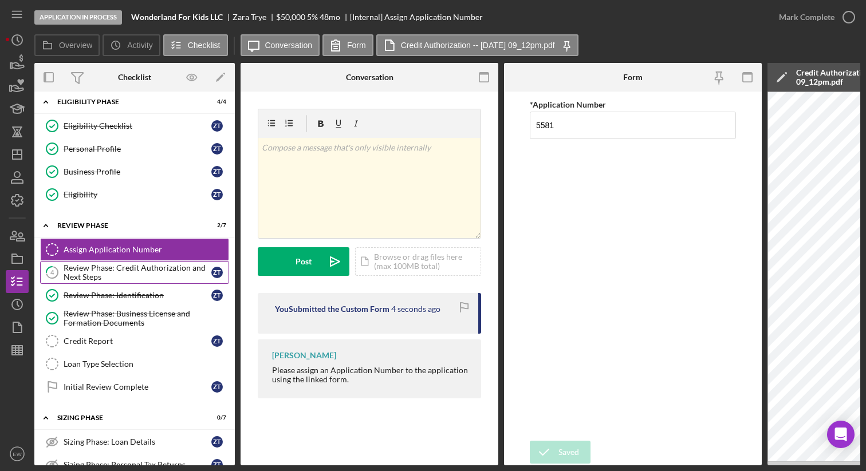
click at [160, 265] on div "Review Phase: Credit Authorization and Next Steps" at bounding box center [138, 272] width 148 height 18
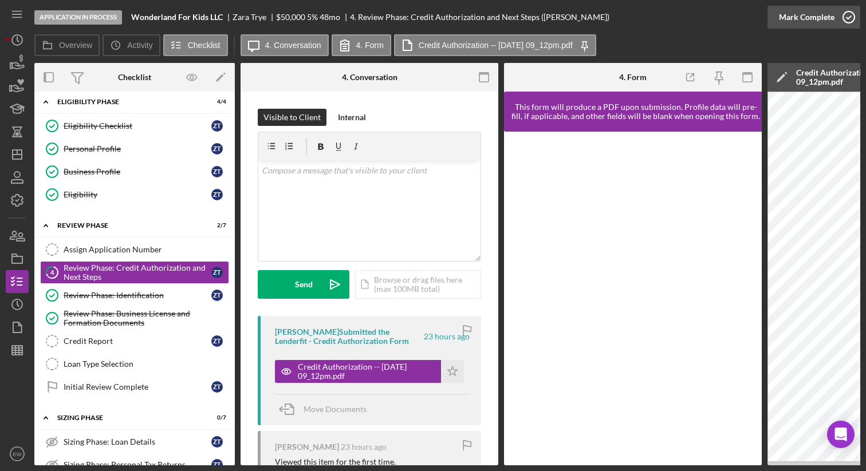
click at [843, 19] on icon "button" at bounding box center [848, 17] width 29 height 29
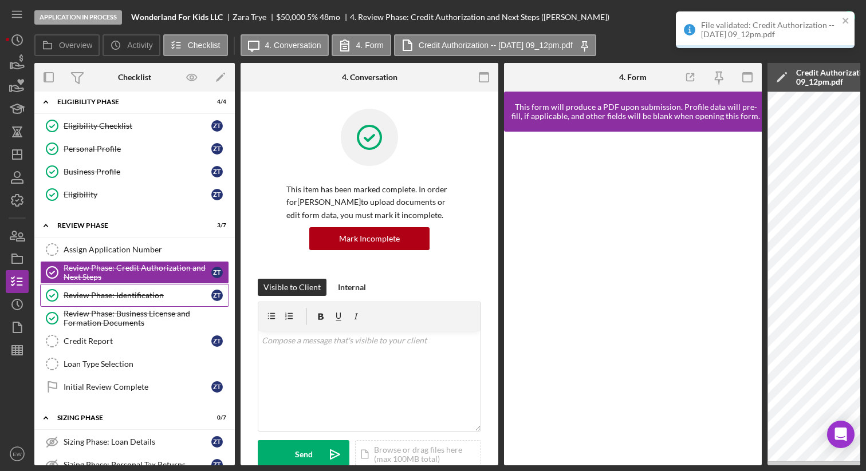
click at [171, 291] on div "Review Phase: Identification" at bounding box center [138, 295] width 148 height 9
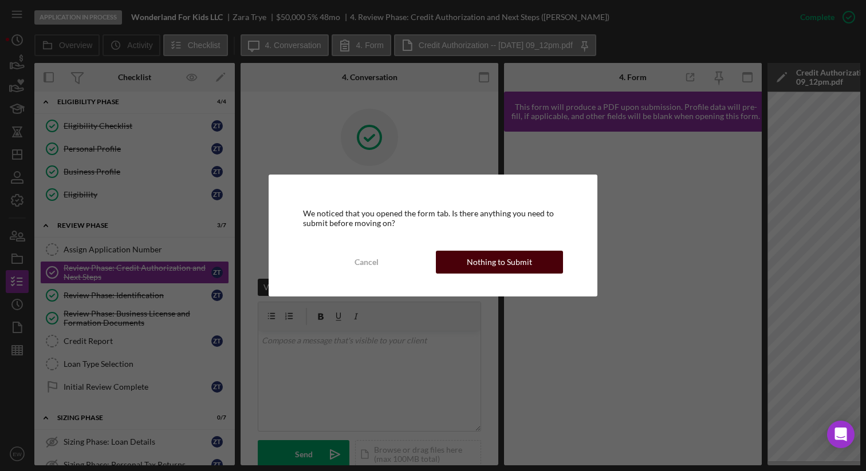
click at [522, 258] on div "Nothing to Submit" at bounding box center [499, 262] width 65 height 23
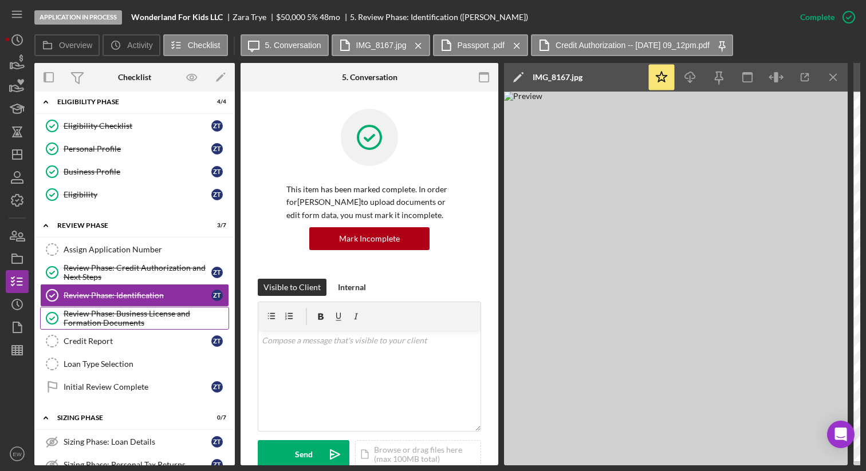
click at [179, 309] on div "Review Phase: Business License and Formation Documents" at bounding box center [146, 318] width 165 height 18
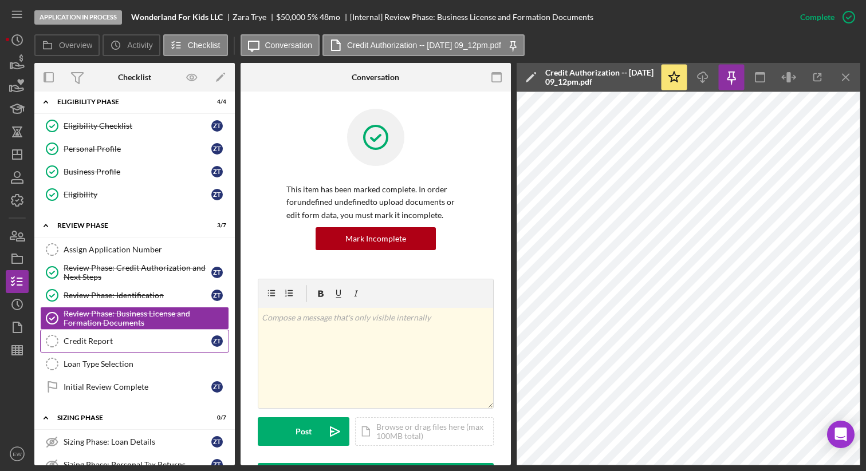
click at [145, 341] on div "Credit Report" at bounding box center [138, 341] width 148 height 9
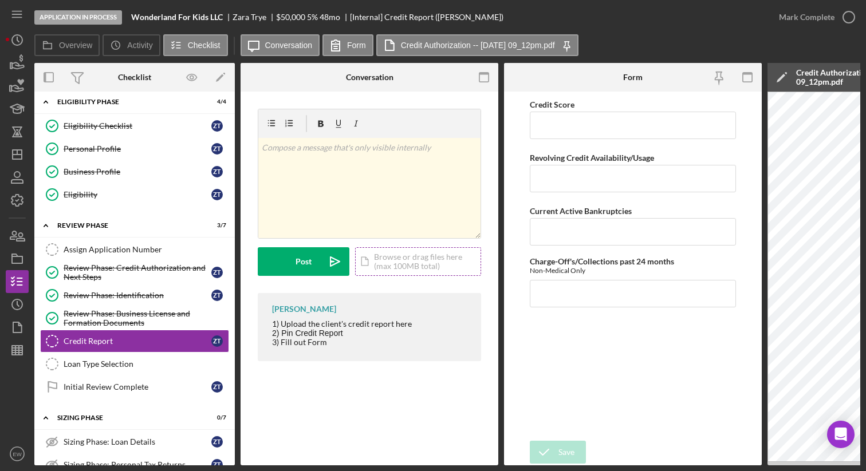
click at [402, 260] on div "Icon/Document Browse or drag files here (max 100MB total) Tap to choose files o…" at bounding box center [418, 261] width 126 height 29
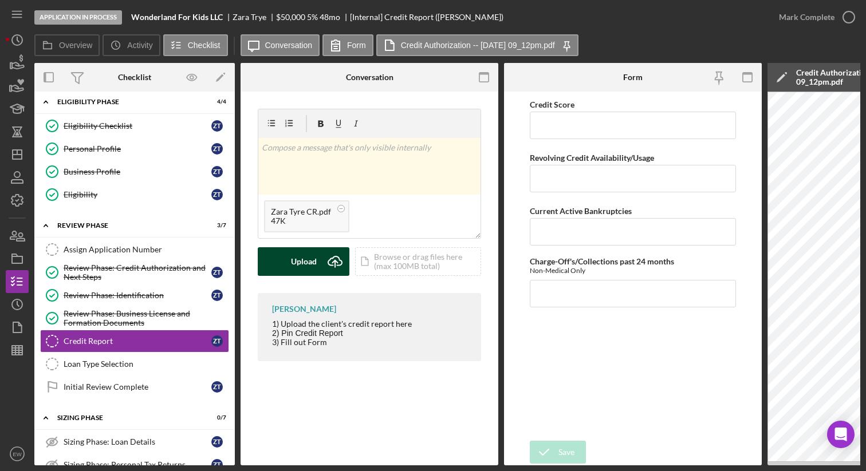
click at [310, 259] on div "Upload" at bounding box center [304, 261] width 26 height 29
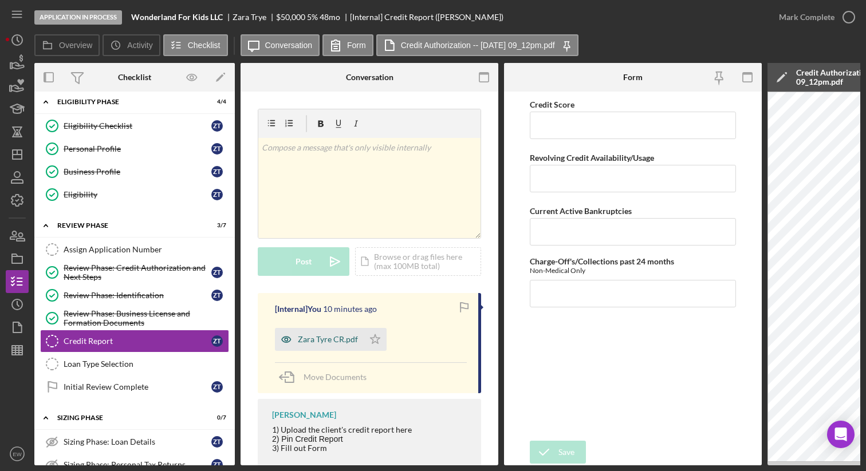
click at [321, 339] on div "Zara Tyre CR.pdf" at bounding box center [328, 339] width 60 height 9
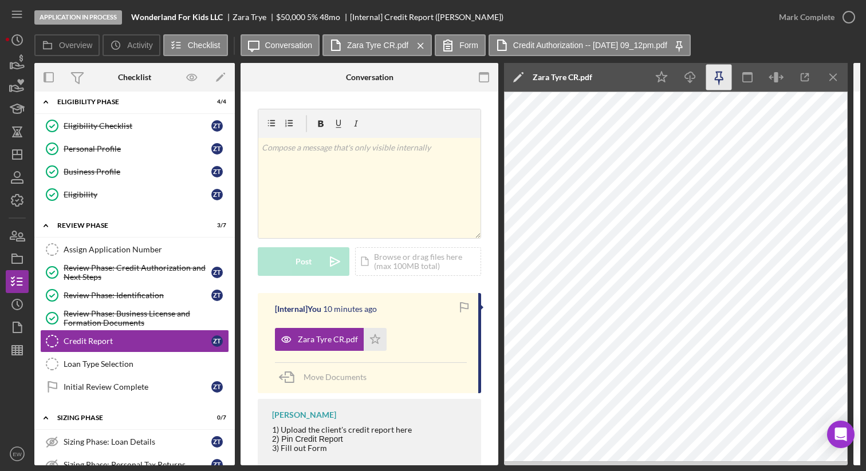
click at [720, 75] on icon "button" at bounding box center [718, 76] width 8 height 8
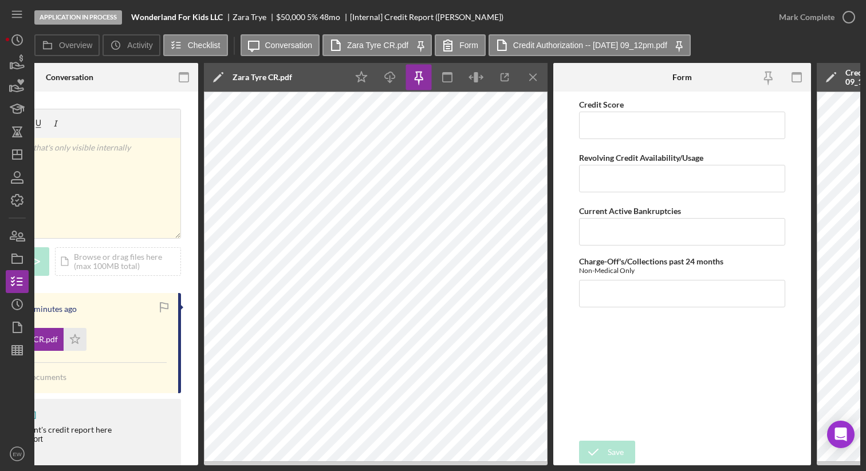
scroll to position [0, 303]
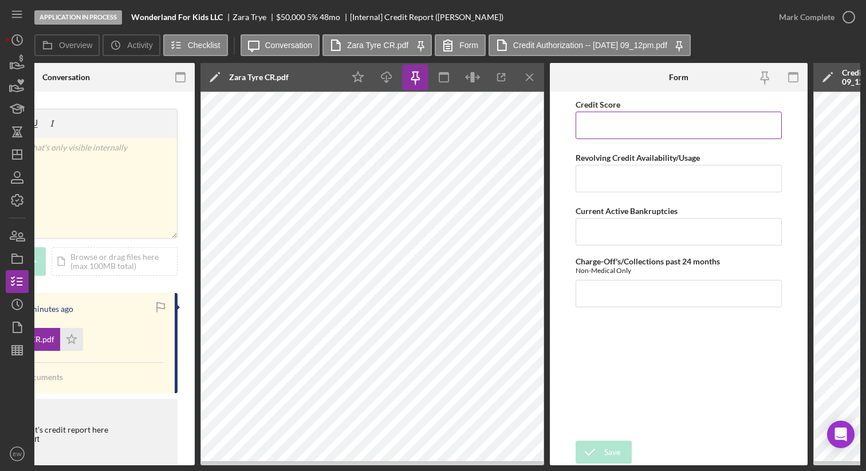
click at [623, 120] on input "Credit Score" at bounding box center [678, 125] width 206 height 27
type input "6"
type input "504"
click at [616, 180] on input "Revolving Credit Availability/Usage" at bounding box center [678, 178] width 206 height 27
type input "4"
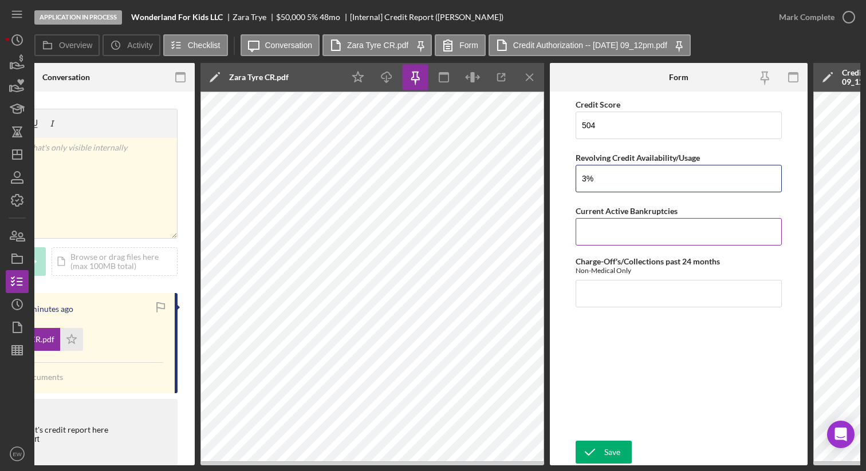
type input "3%"
click at [605, 235] on input "Current Active Bankruptcies" at bounding box center [678, 231] width 206 height 27
type input "0"
click at [597, 293] on input "Charge-Off's/Collections past 24 months" at bounding box center [678, 293] width 206 height 27
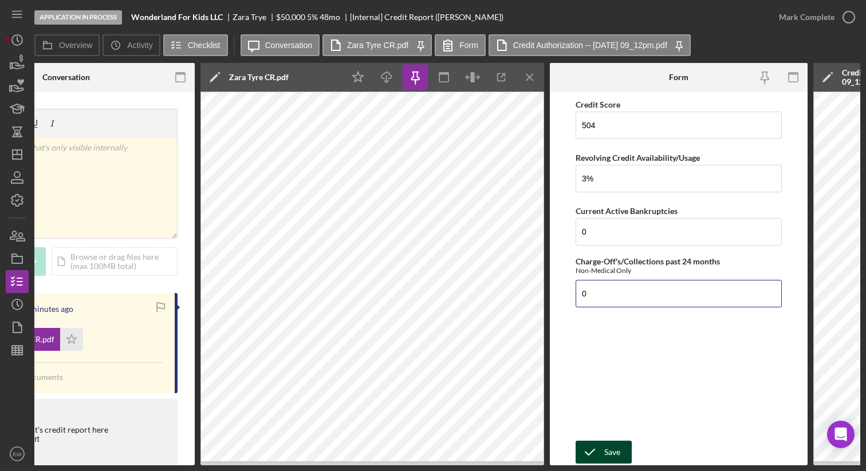
type input "0"
click at [600, 450] on icon "submit" at bounding box center [589, 452] width 29 height 29
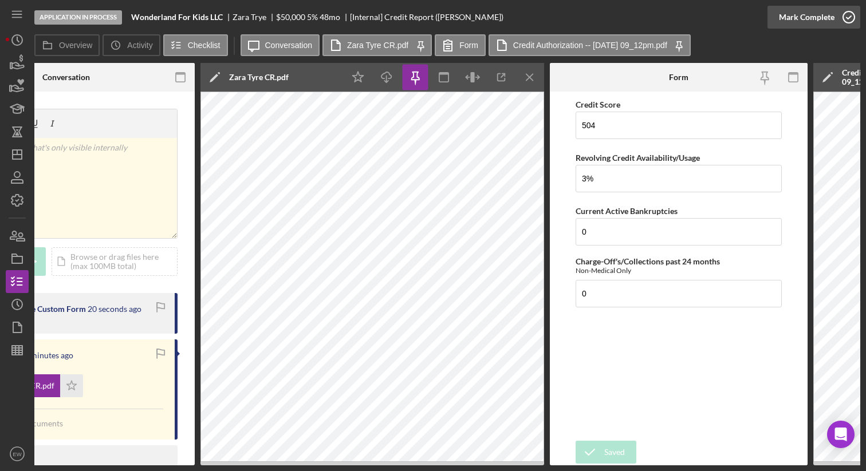
click at [844, 15] on icon "button" at bounding box center [848, 17] width 29 height 29
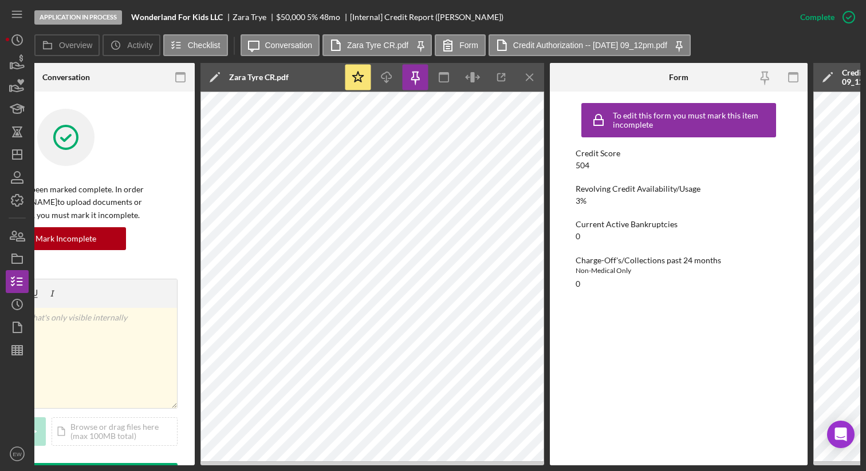
scroll to position [0, 0]
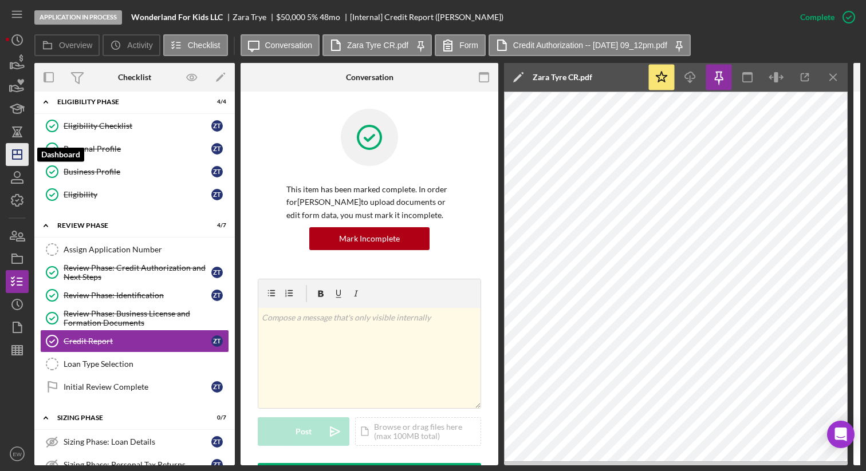
click at [22, 145] on icon "Icon/Dashboard" at bounding box center [17, 154] width 29 height 29
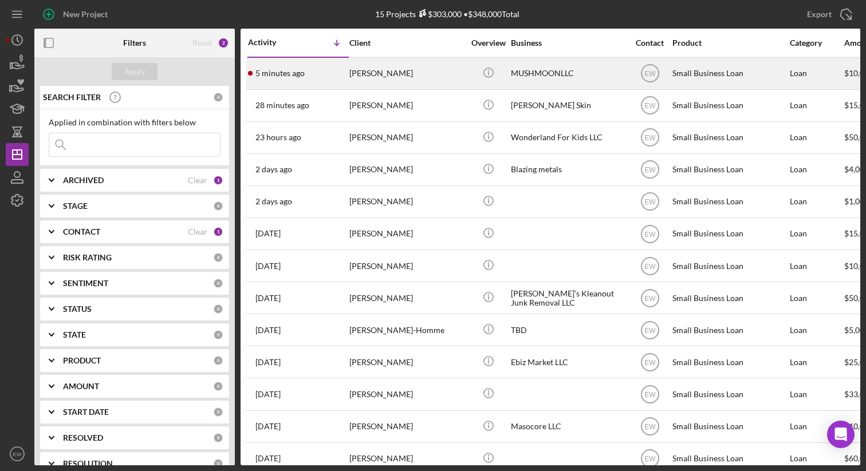
click at [301, 67] on div "5 minutes ago Alexis Leilua" at bounding box center [298, 73] width 100 height 30
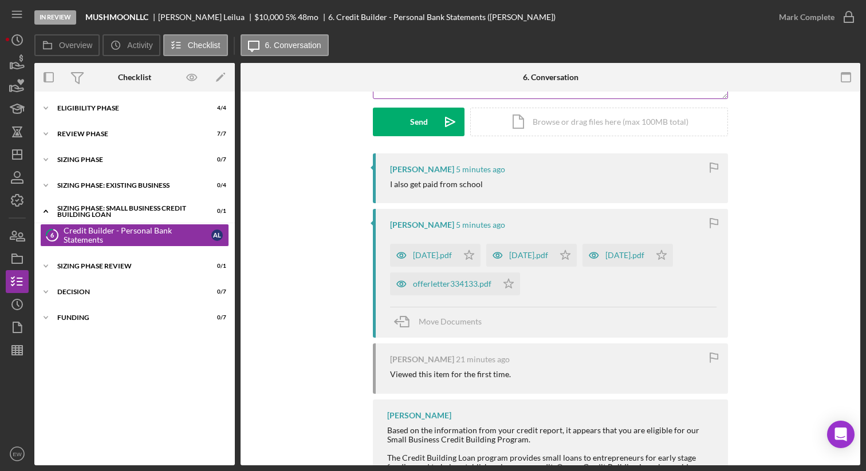
scroll to position [165, 0]
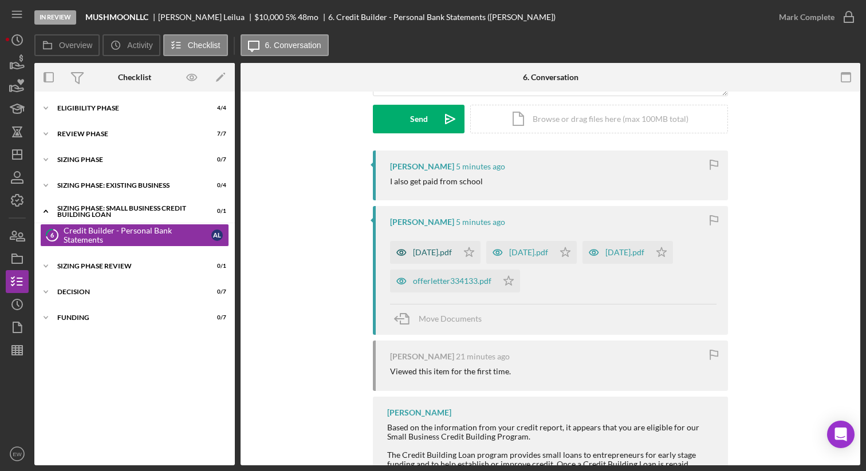
click at [429, 253] on div "Oct 3, 2025.pdf" at bounding box center [432, 252] width 39 height 9
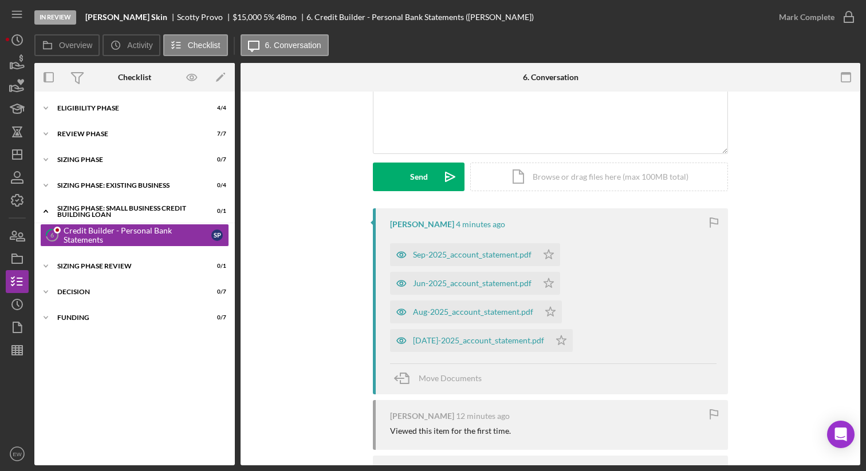
scroll to position [109, 0]
click at [448, 254] on div "Sep-2025_account_statement.pdf" at bounding box center [472, 252] width 118 height 9
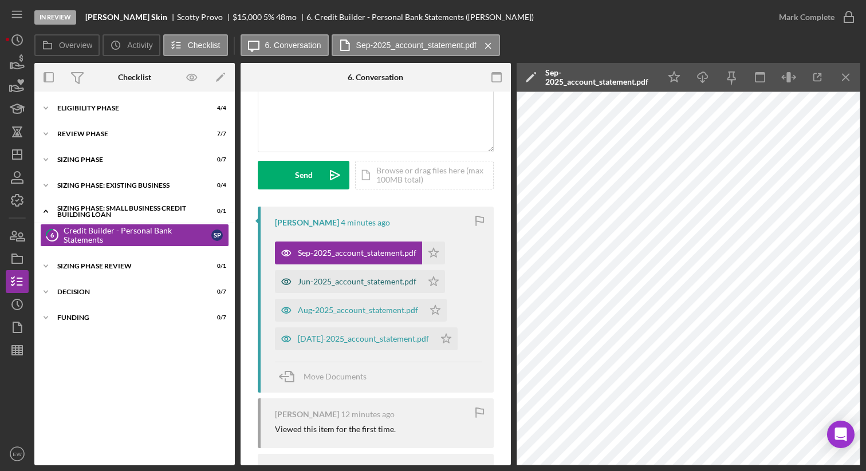
click at [349, 278] on div "Jun-2025_account_statement.pdf" at bounding box center [357, 281] width 118 height 9
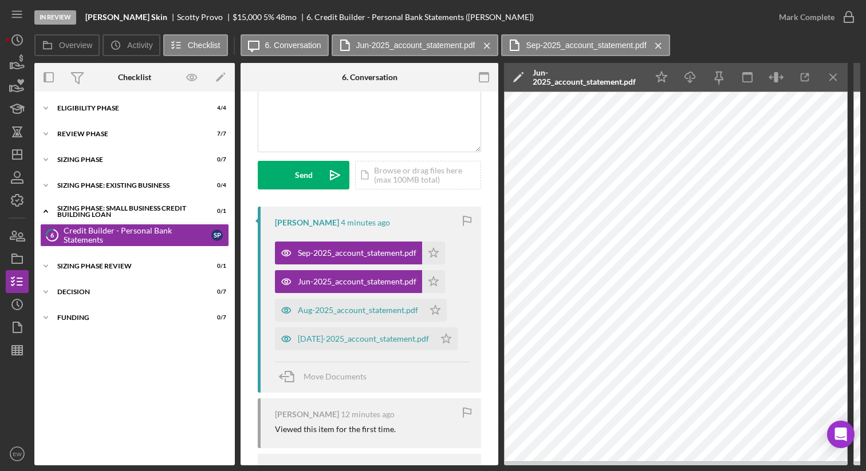
click at [388, 204] on div "Visible to Client Internal v Color teal Color pink Remove color Add row above A…" at bounding box center [369, 102] width 223 height 207
click at [353, 309] on div "Aug-2025_account_statement.pdf" at bounding box center [358, 310] width 120 height 9
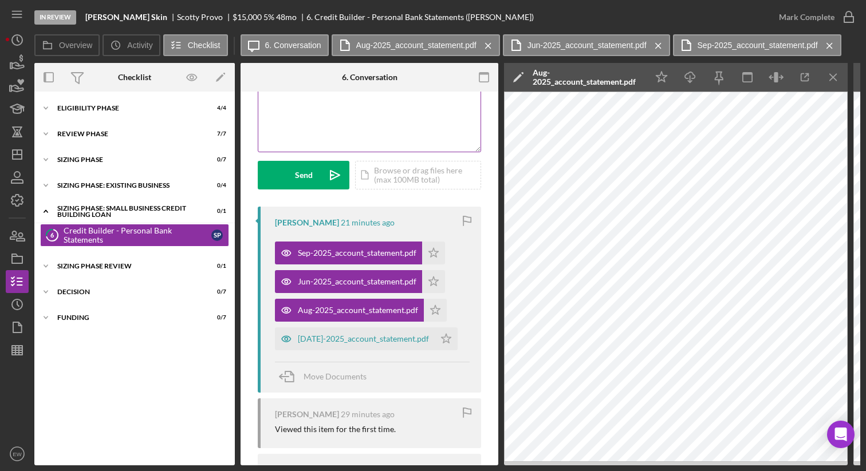
scroll to position [0, 0]
